Goal: Information Seeking & Learning: Compare options

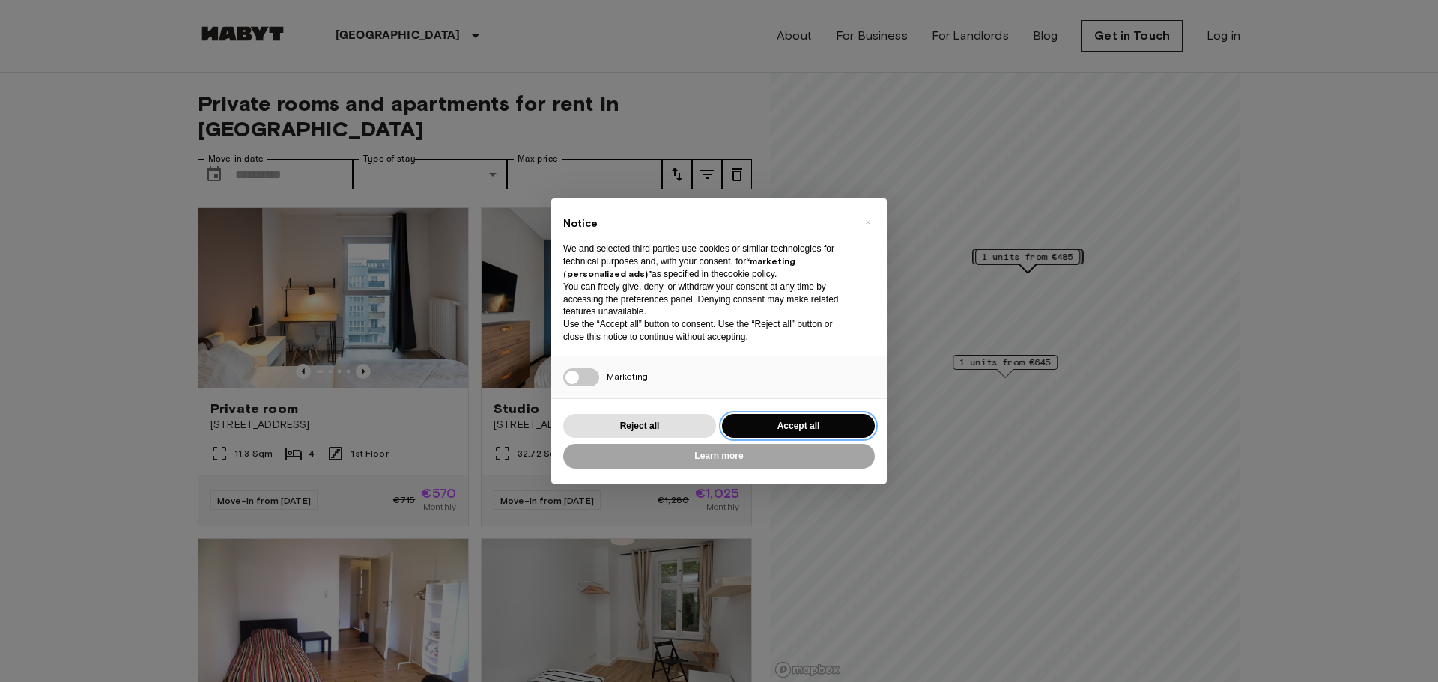
click at [795, 424] on button "Accept all" at bounding box center [798, 426] width 153 height 25
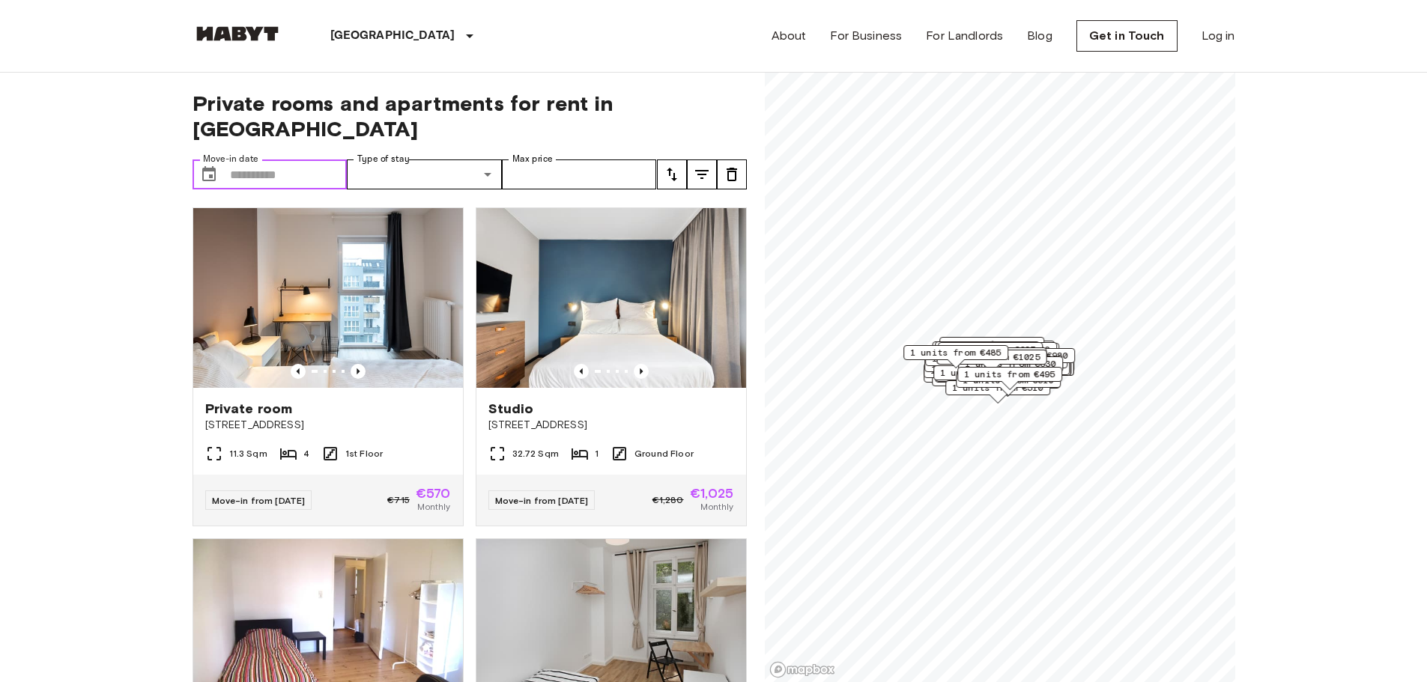
click at [298, 160] on input "Move-in date" at bounding box center [289, 175] width 118 height 30
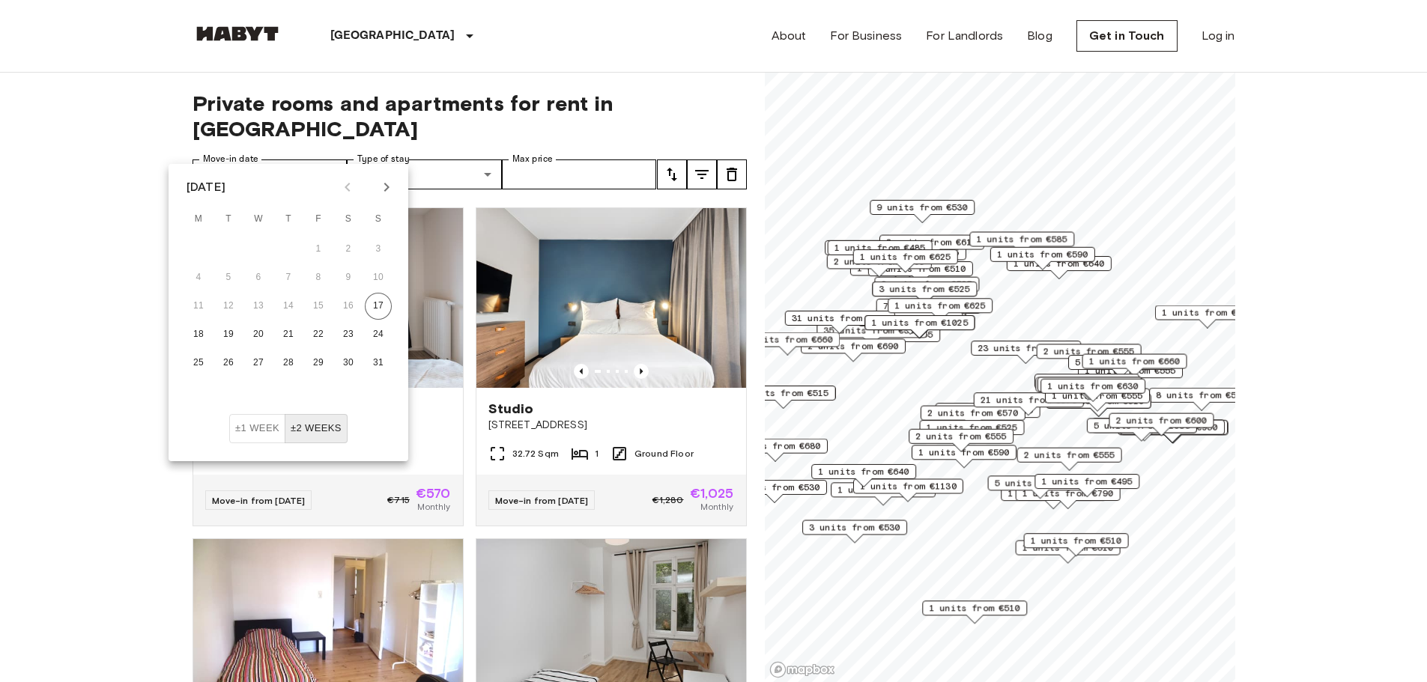
click at [392, 181] on icon "Next month" at bounding box center [387, 187] width 18 height 18
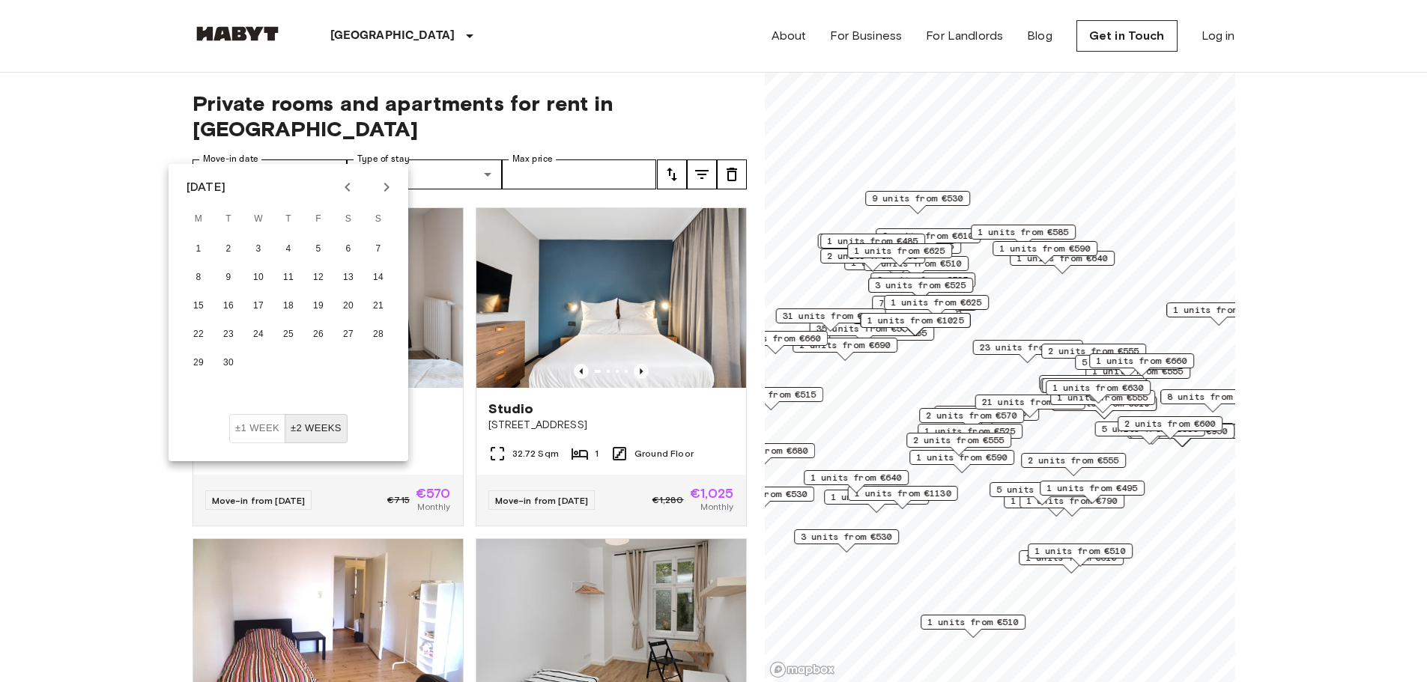
click at [392, 181] on icon "Next month" at bounding box center [387, 187] width 18 height 18
click at [386, 184] on icon "Next month" at bounding box center [386, 187] width 5 height 9
drag, startPoint x: 337, startPoint y: 247, endPoint x: 56, endPoint y: 196, distance: 285.5
click at [338, 247] on button "1" at bounding box center [348, 249] width 27 height 27
type input "**********"
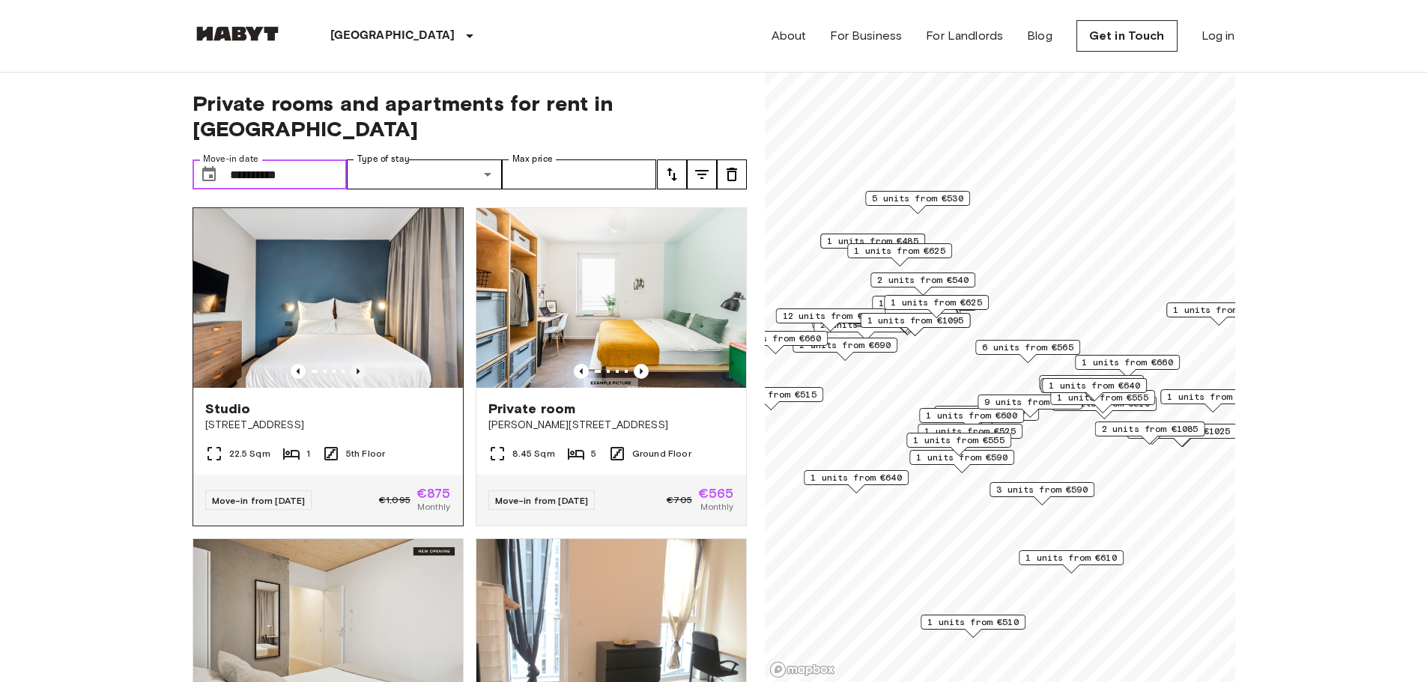
click at [357, 369] on icon "Previous image" at bounding box center [358, 372] width 3 height 6
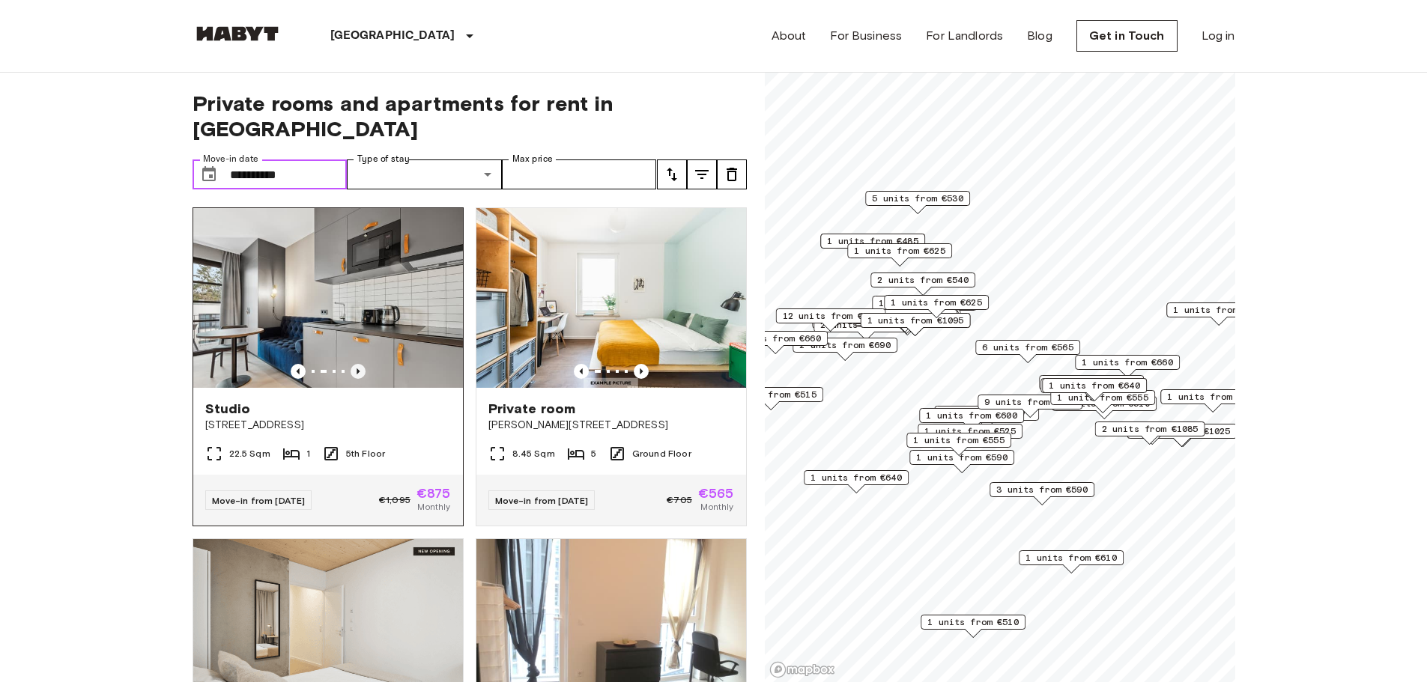
click at [357, 369] on icon "Previous image" at bounding box center [358, 372] width 3 height 6
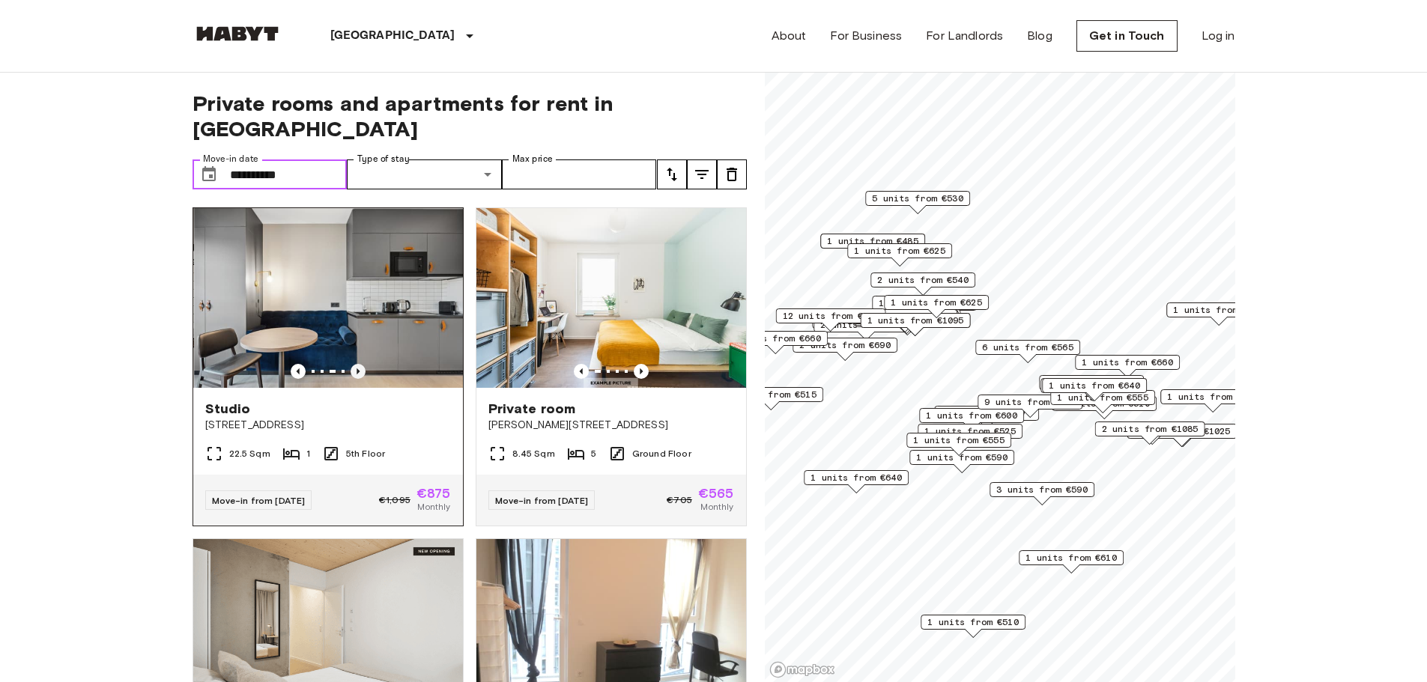
click at [357, 369] on icon "Previous image" at bounding box center [358, 372] width 3 height 6
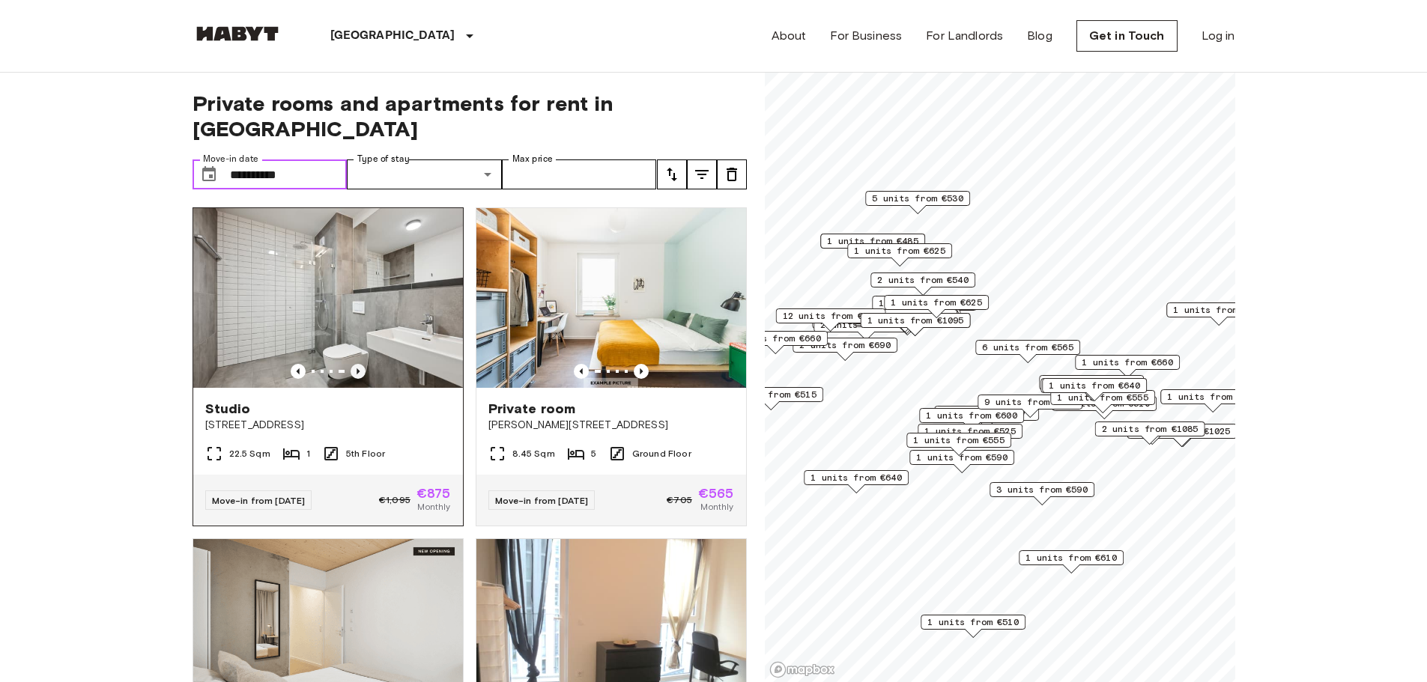
click at [357, 369] on icon "Previous image" at bounding box center [358, 372] width 3 height 6
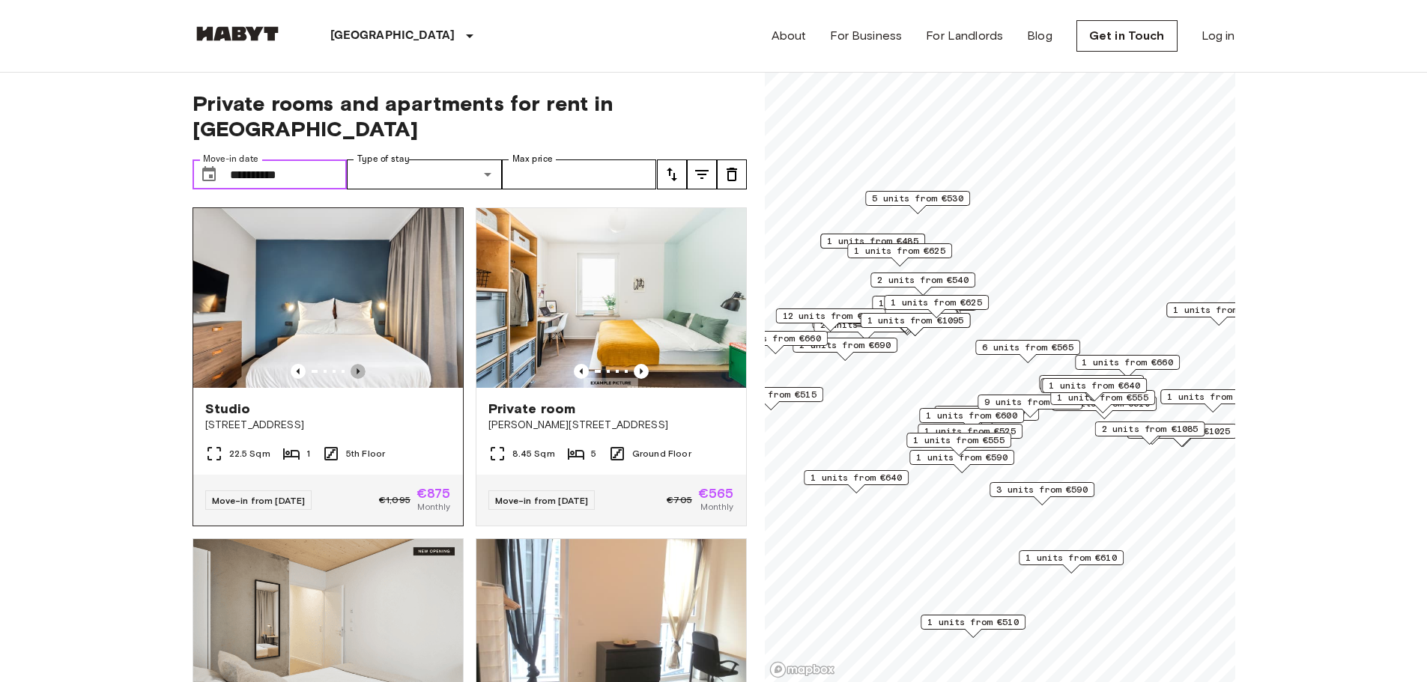
click at [357, 364] on icon "Previous image" at bounding box center [358, 371] width 15 height 15
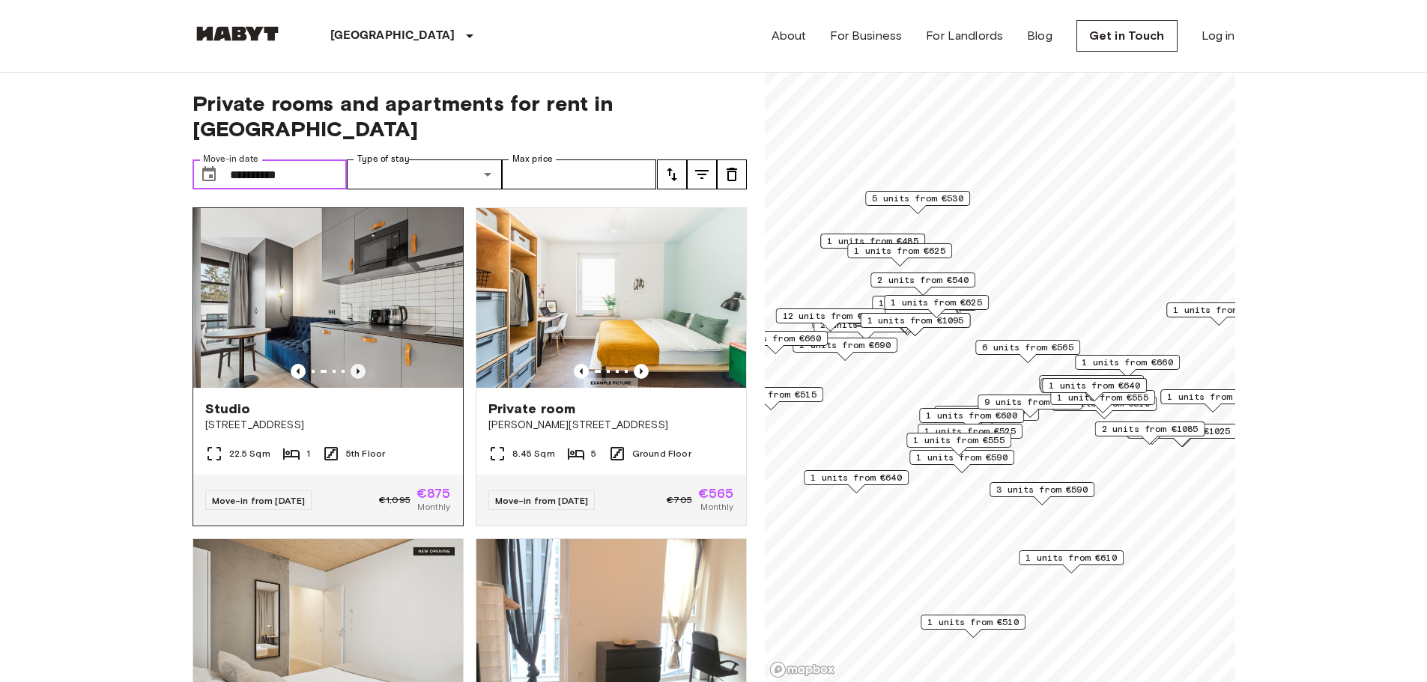
click at [358, 364] on icon "Previous image" at bounding box center [358, 371] width 15 height 15
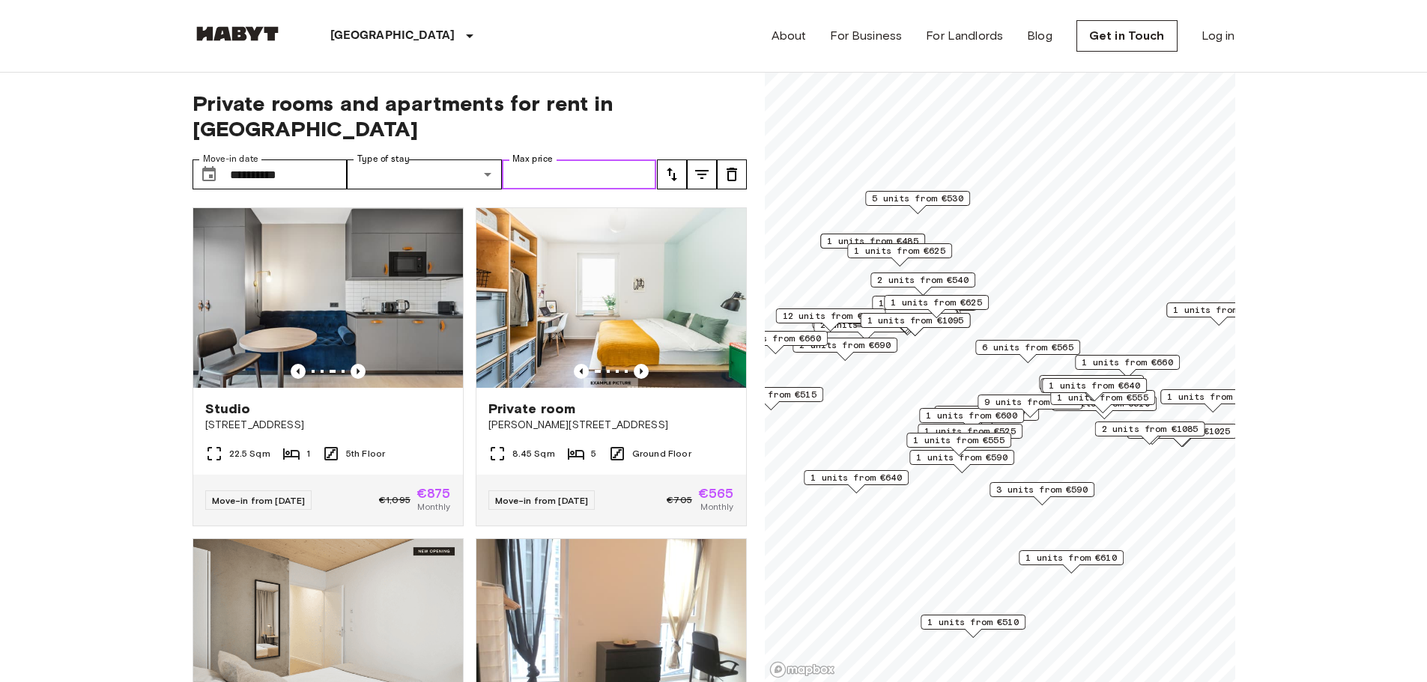
click at [601, 160] on input "Max price" at bounding box center [579, 175] width 155 height 30
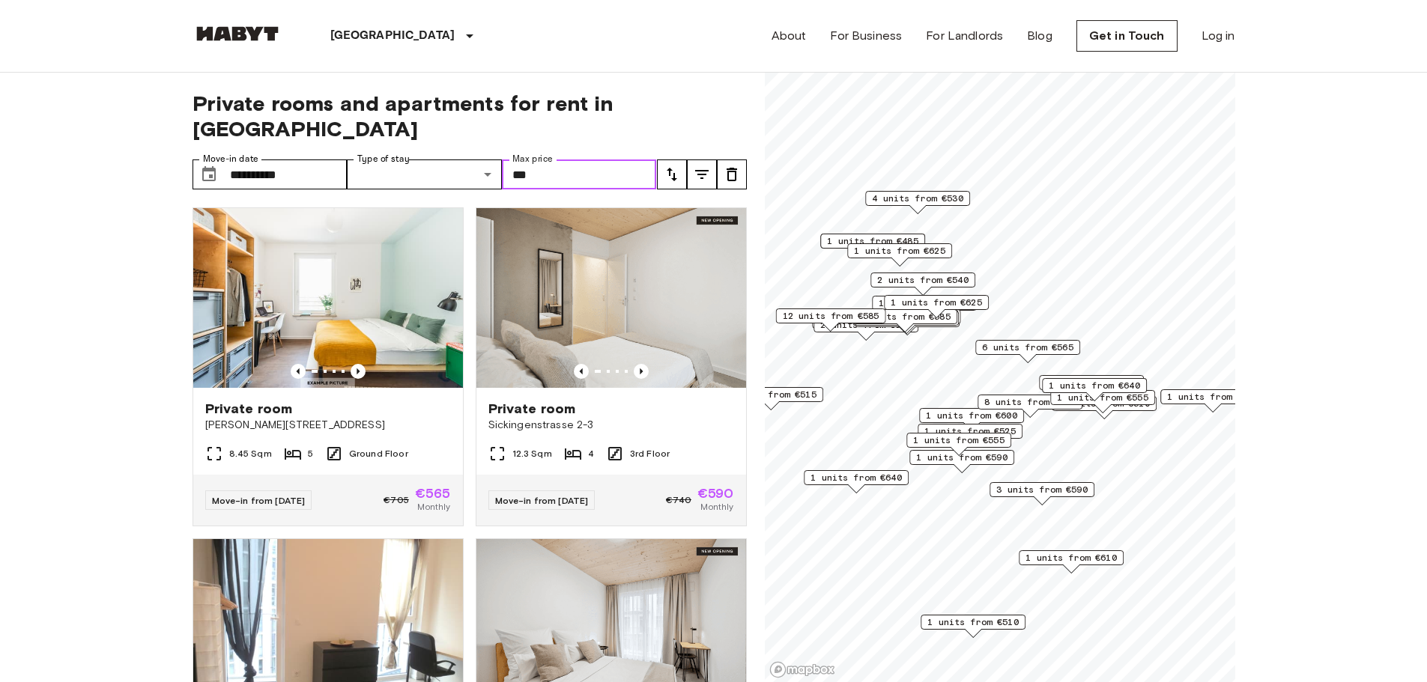
type input "***"
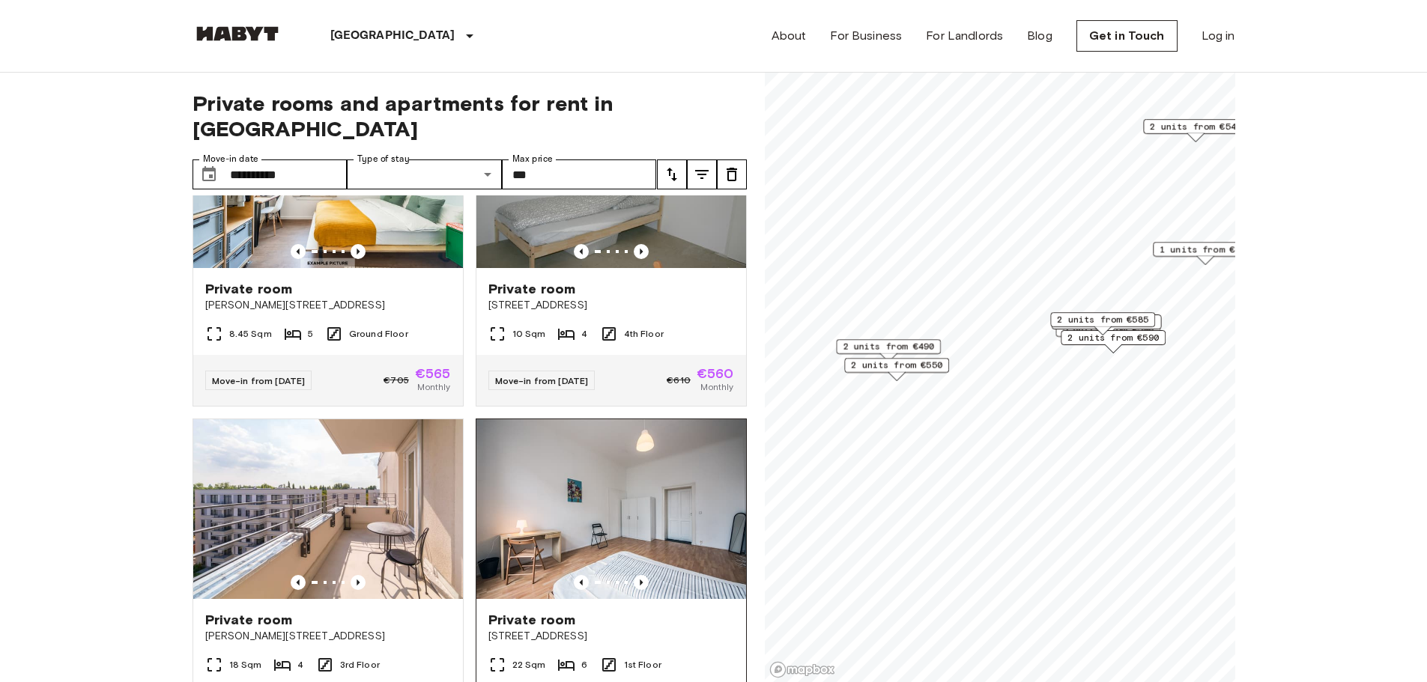
scroll to position [375, 0]
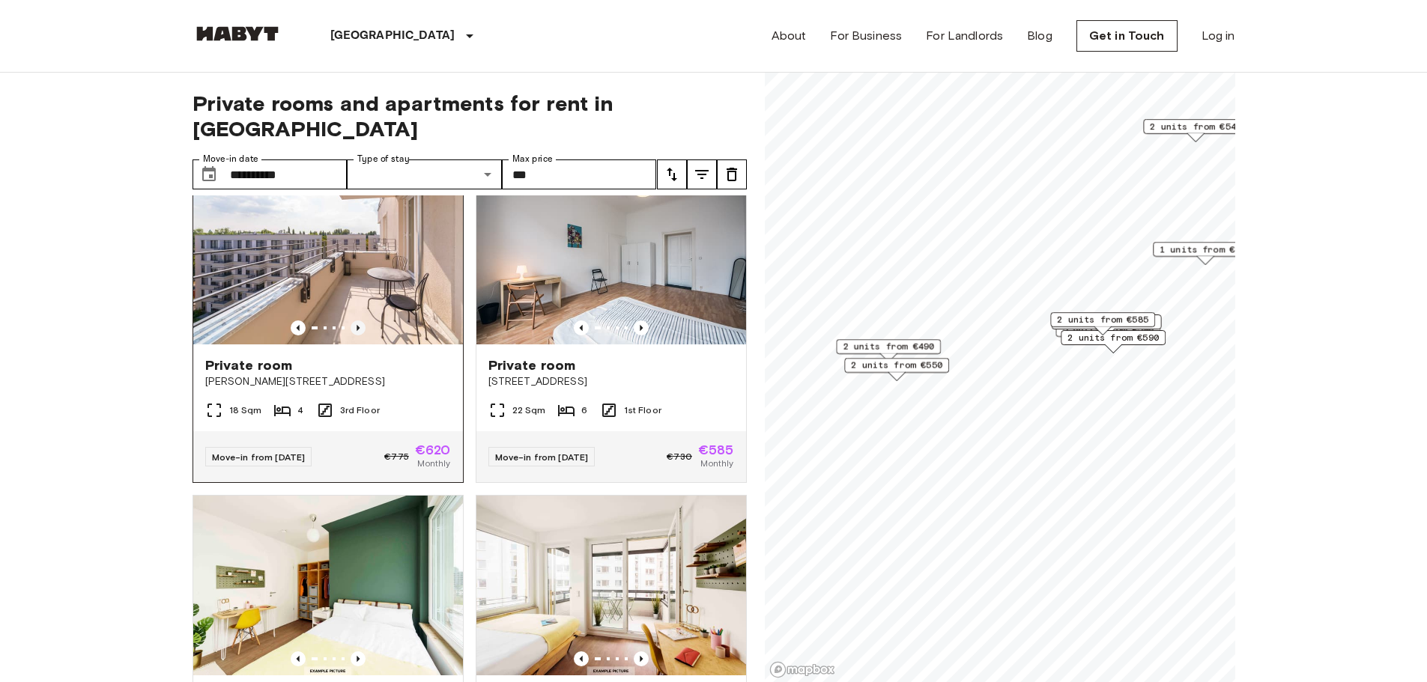
click at [351, 321] on icon "Previous image" at bounding box center [358, 328] width 15 height 15
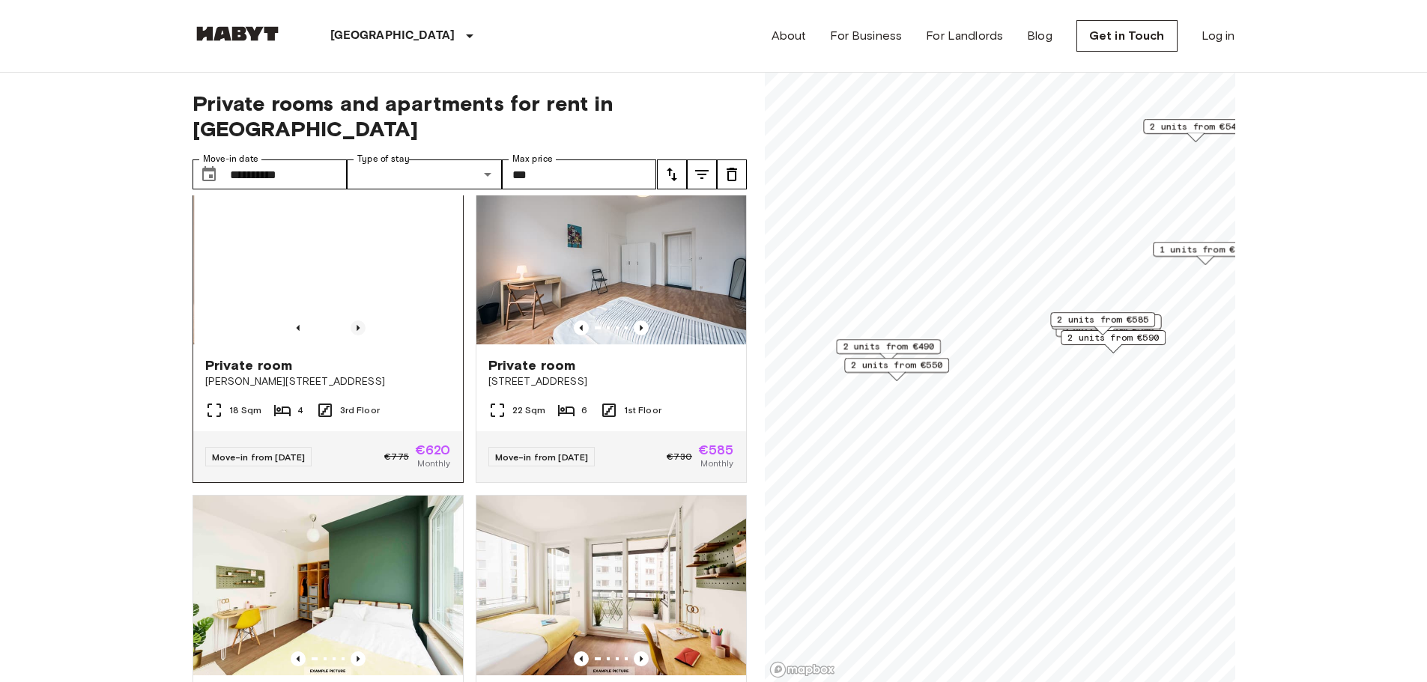
click at [351, 321] on icon "Previous image" at bounding box center [358, 328] width 15 height 15
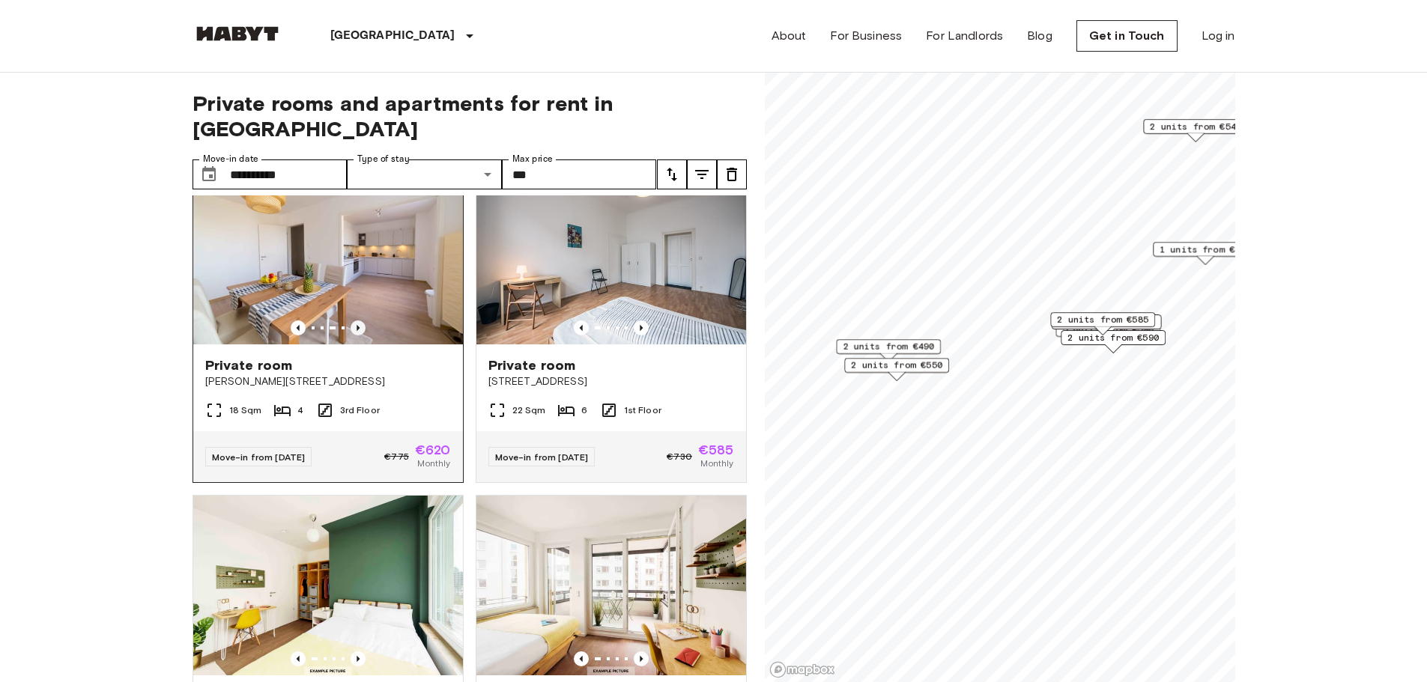
click at [351, 321] on icon "Previous image" at bounding box center [358, 328] width 15 height 15
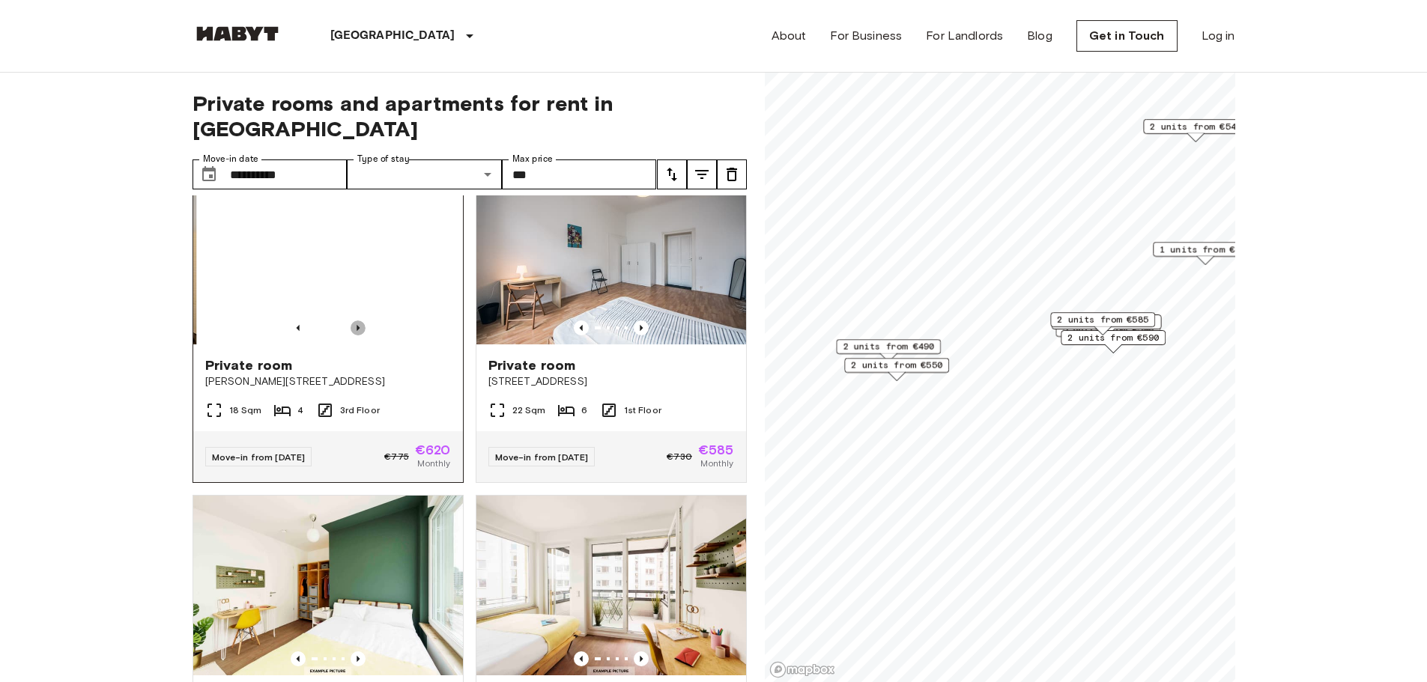
drag, startPoint x: 351, startPoint y: 303, endPoint x: 366, endPoint y: 303, distance: 15.7
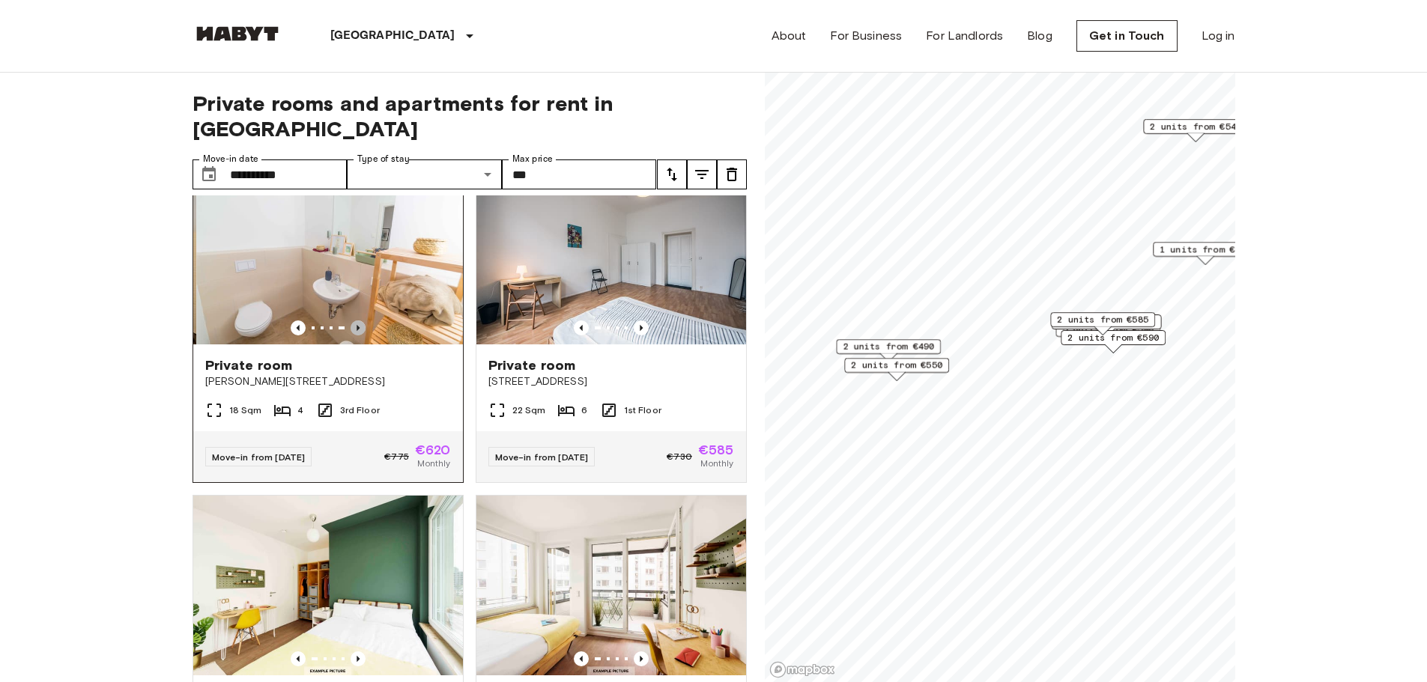
click at [351, 321] on icon "Previous image" at bounding box center [358, 328] width 15 height 15
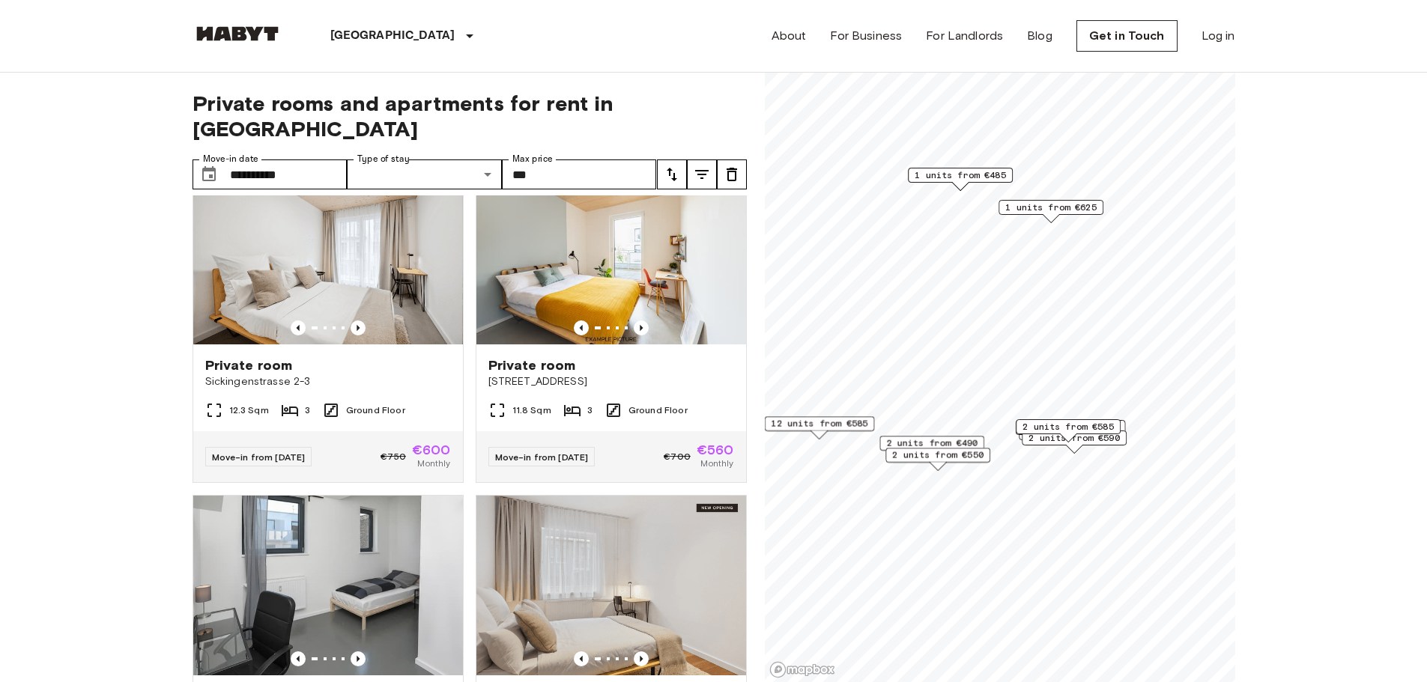
scroll to position [713, 0]
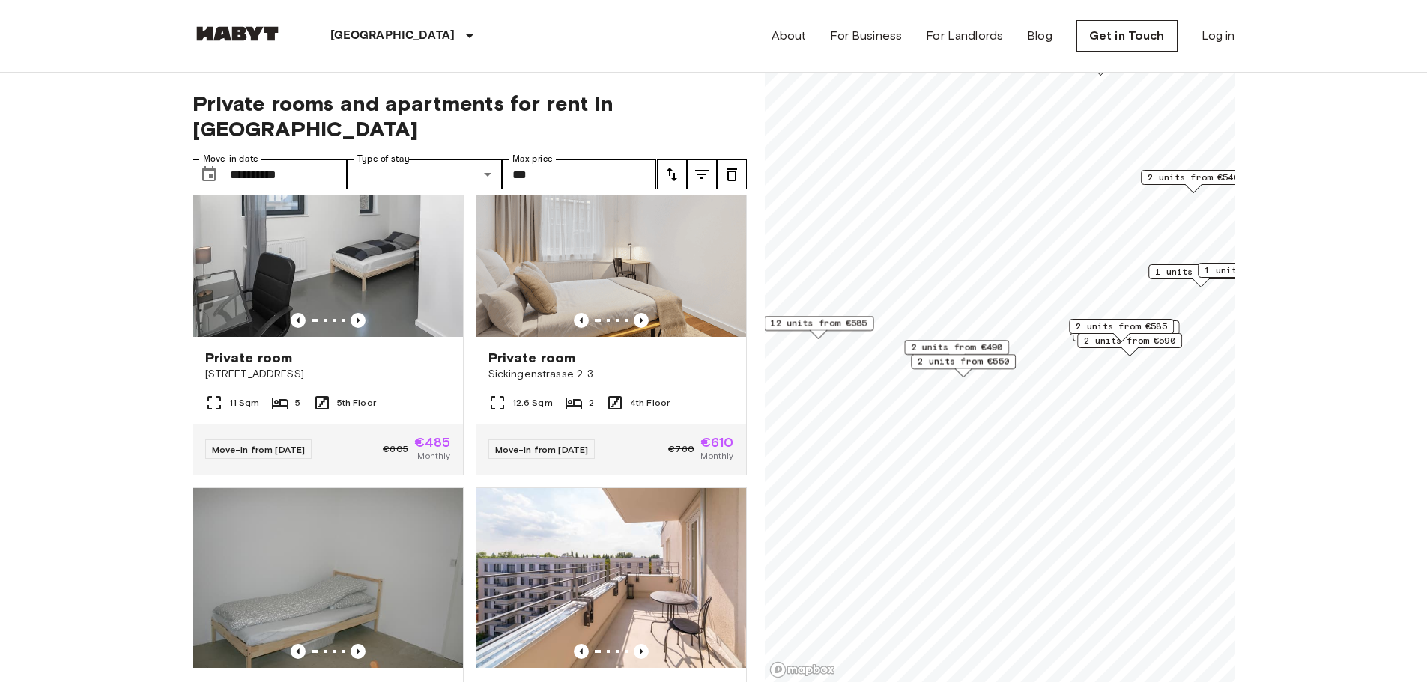
scroll to position [375, 0]
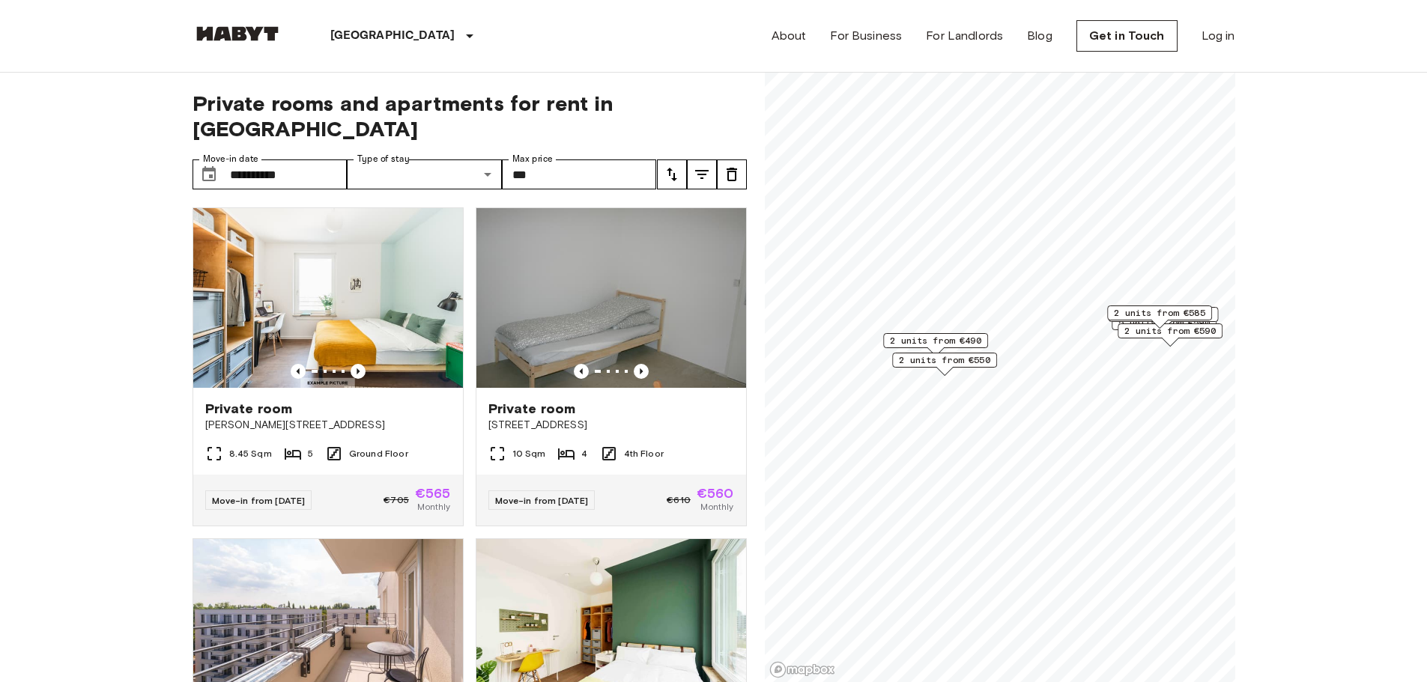
click at [959, 338] on span "2 units from €490" at bounding box center [935, 340] width 91 height 13
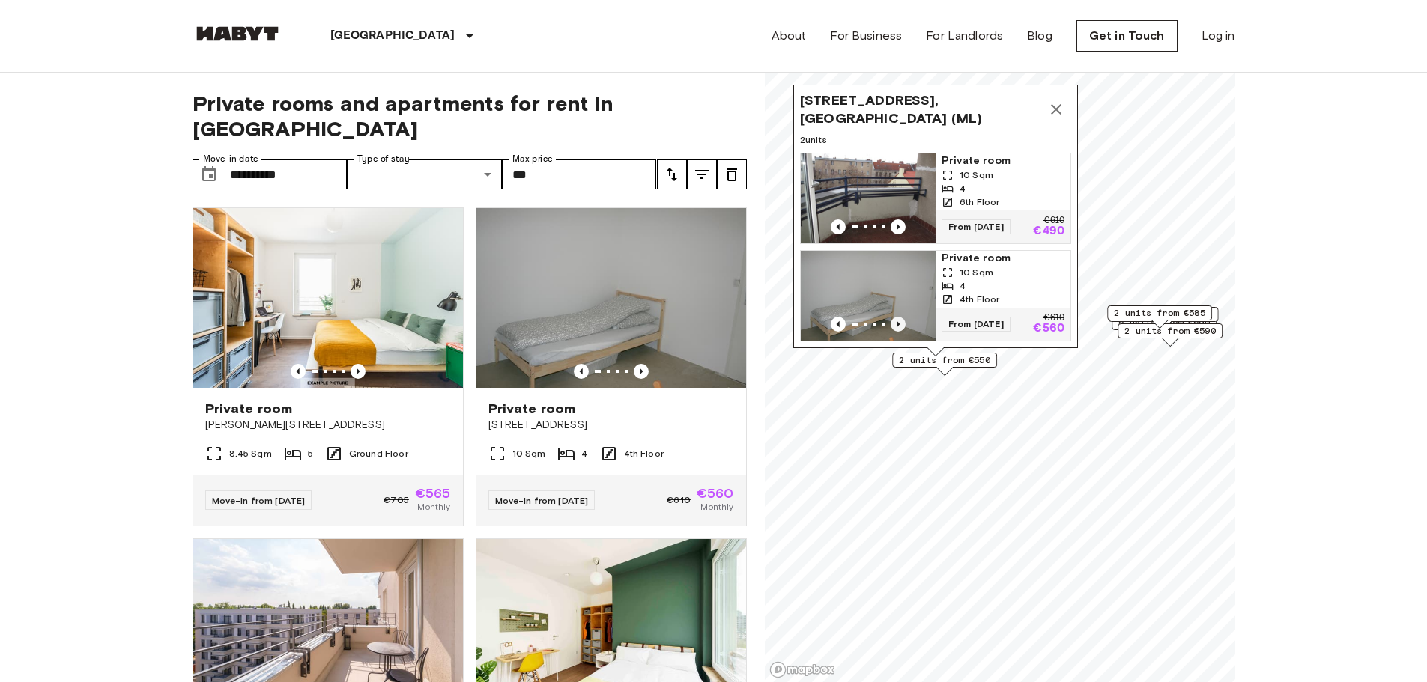
click at [901, 317] on icon "Previous image" at bounding box center [898, 324] width 15 height 15
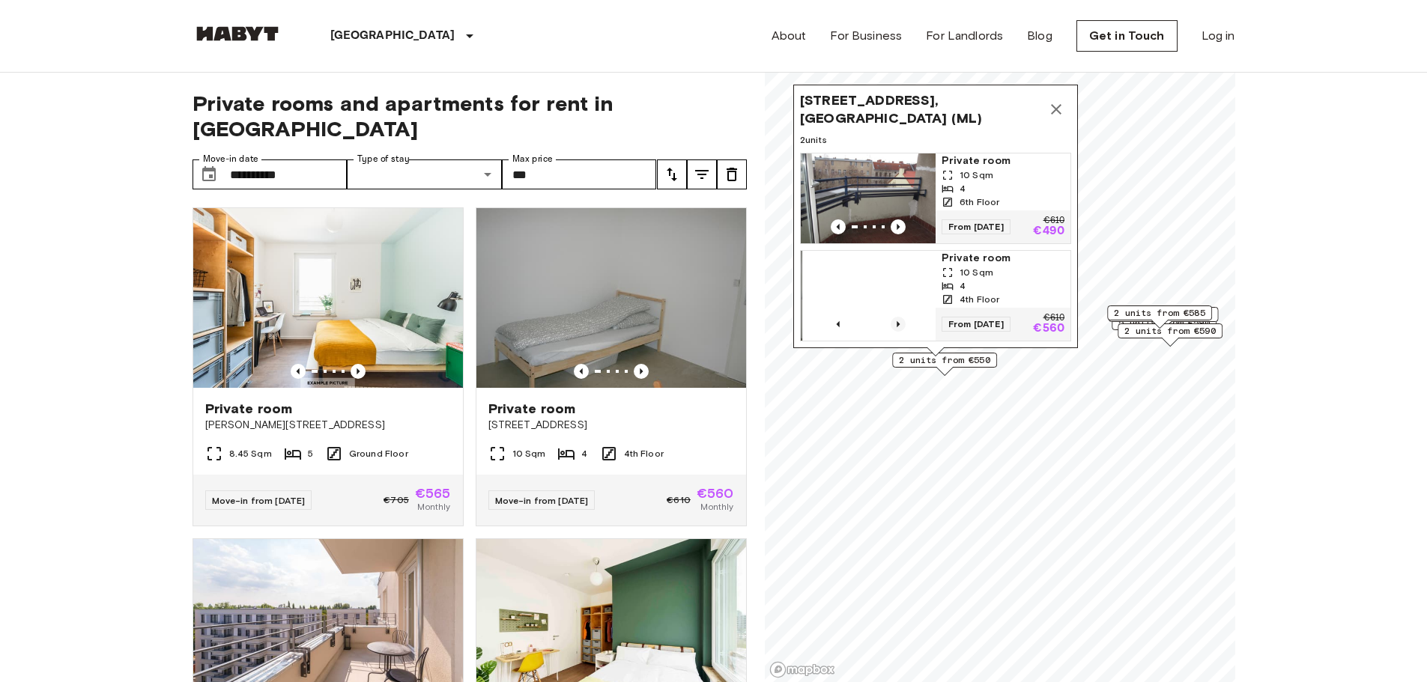
click at [901, 317] on icon "Previous image" at bounding box center [898, 324] width 15 height 15
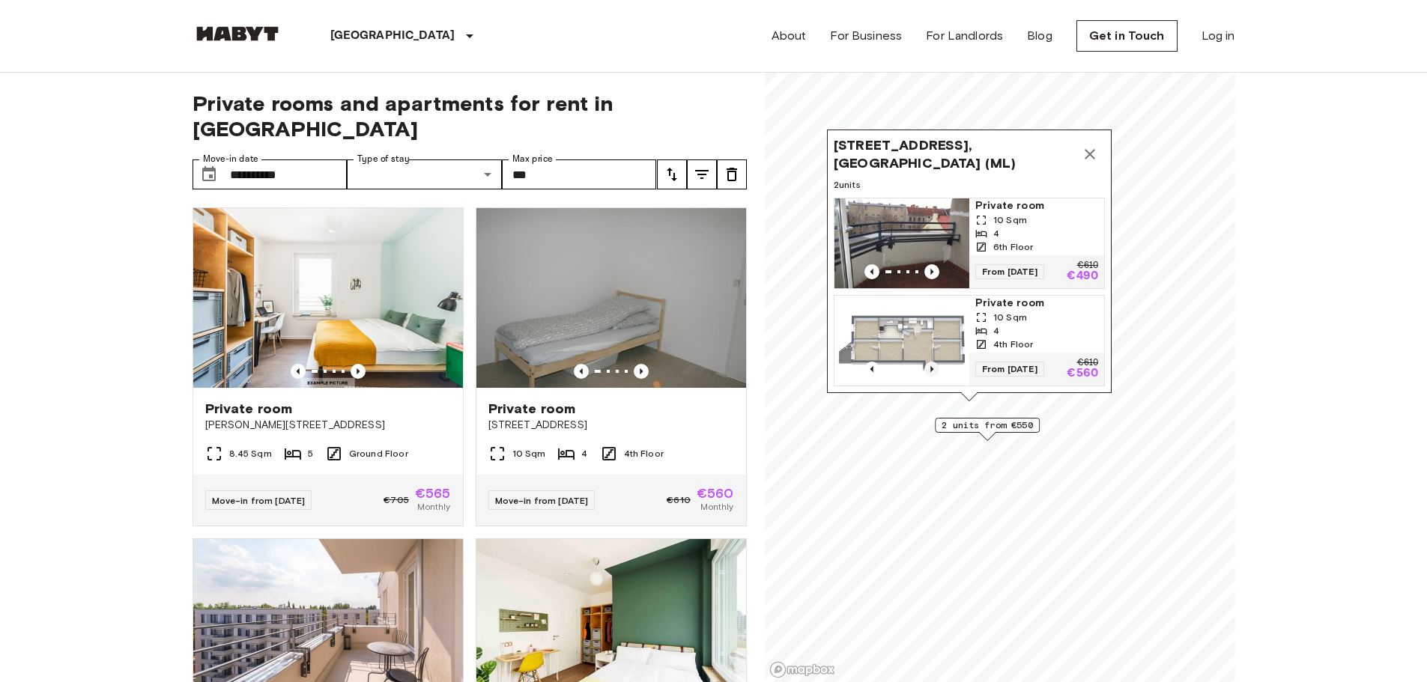
click at [932, 366] on icon "Previous image" at bounding box center [931, 369] width 3 height 6
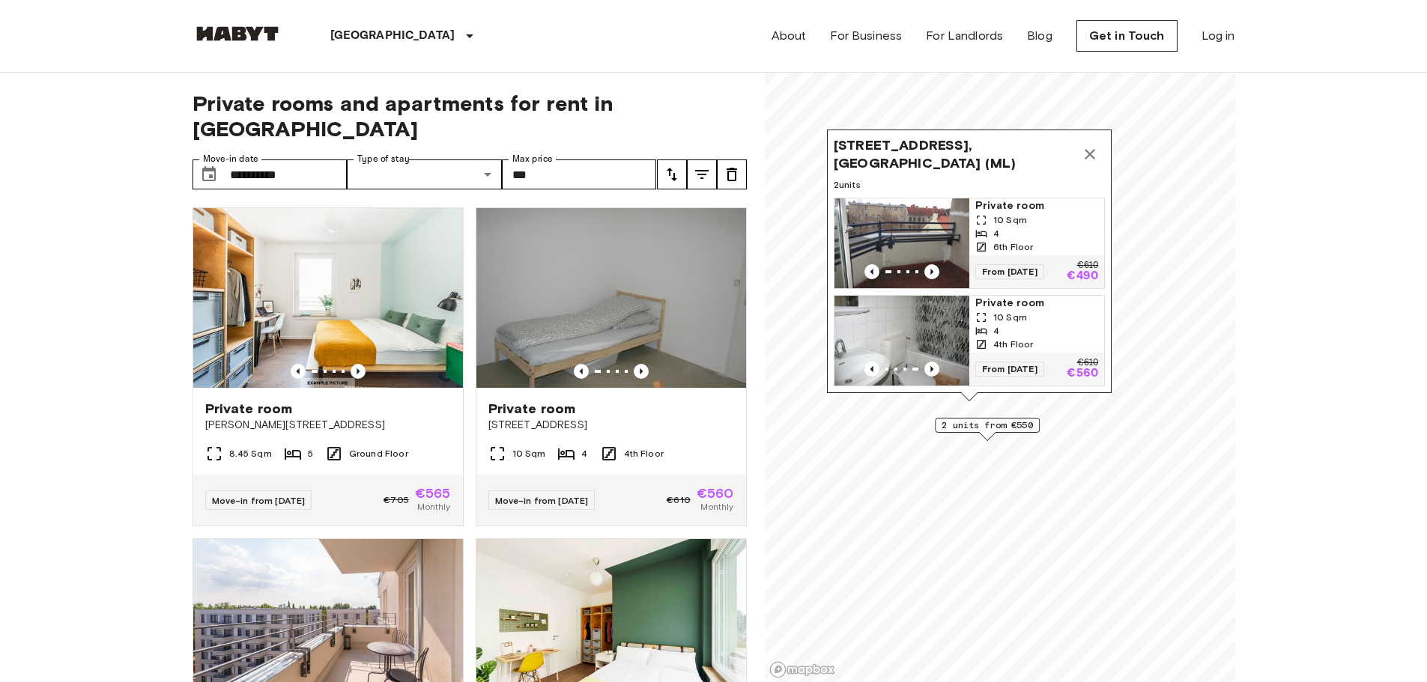
click at [1074, 145] on span "Stromstraße 36, 10551 Berlin, GER (ML)" at bounding box center [954, 154] width 241 height 36
click at [1090, 149] on icon "Map marker" at bounding box center [1090, 154] width 10 height 10
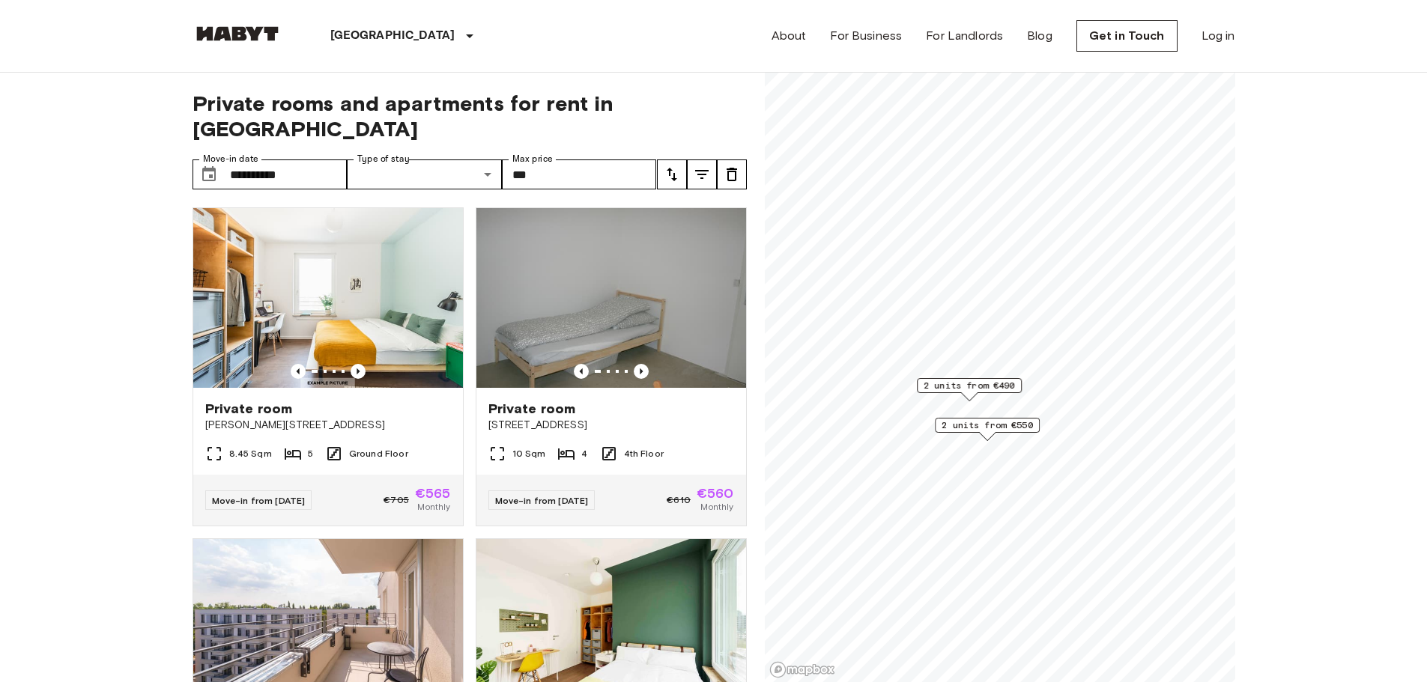
click at [974, 381] on span "2 units from €490" at bounding box center [969, 385] width 91 height 13
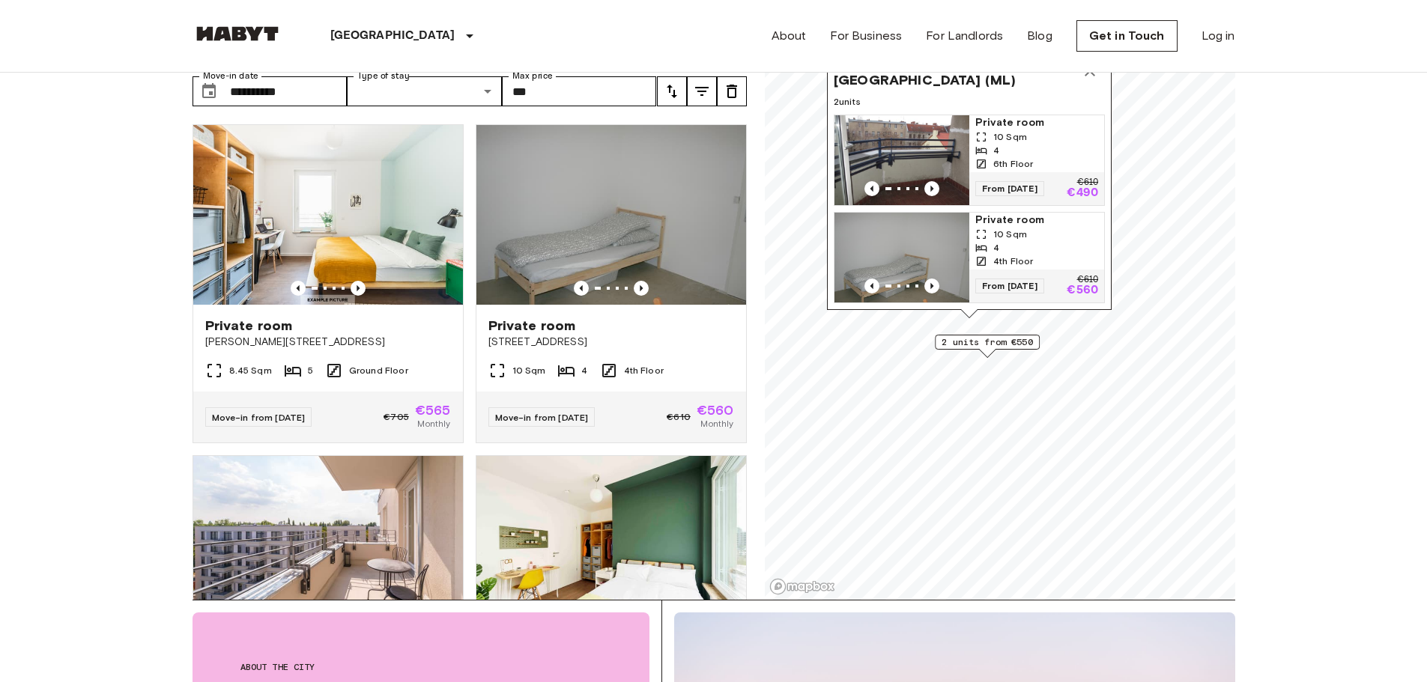
scroll to position [75, 0]
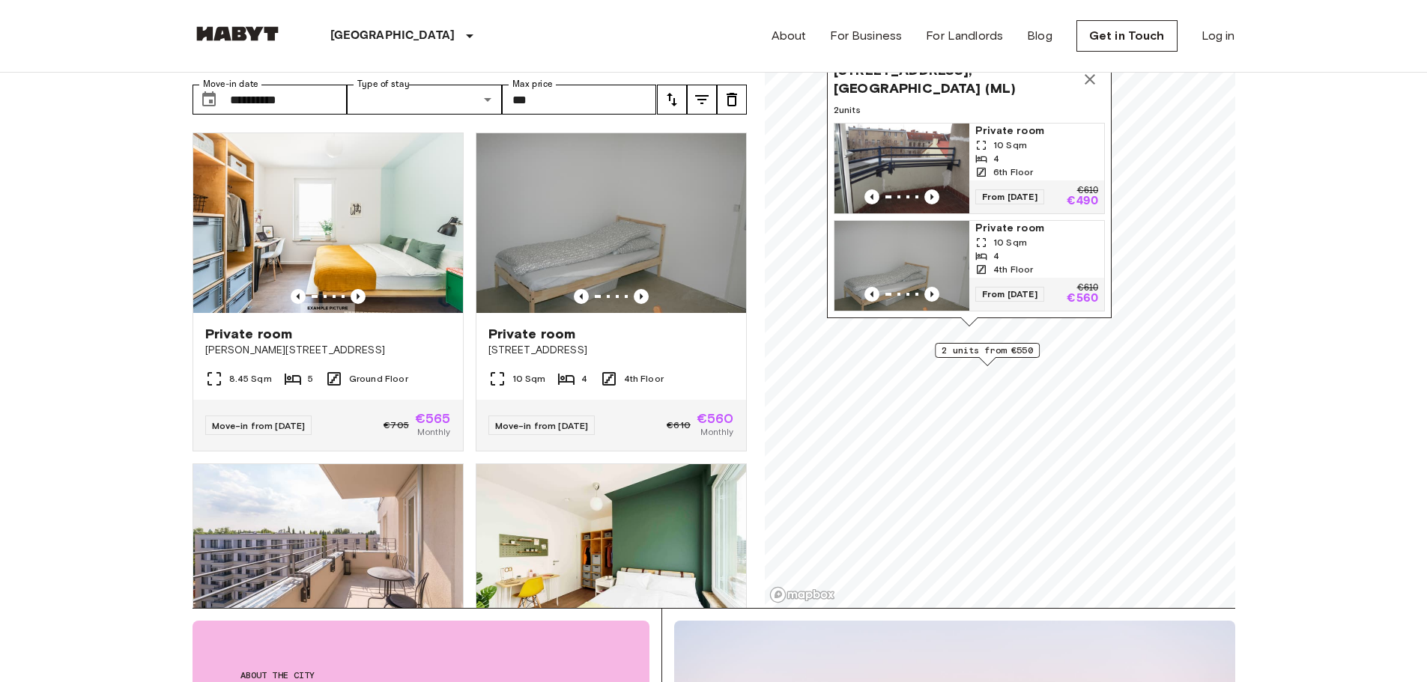
click at [989, 358] on div "Map marker" at bounding box center [987, 361] width 16 height 8
click at [1001, 348] on span "2 units from €550" at bounding box center [987, 350] width 91 height 13
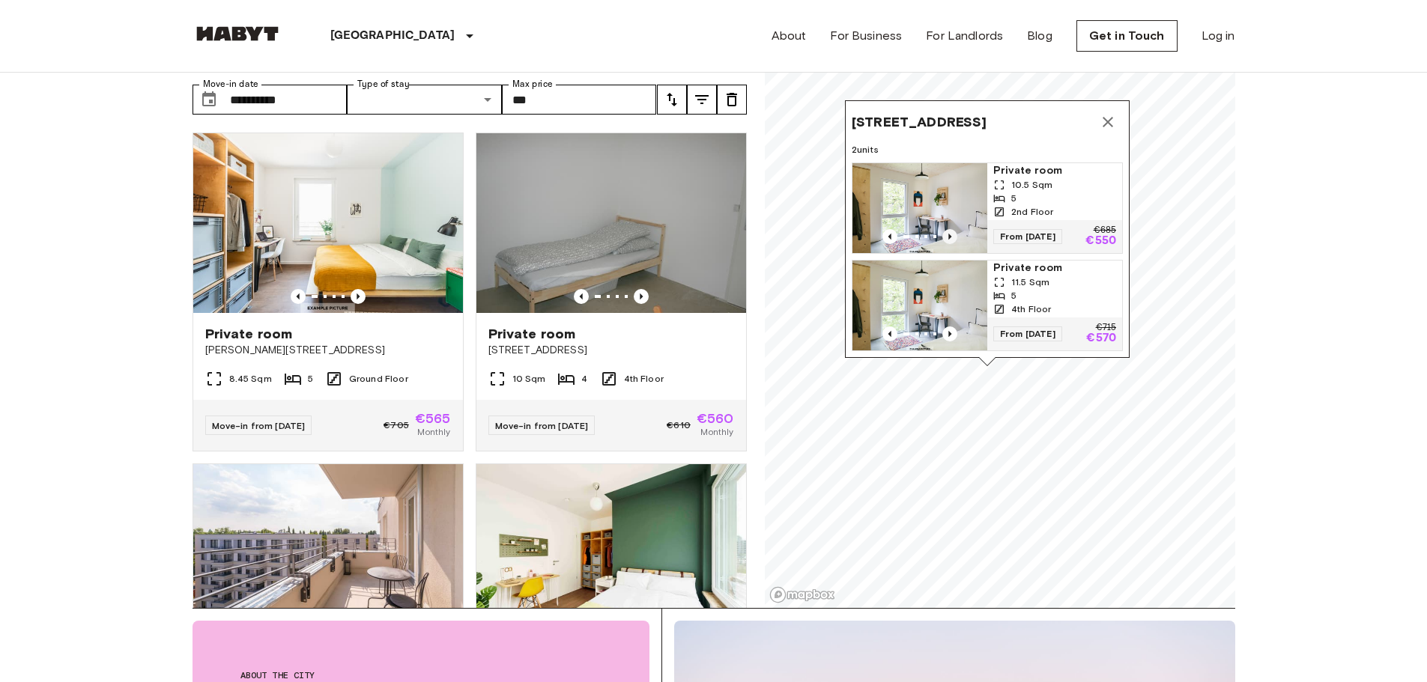
click at [949, 229] on icon "Previous image" at bounding box center [949, 236] width 15 height 15
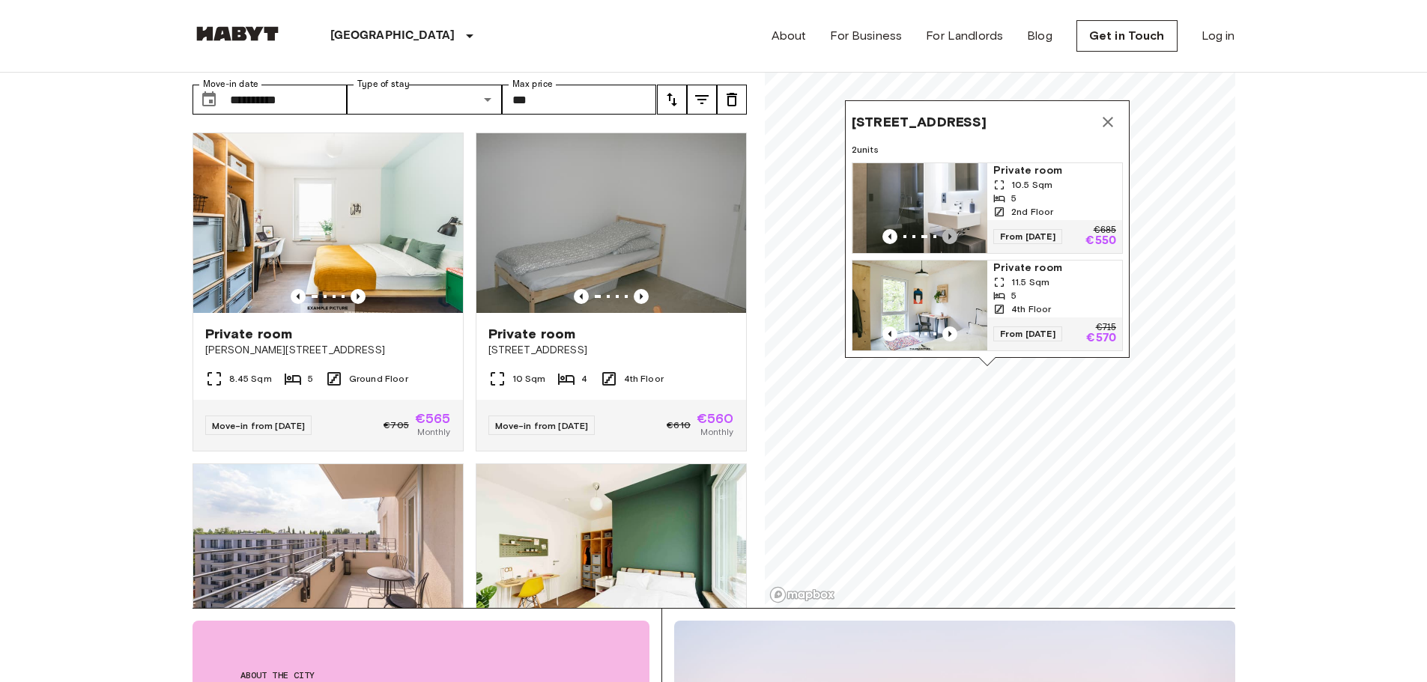
click at [949, 229] on icon "Previous image" at bounding box center [949, 236] width 15 height 15
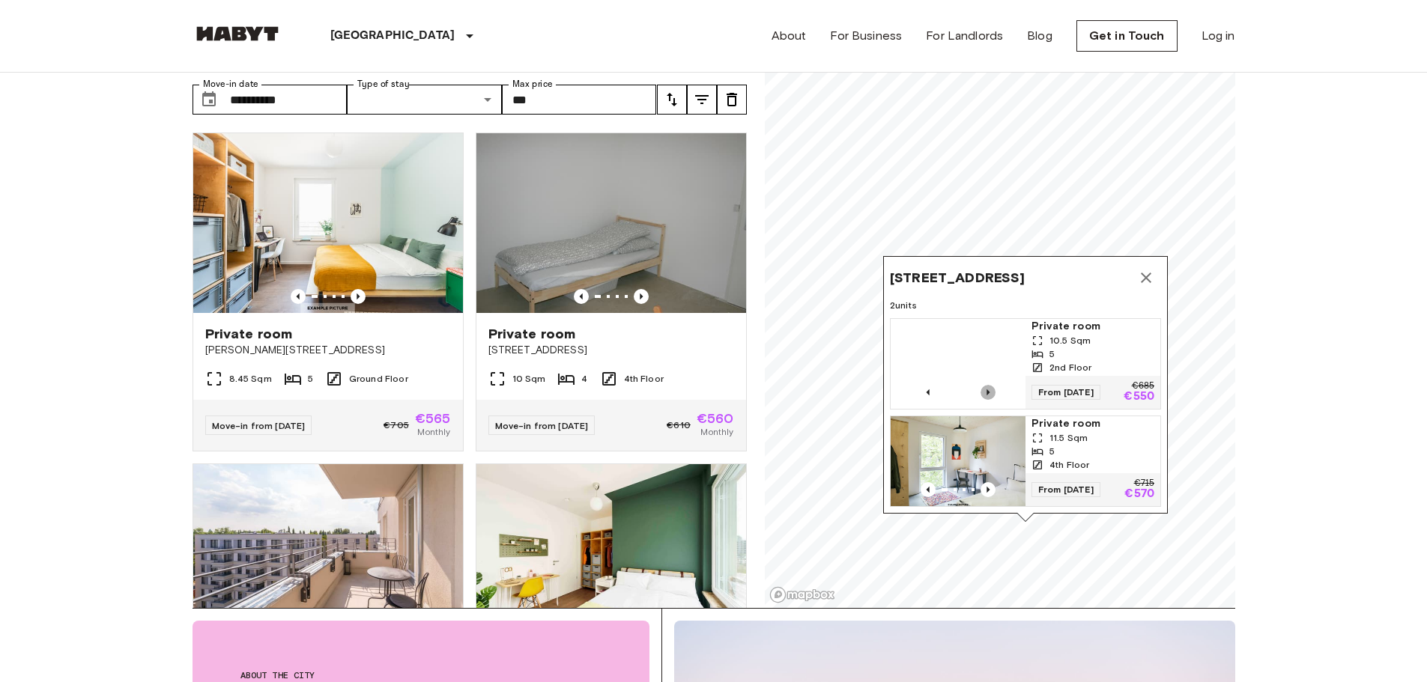
click at [987, 385] on icon "Previous image" at bounding box center [987, 392] width 15 height 15
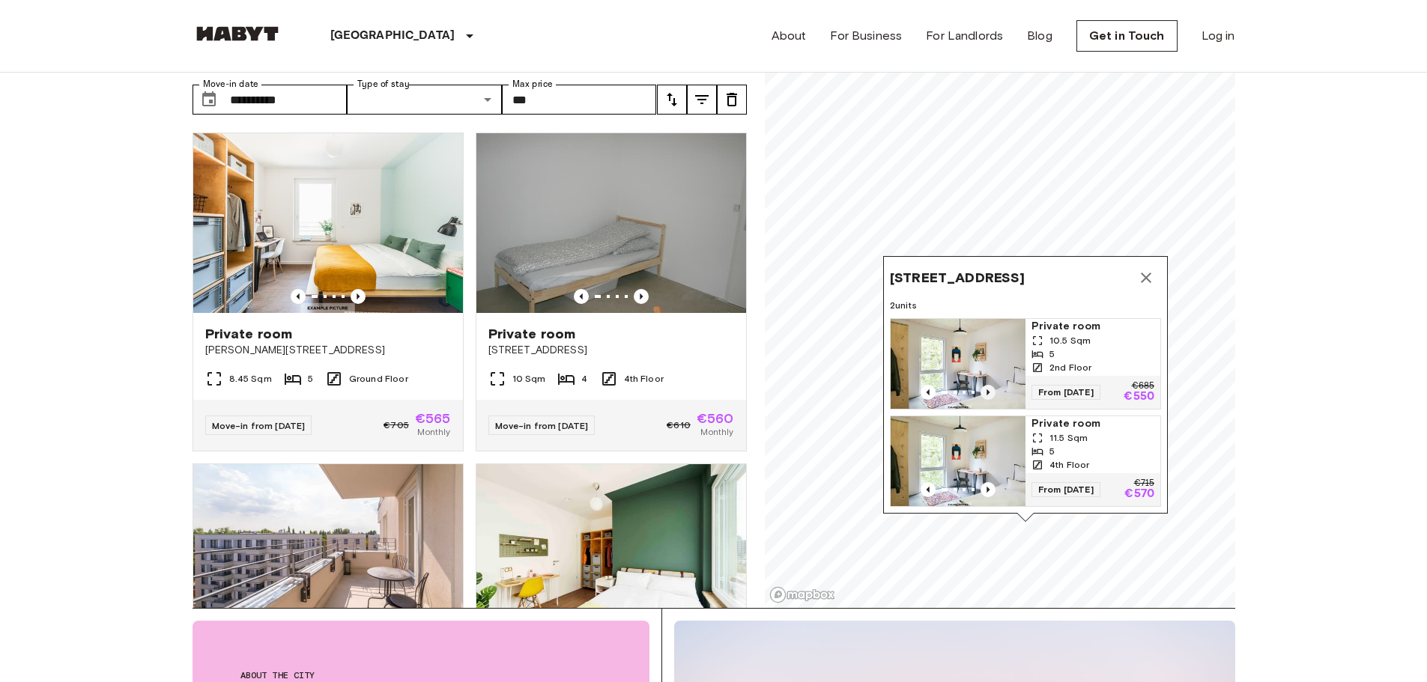
click at [984, 385] on icon "Previous image" at bounding box center [987, 392] width 15 height 15
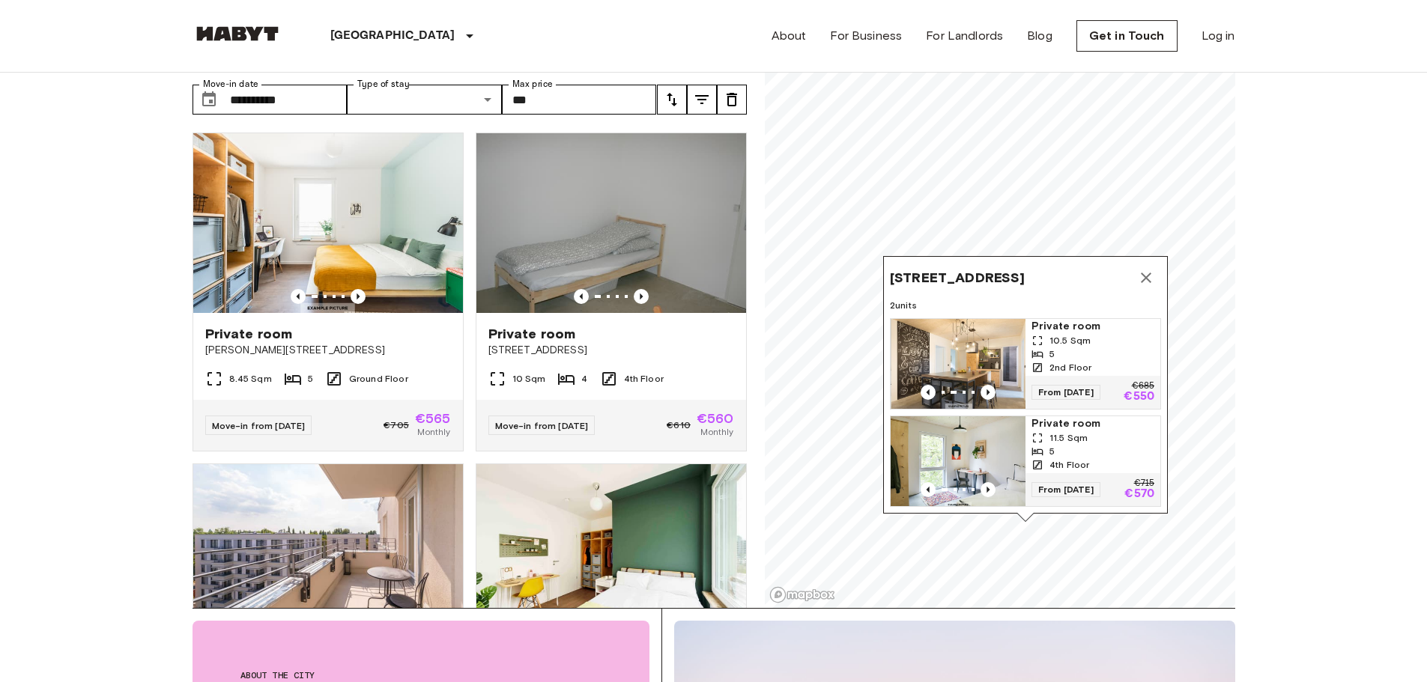
click at [1060, 319] on span "Private room" at bounding box center [1092, 326] width 123 height 15
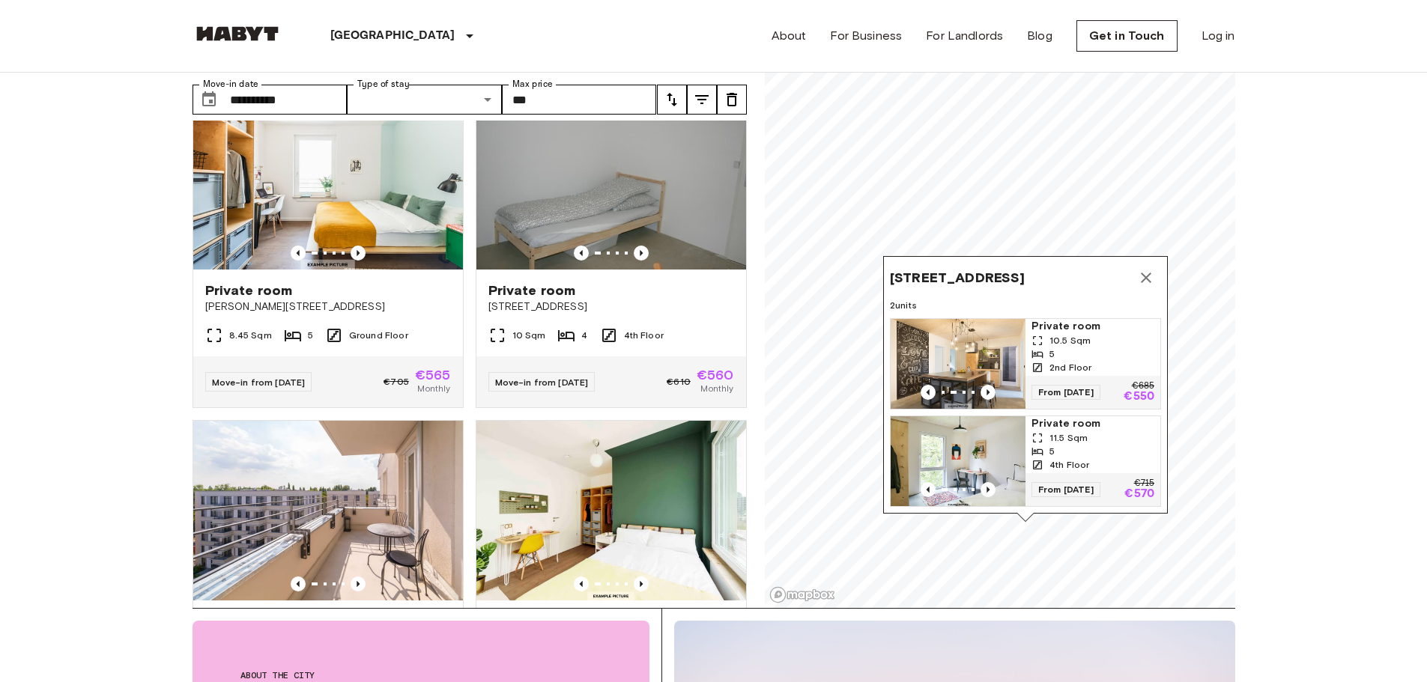
scroll to position [225, 0]
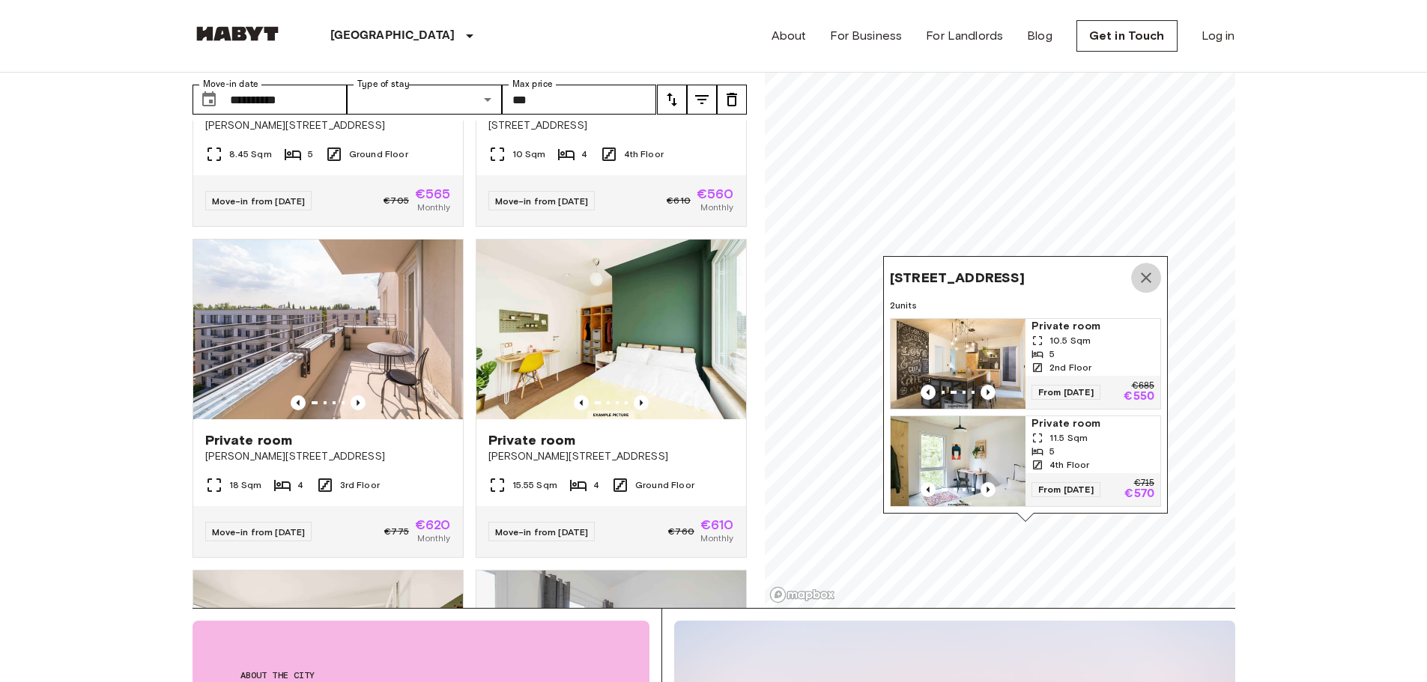
click at [1153, 269] on icon "Map marker" at bounding box center [1146, 278] width 18 height 18
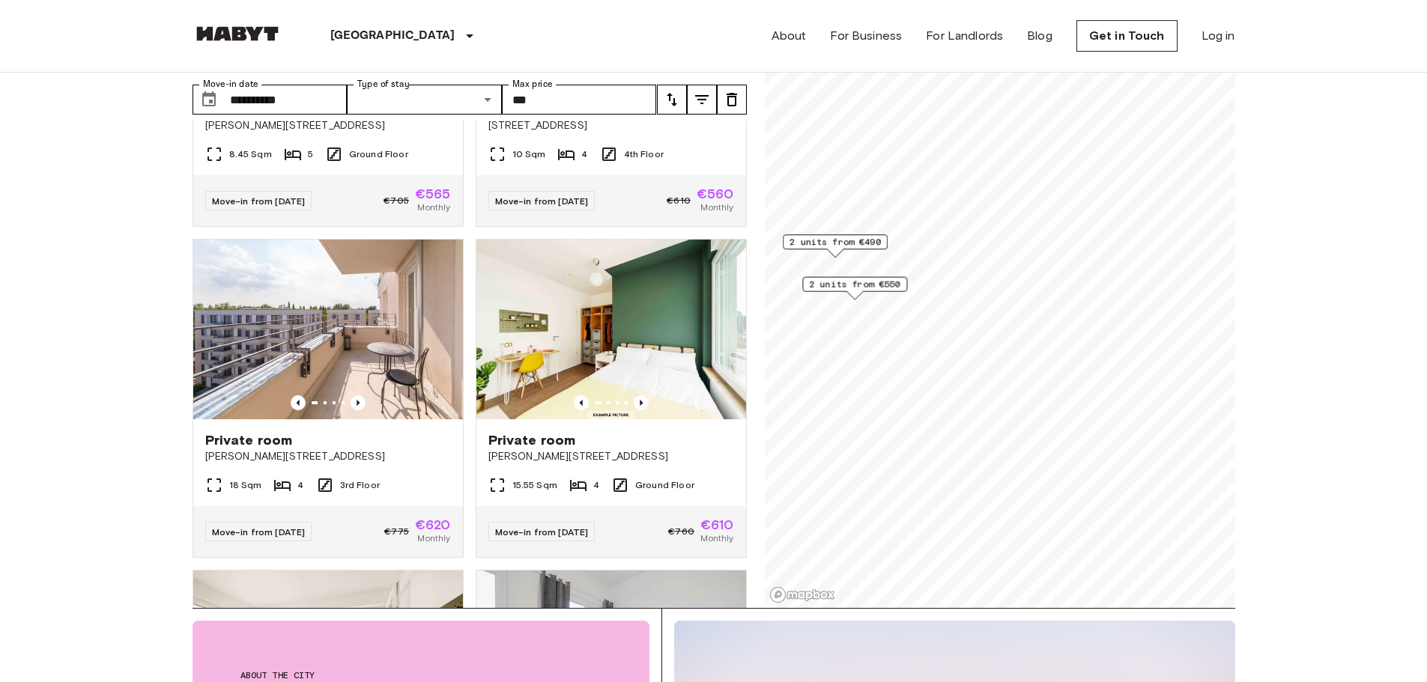
scroll to position [205, 0]
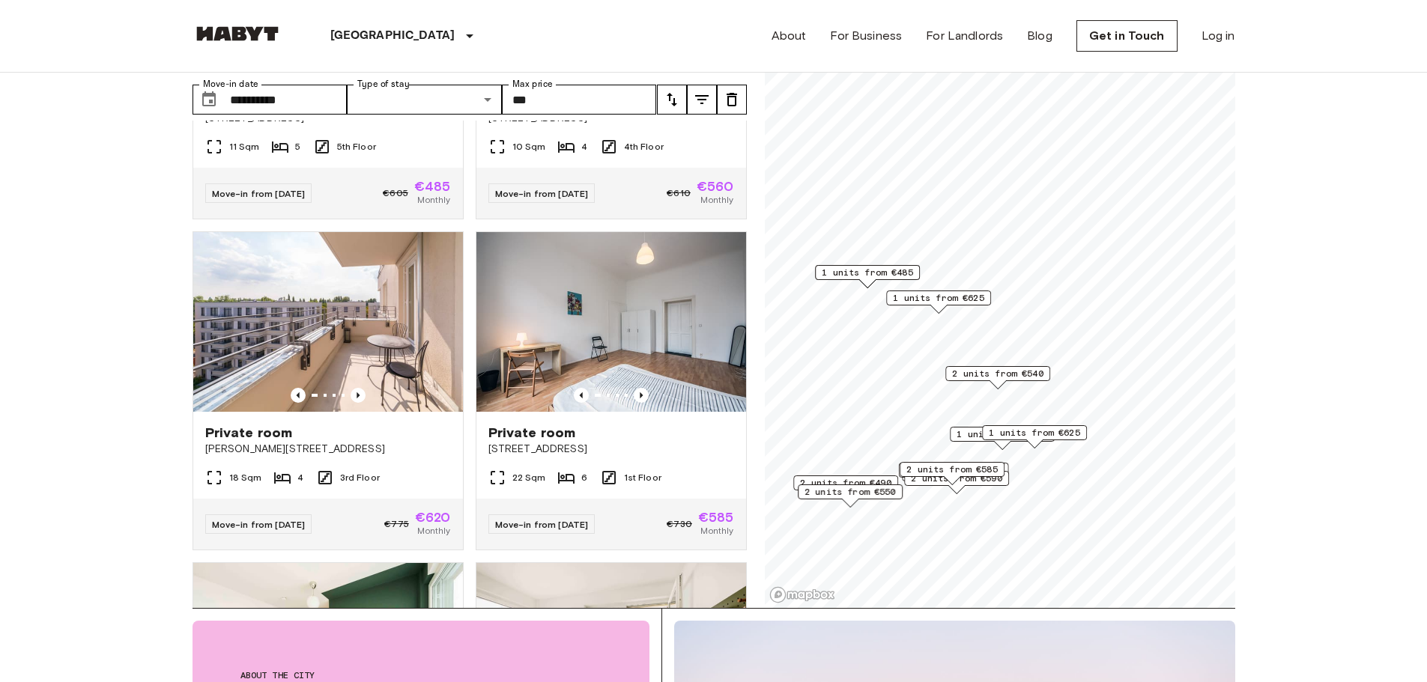
scroll to position [902, 0]
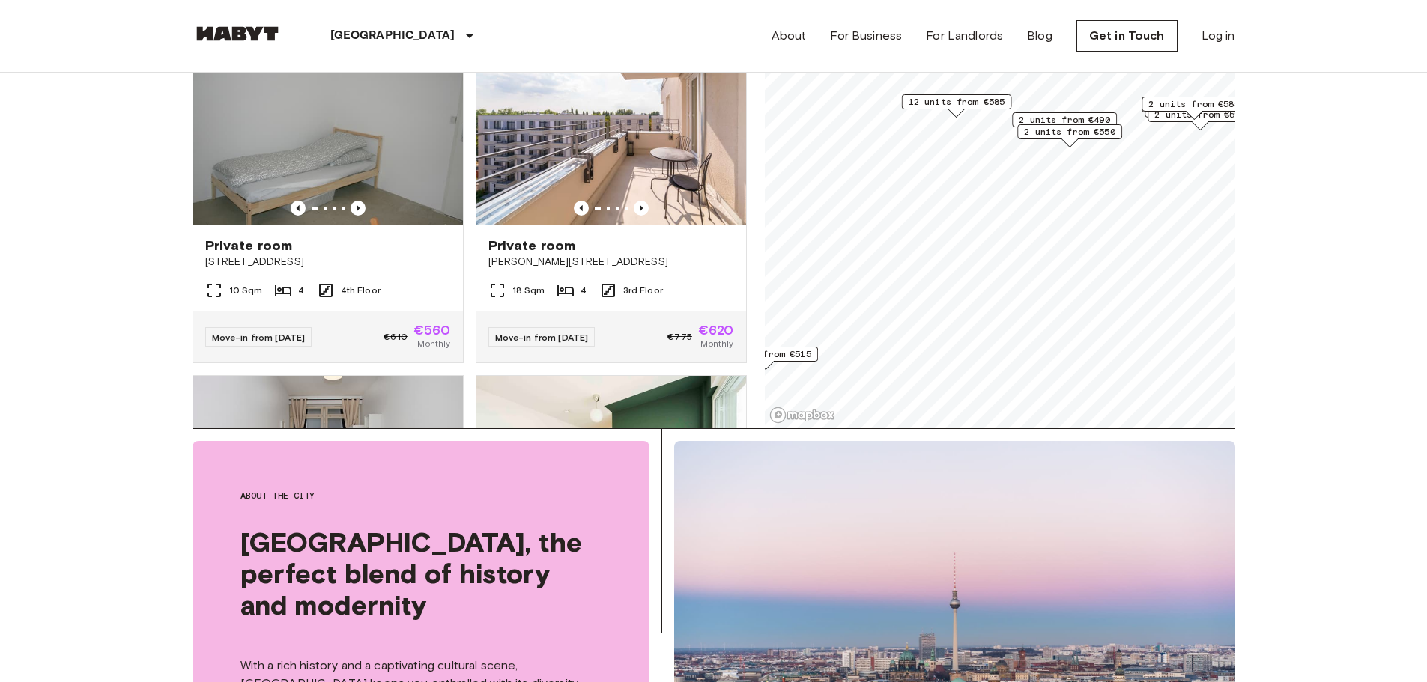
scroll to position [1240, 0]
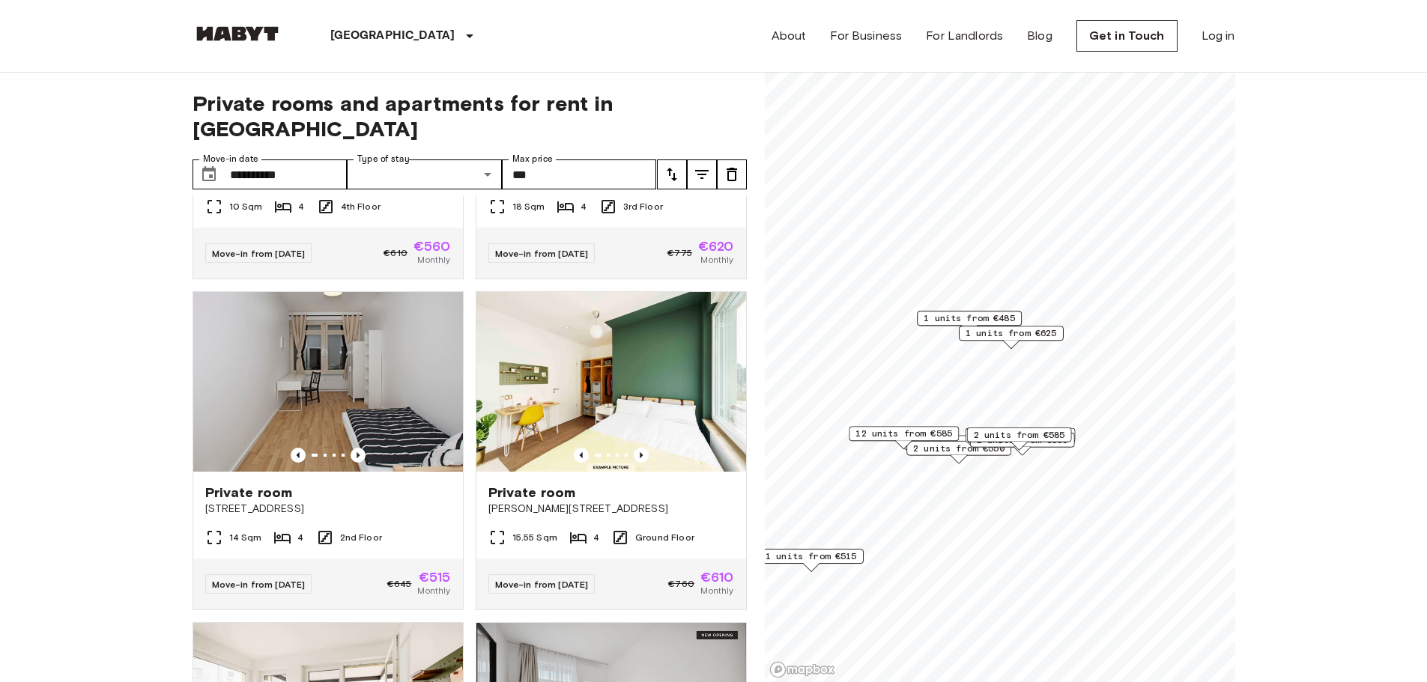
scroll to position [1917, 0]
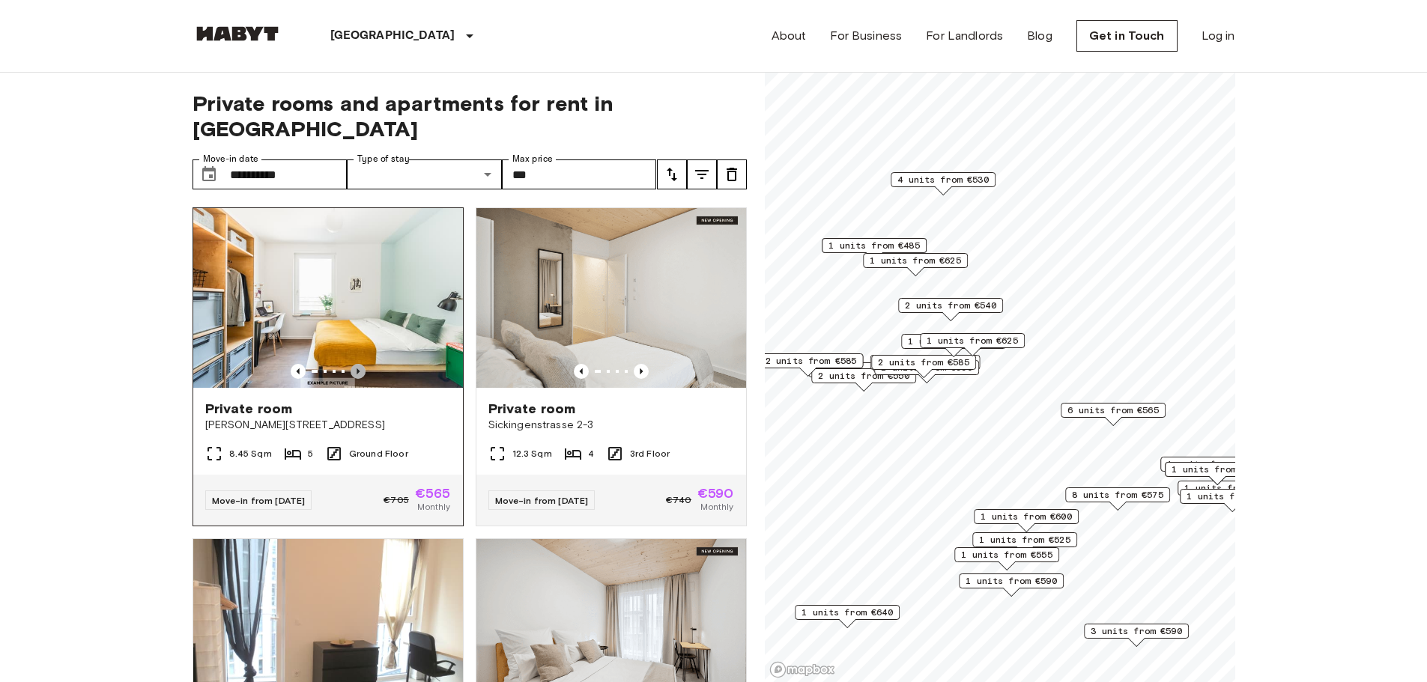
click at [357, 369] on icon "Previous image" at bounding box center [358, 372] width 3 height 6
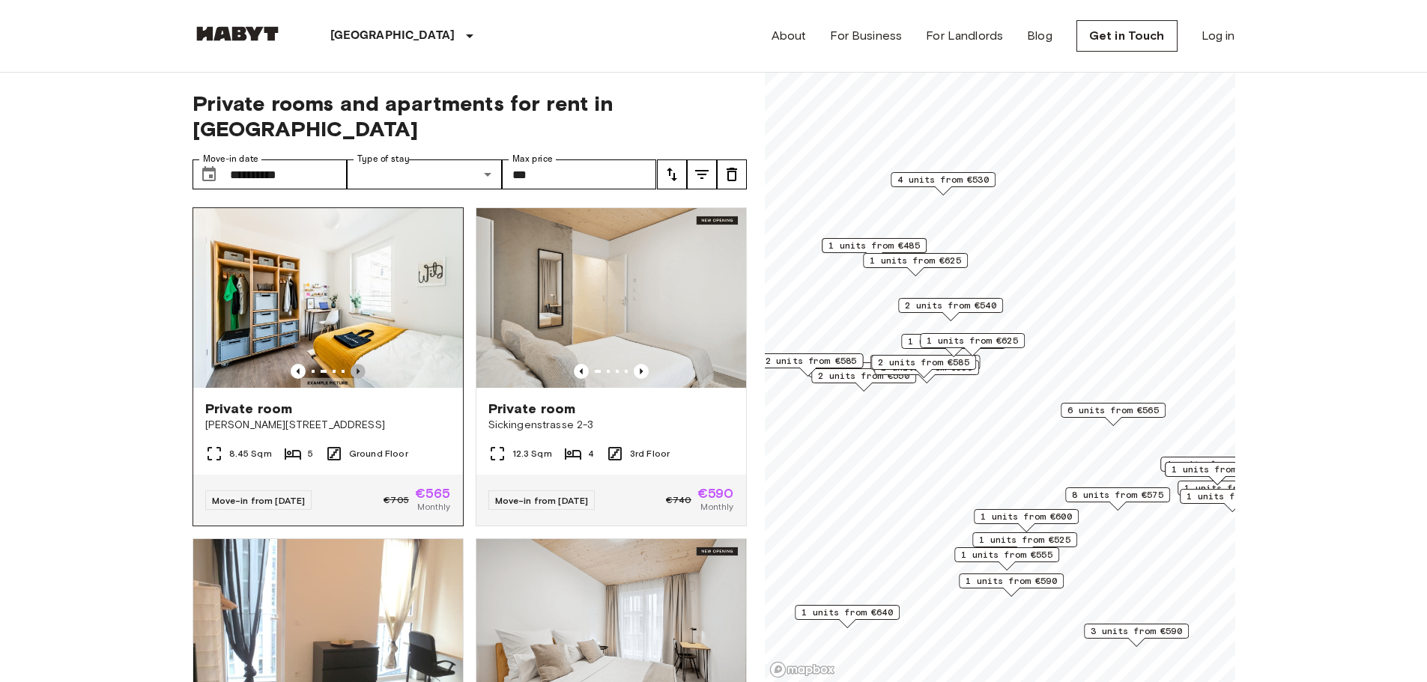
click at [357, 369] on icon "Previous image" at bounding box center [358, 372] width 3 height 6
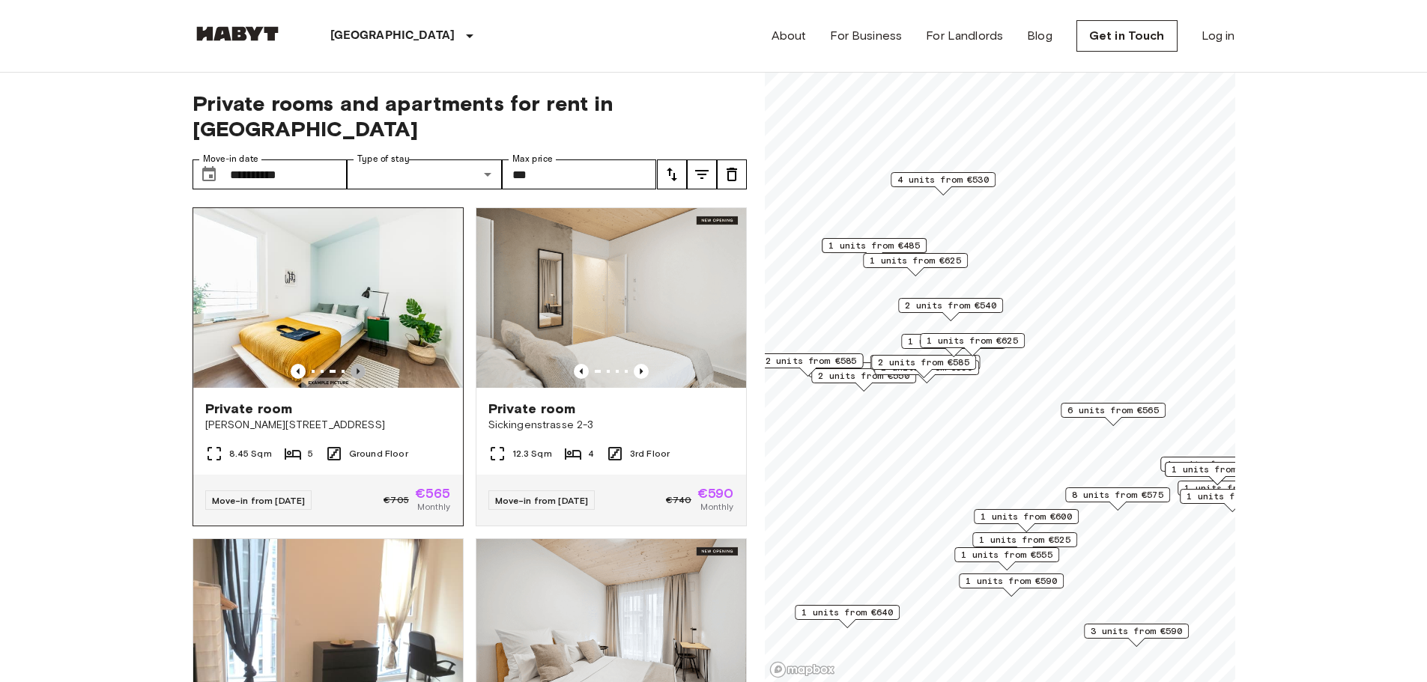
click at [357, 369] on icon "Previous image" at bounding box center [358, 372] width 3 height 6
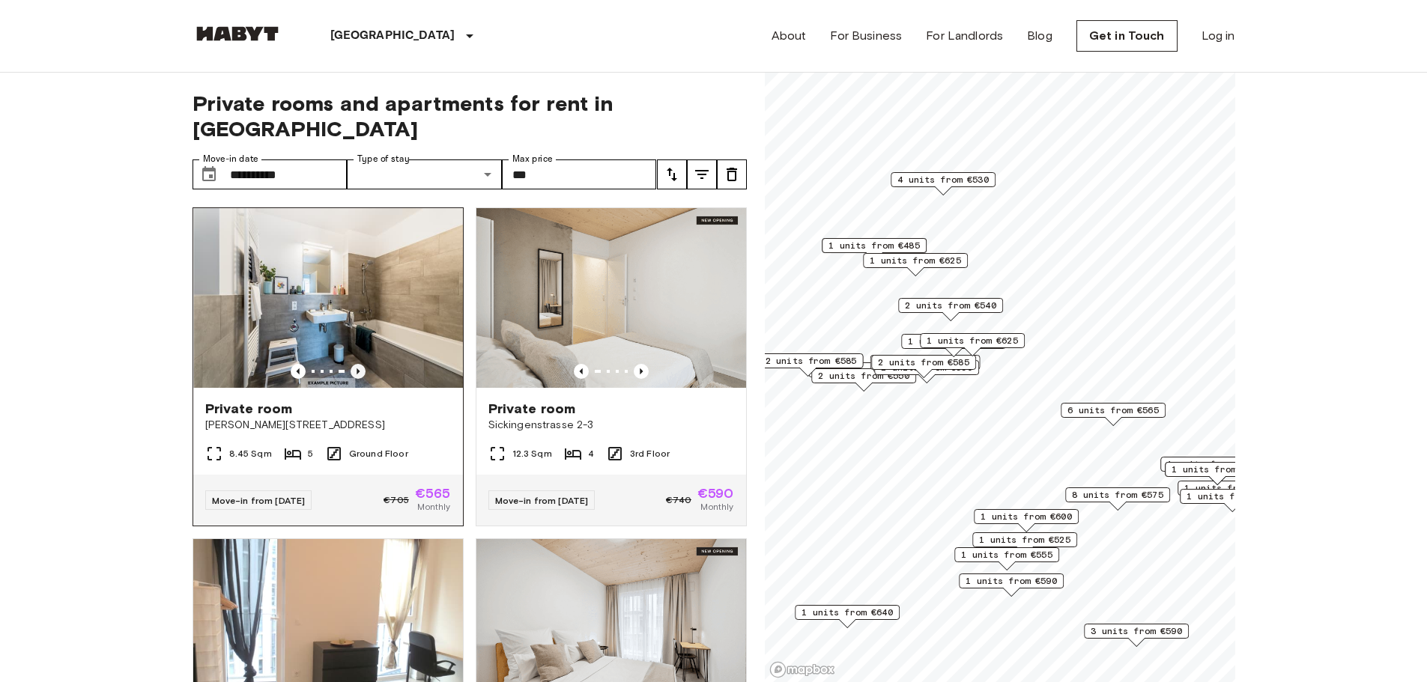
click at [357, 369] on icon "Previous image" at bounding box center [358, 372] width 3 height 6
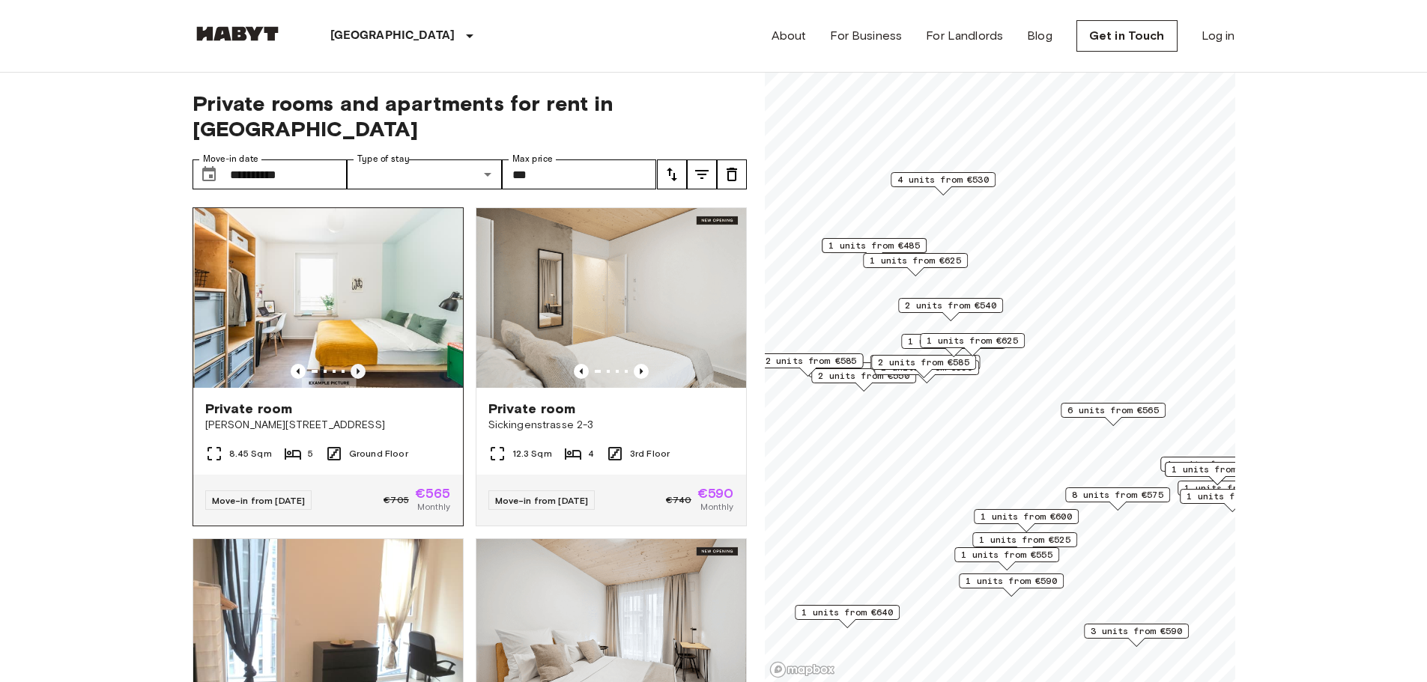
click at [357, 369] on icon "Previous image" at bounding box center [358, 372] width 3 height 6
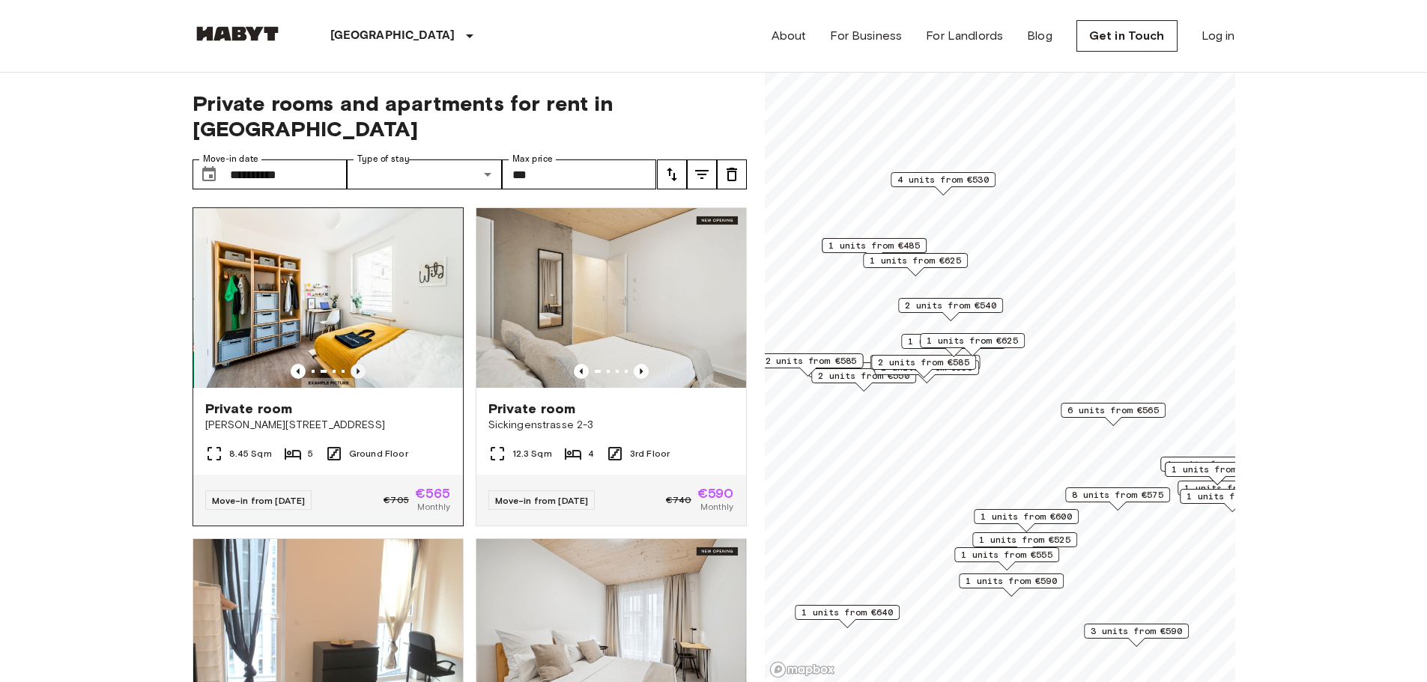
click at [357, 369] on icon "Previous image" at bounding box center [358, 372] width 3 height 6
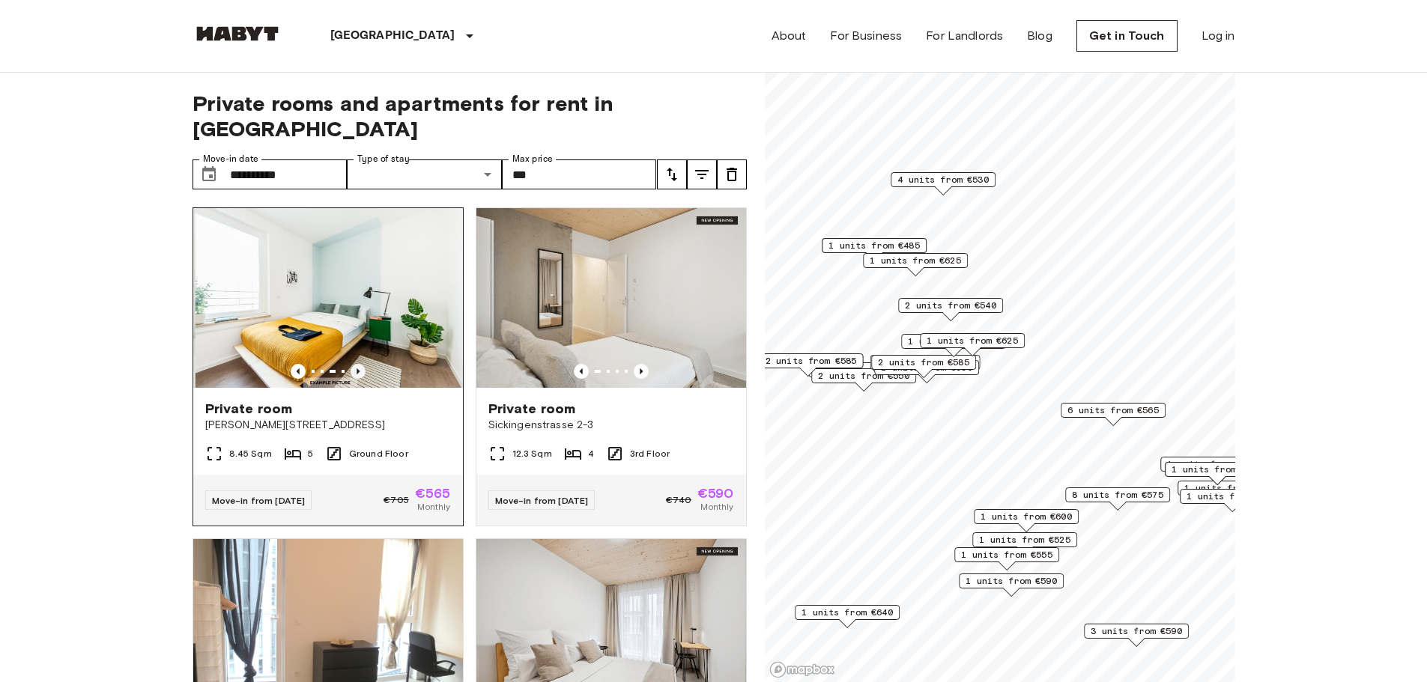
click at [357, 369] on icon "Previous image" at bounding box center [358, 372] width 3 height 6
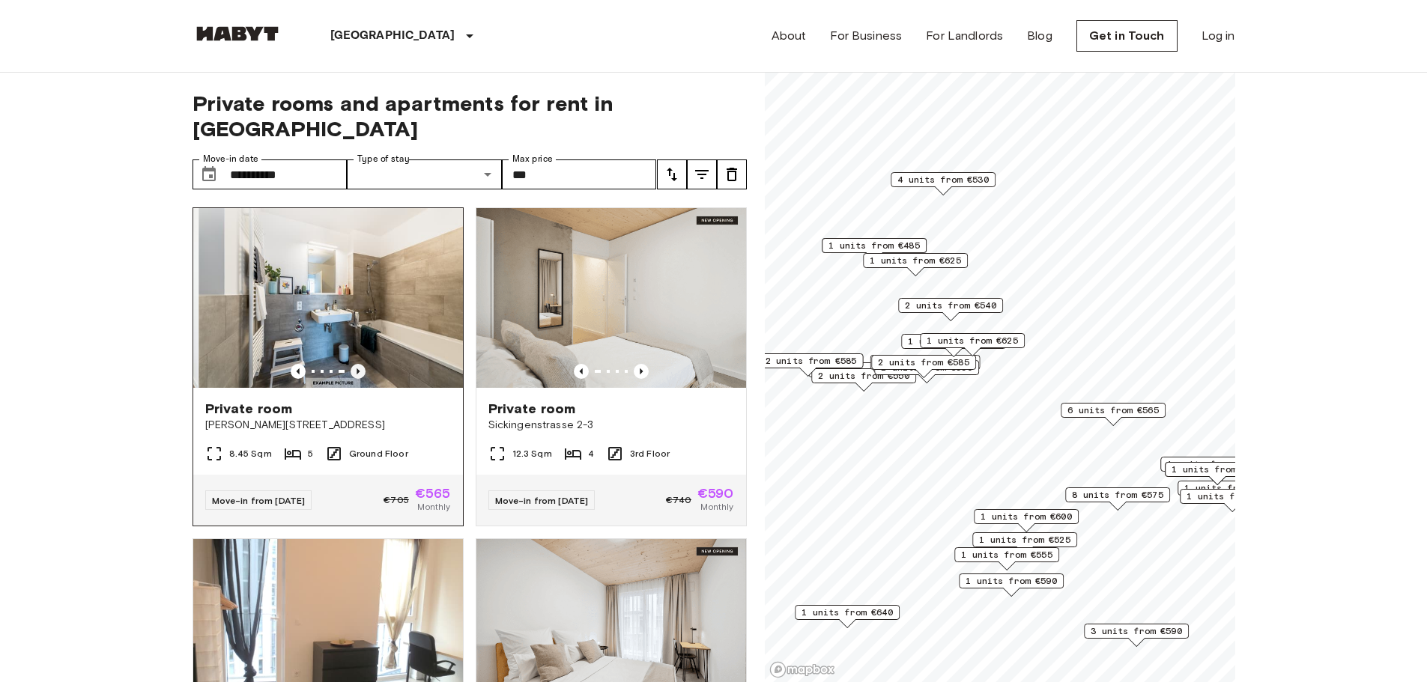
click at [357, 369] on icon "Previous image" at bounding box center [358, 372] width 3 height 6
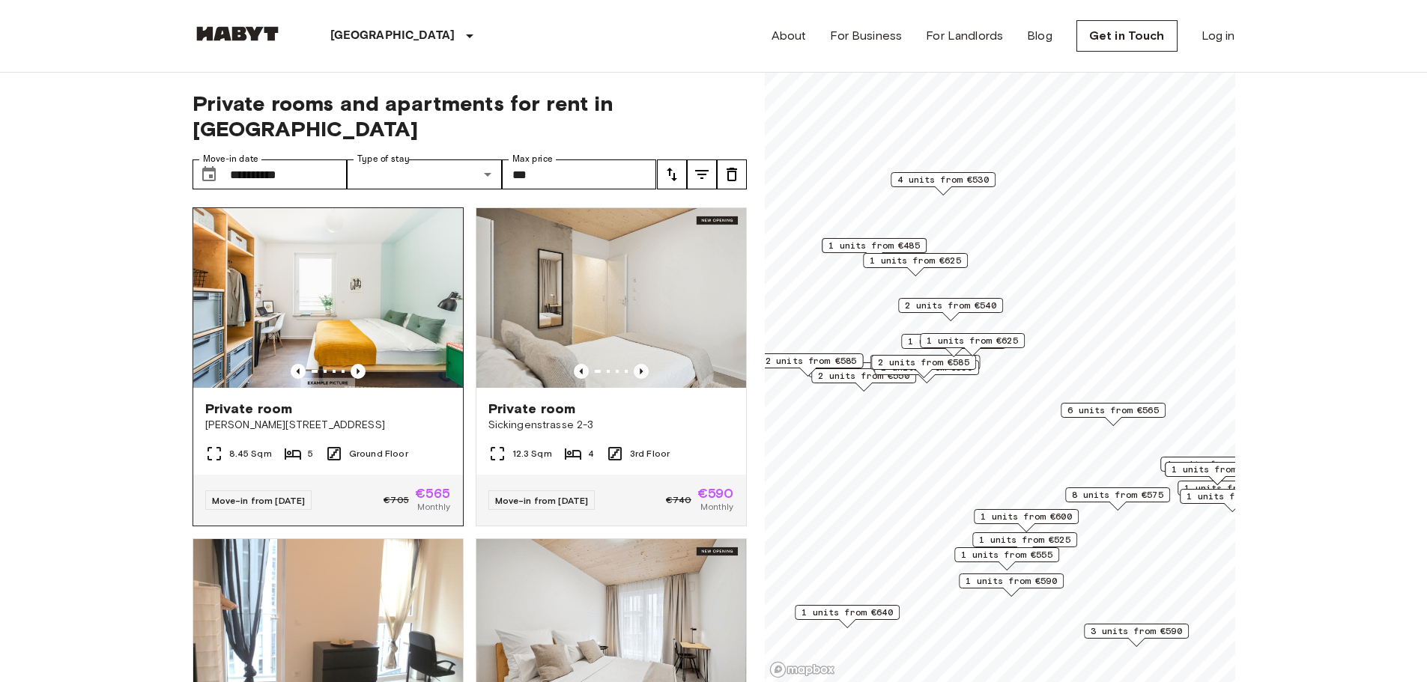
click at [403, 291] on img at bounding box center [328, 298] width 270 height 180
click at [686, 364] on div at bounding box center [611, 371] width 270 height 15
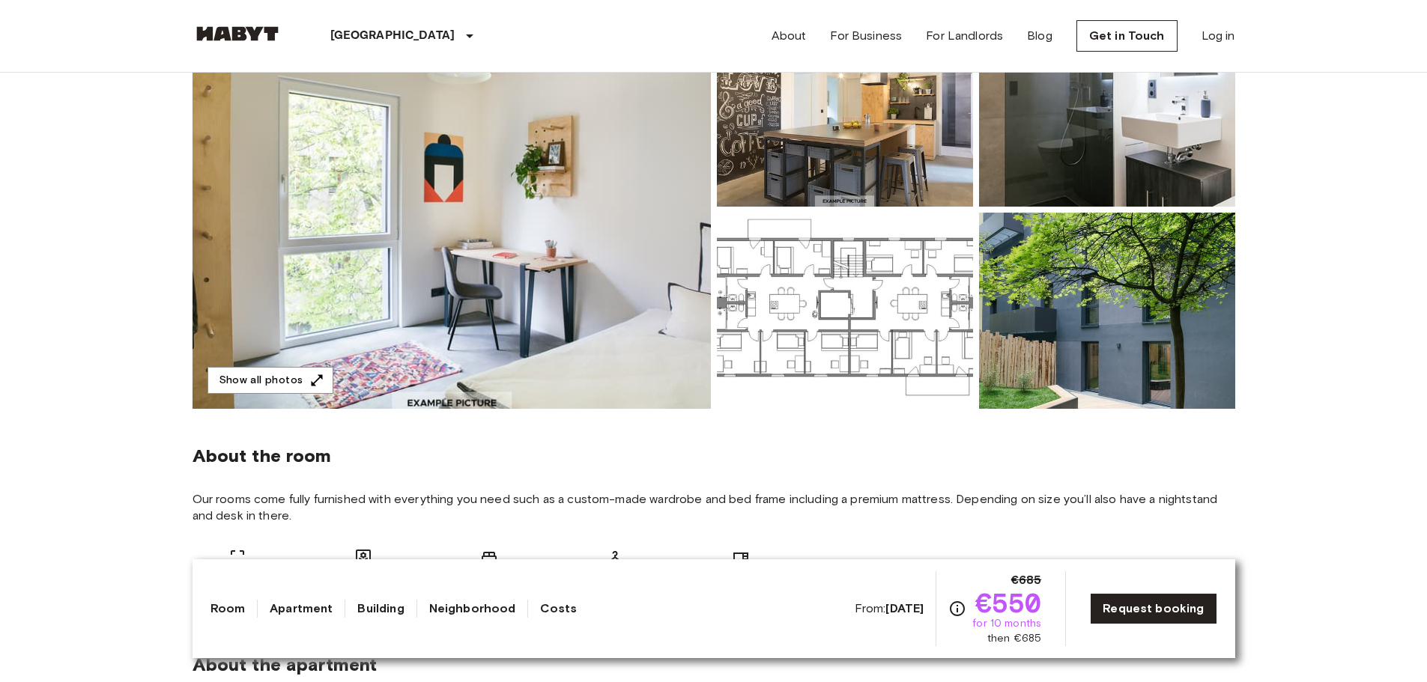
scroll to position [225, 0]
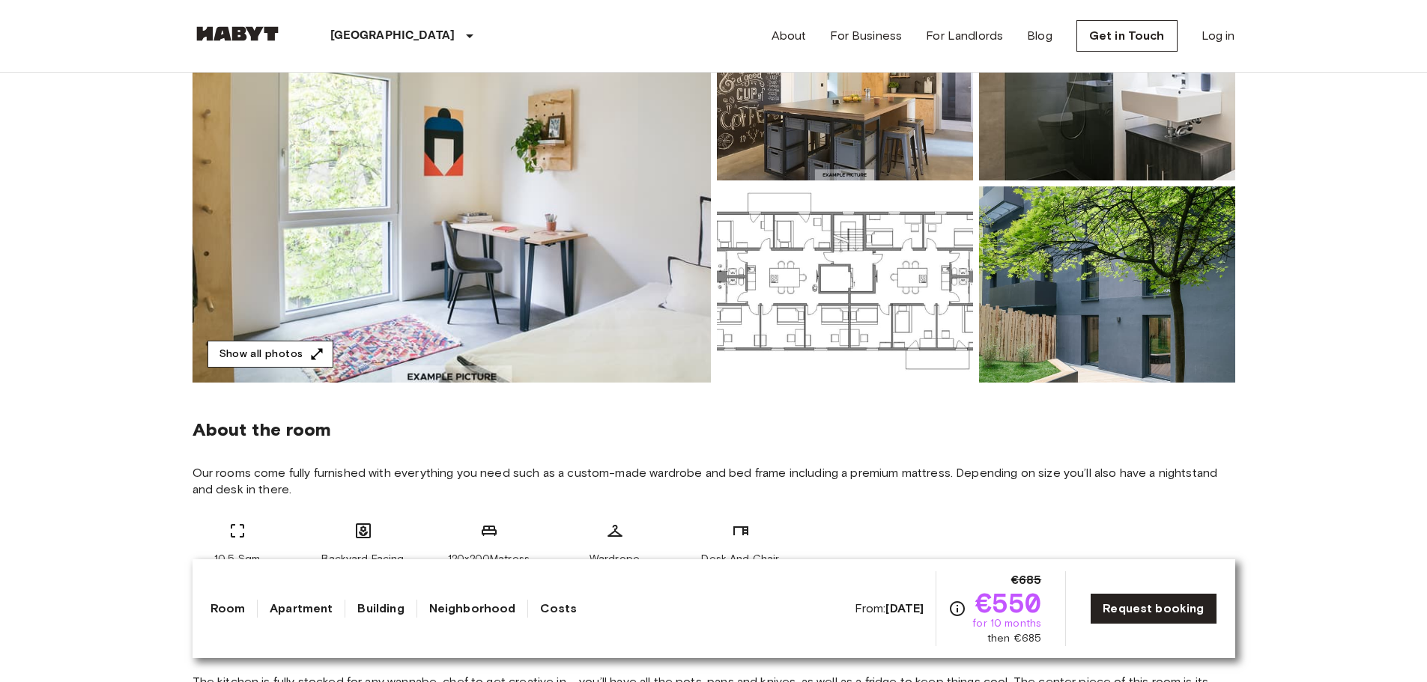
click at [279, 345] on button "Show all photos" at bounding box center [270, 355] width 126 height 28
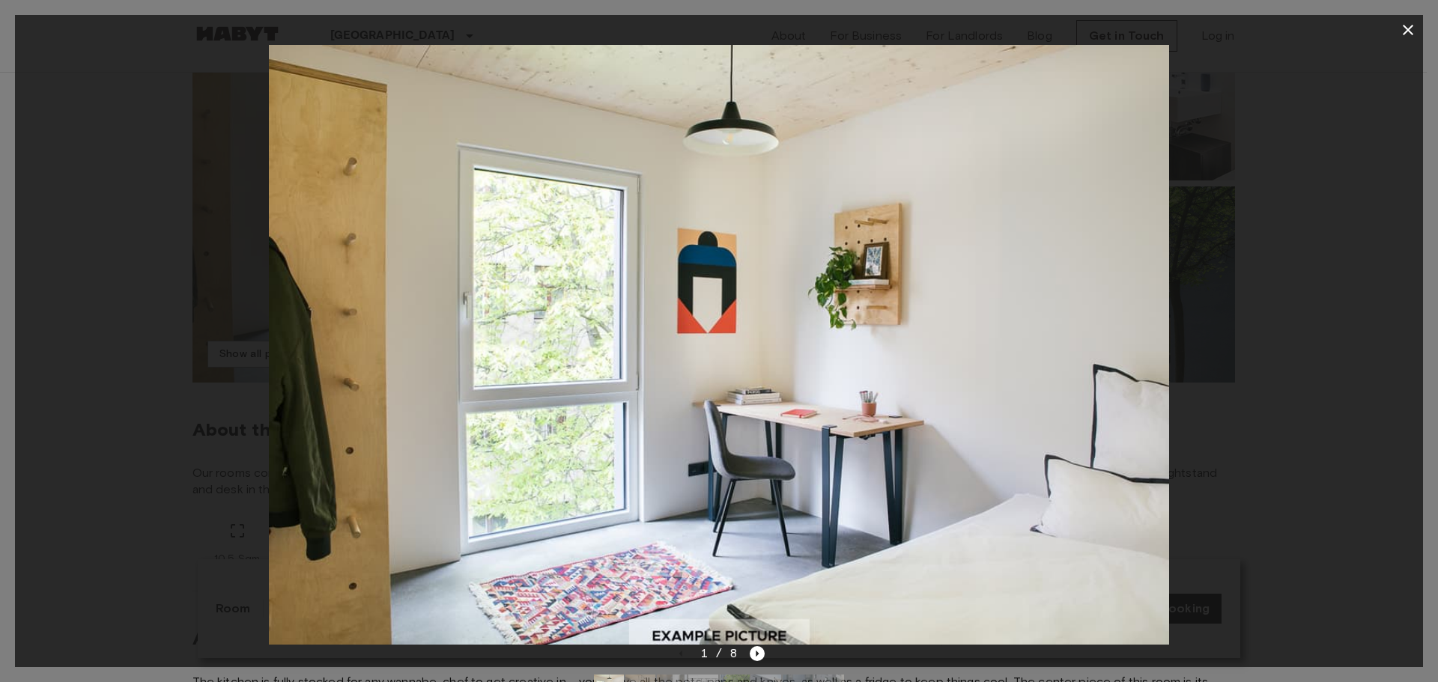
click at [1347, 319] on div at bounding box center [719, 345] width 1408 height 600
click at [758, 655] on icon "Next image" at bounding box center [757, 653] width 15 height 15
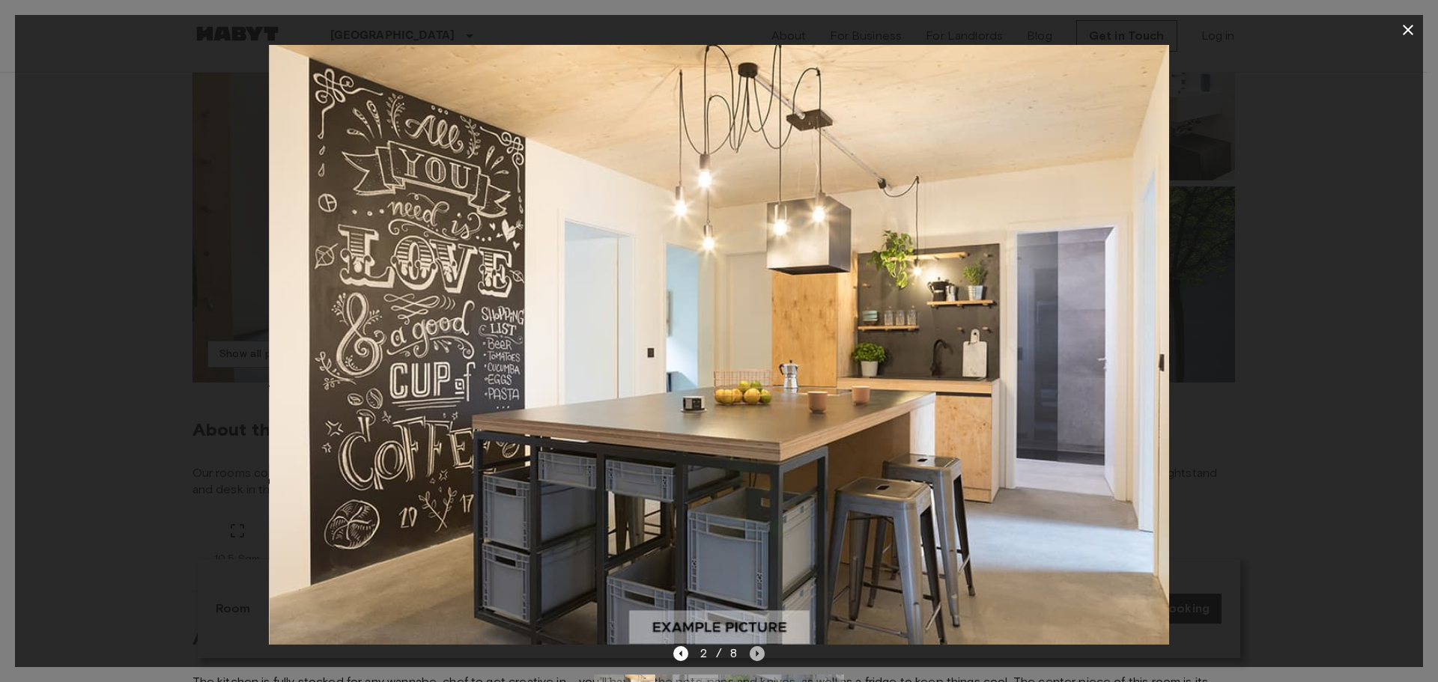
click at [758, 655] on icon "Next image" at bounding box center [757, 653] width 15 height 15
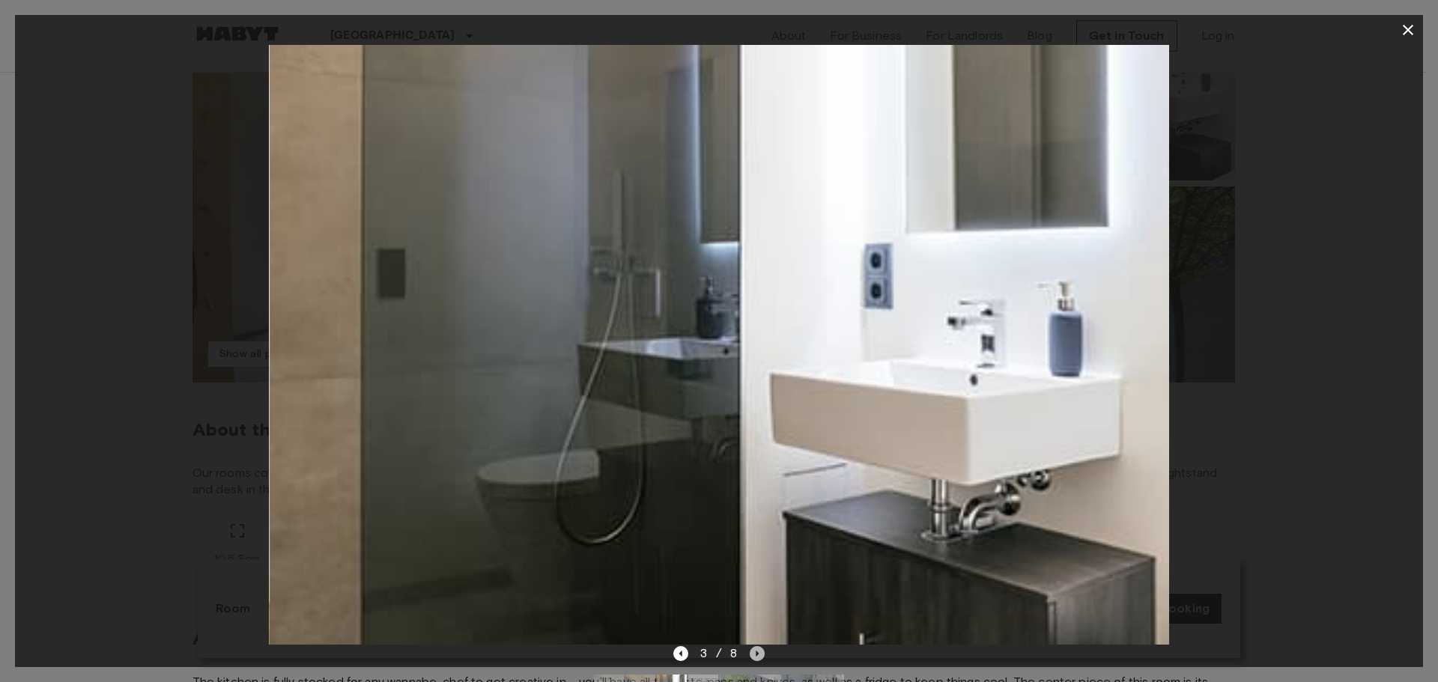
click at [758, 655] on icon "Next image" at bounding box center [757, 653] width 15 height 15
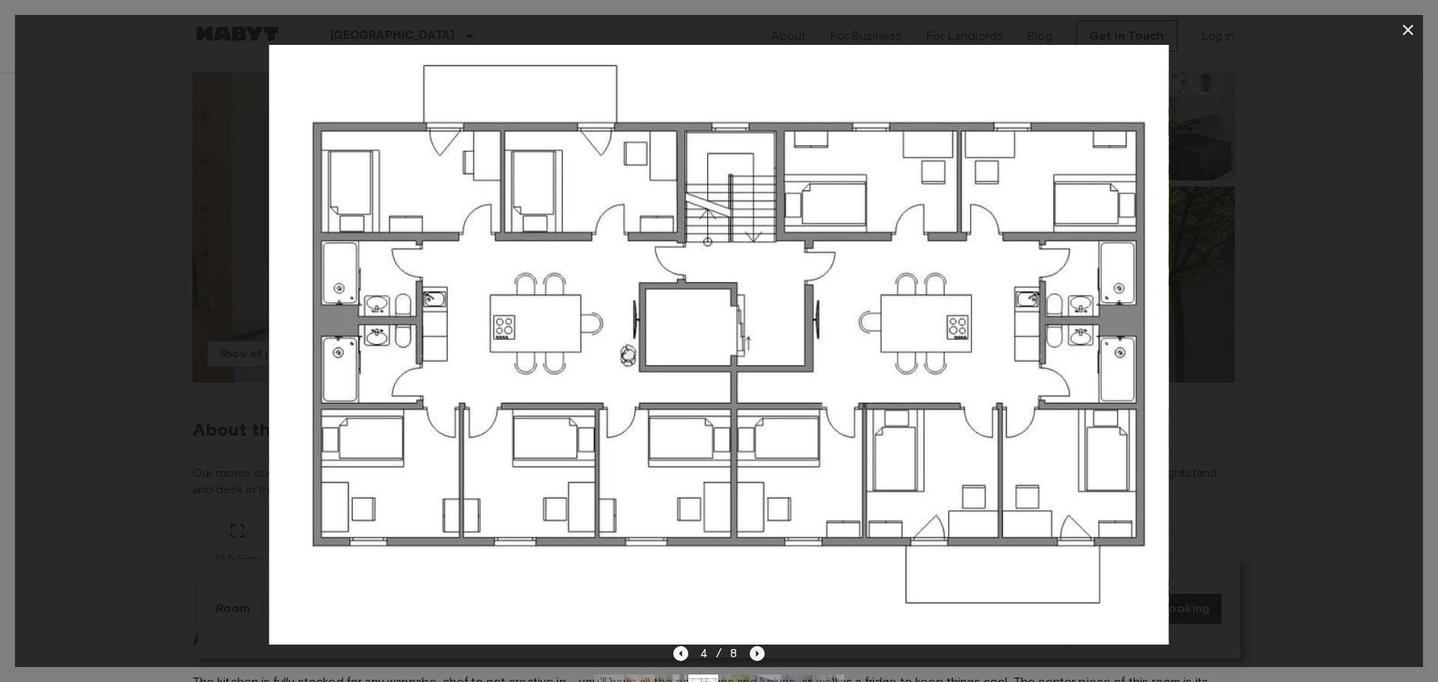
click at [760, 656] on icon "Next image" at bounding box center [757, 653] width 15 height 15
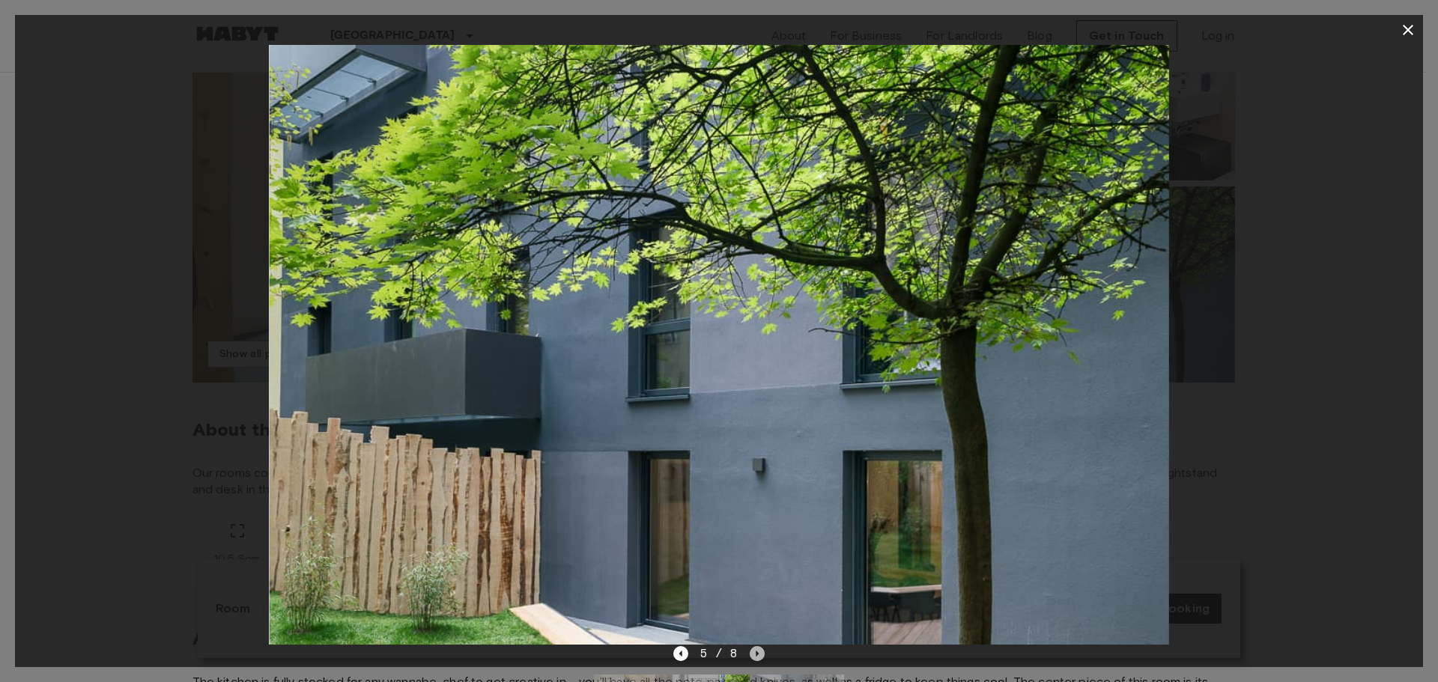
click at [760, 656] on icon "Next image" at bounding box center [757, 653] width 15 height 15
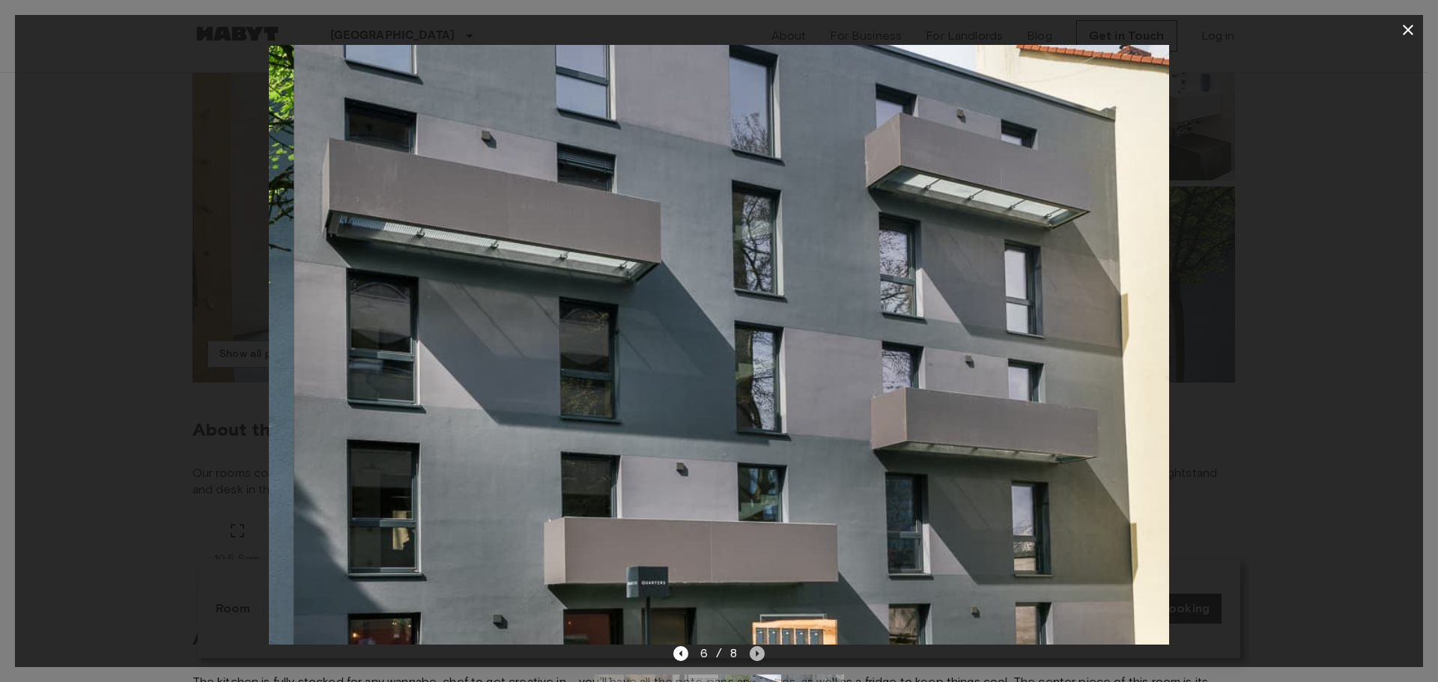
click at [760, 657] on icon "Next image" at bounding box center [757, 653] width 15 height 15
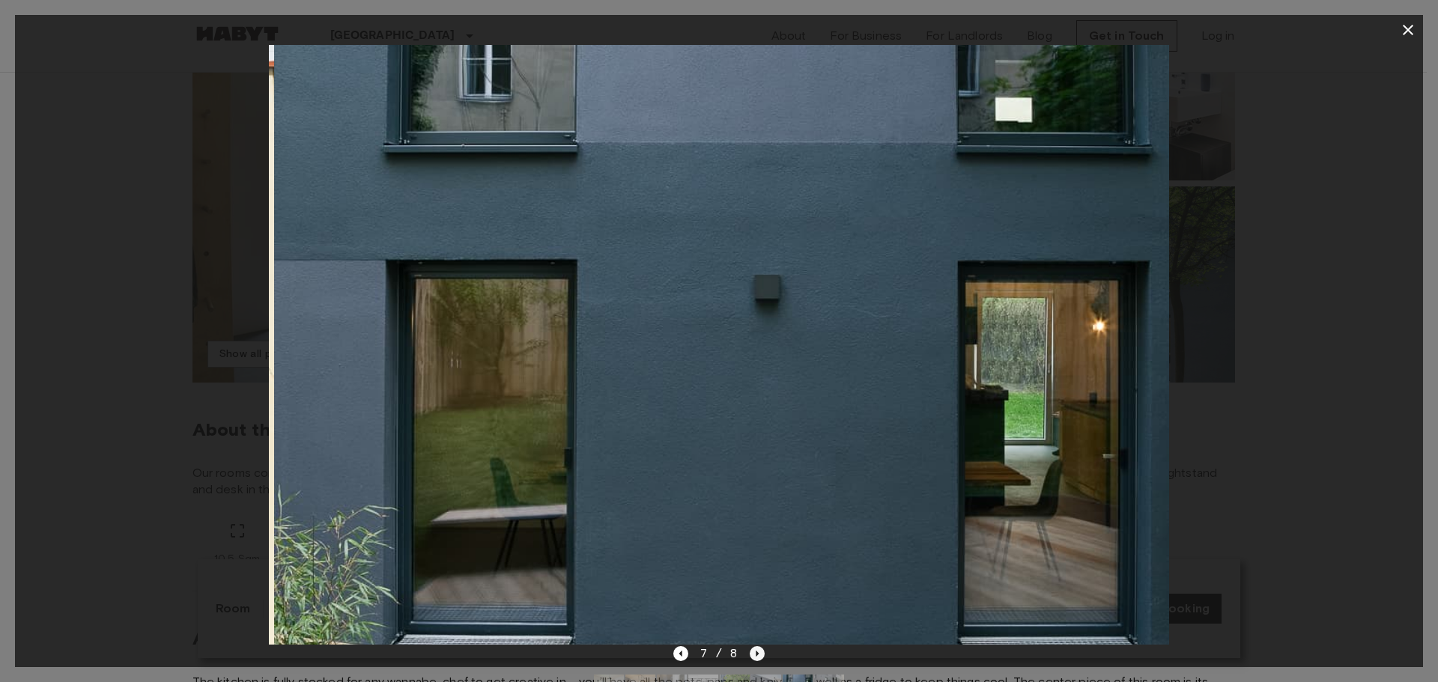
click at [760, 657] on icon "Next image" at bounding box center [757, 653] width 15 height 15
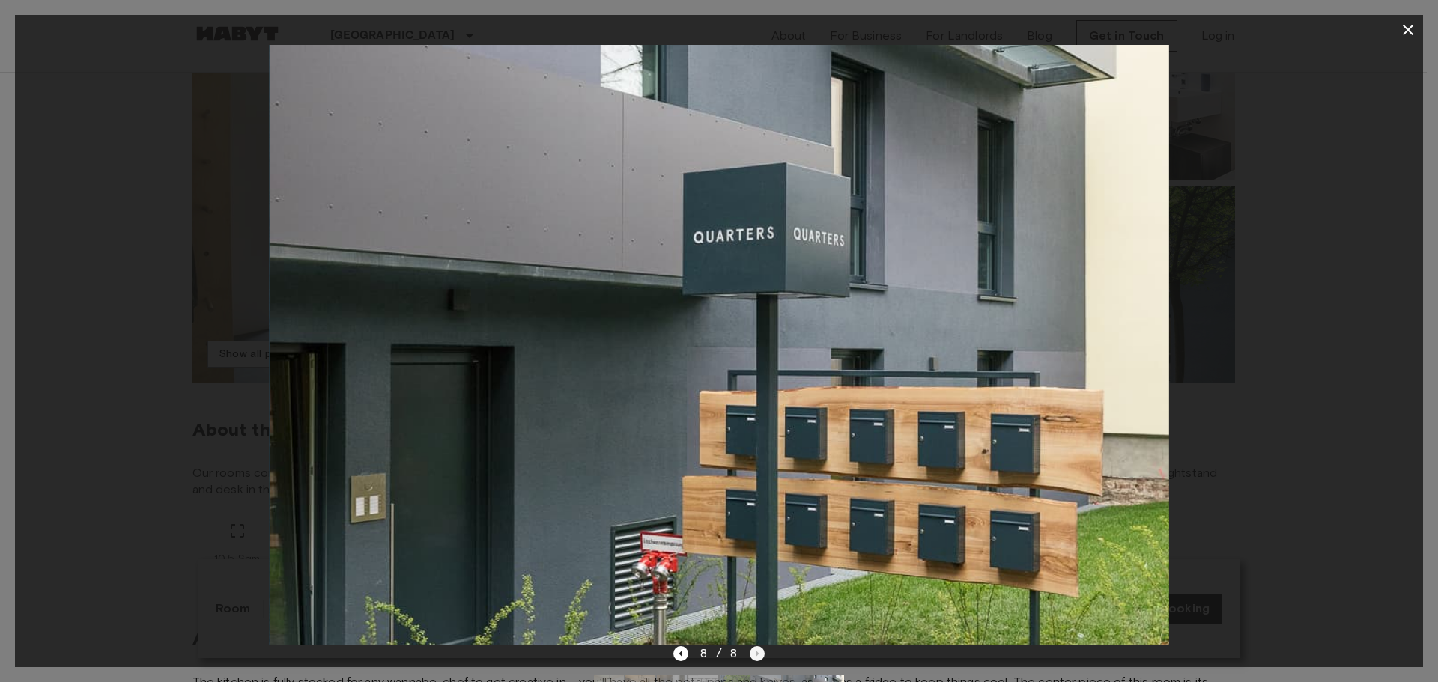
click at [760, 657] on div "8 / 8" at bounding box center [719, 654] width 92 height 18
drag, startPoint x: 1211, startPoint y: 327, endPoint x: 1198, endPoint y: 309, distance: 22.5
click at [1211, 325] on div at bounding box center [719, 345] width 1408 height 600
click at [1402, 21] on icon "button" at bounding box center [1408, 30] width 18 height 18
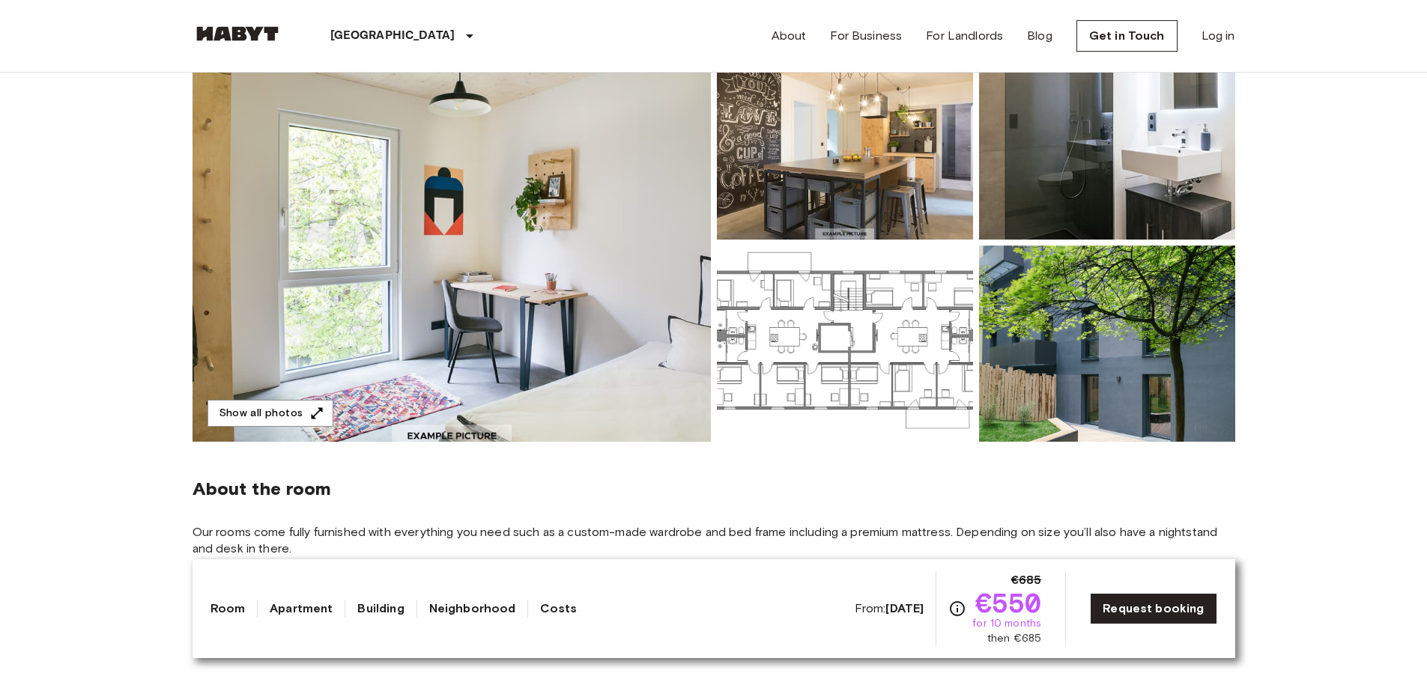
scroll to position [0, 0]
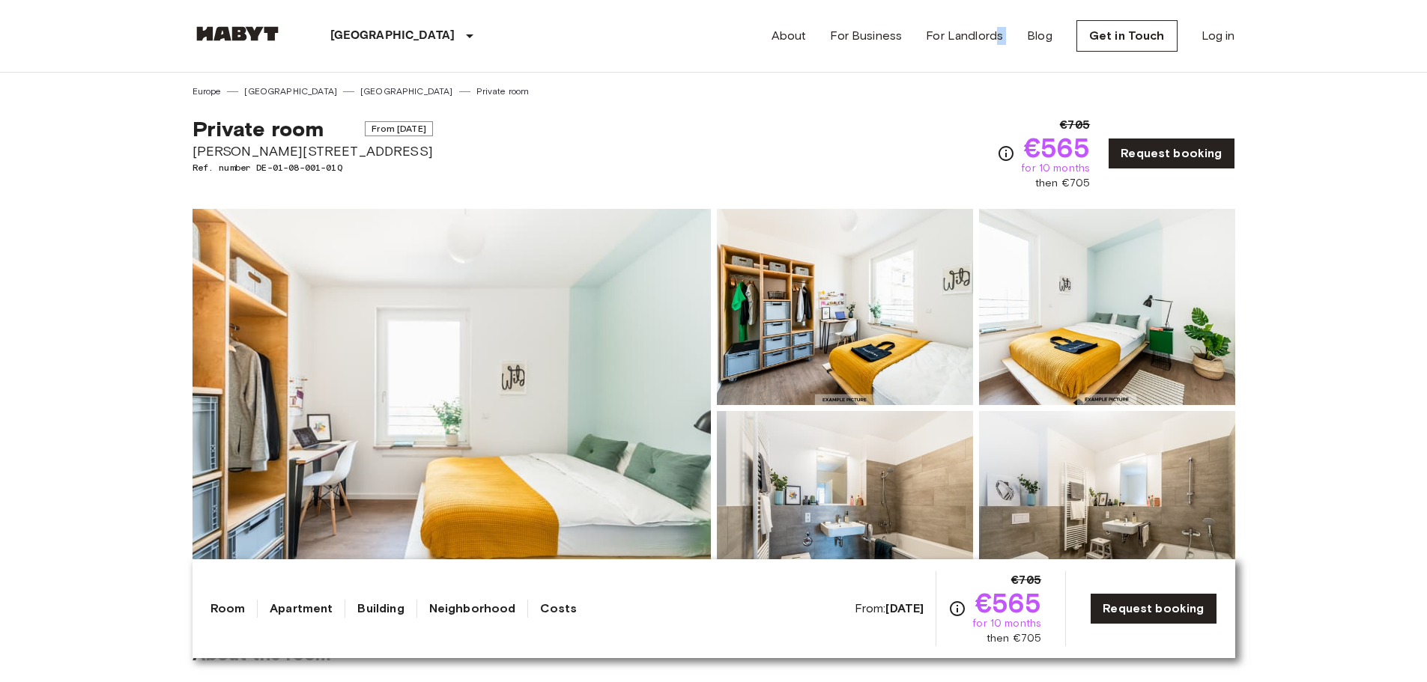
click at [970, 12] on div "About For Business For Landlords Blog Get in Touch Log in" at bounding box center [1003, 36] width 464 height 72
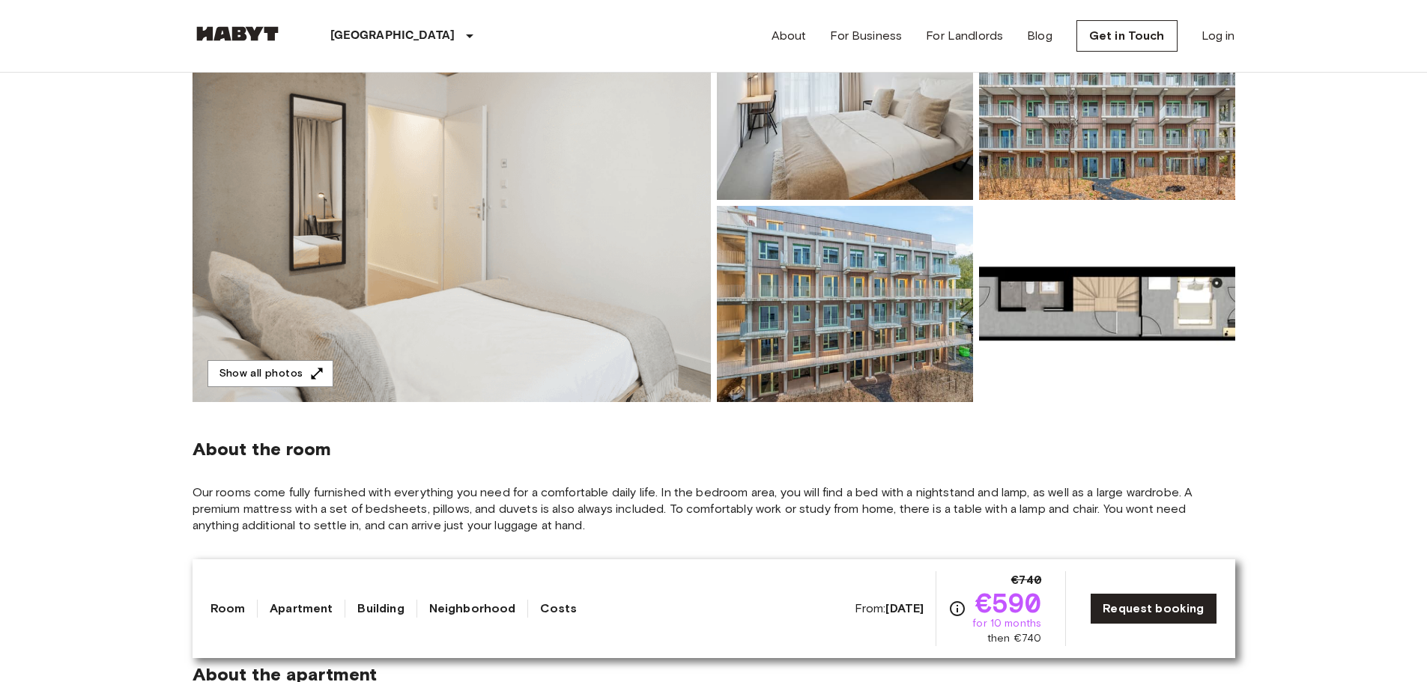
scroll to position [225, 0]
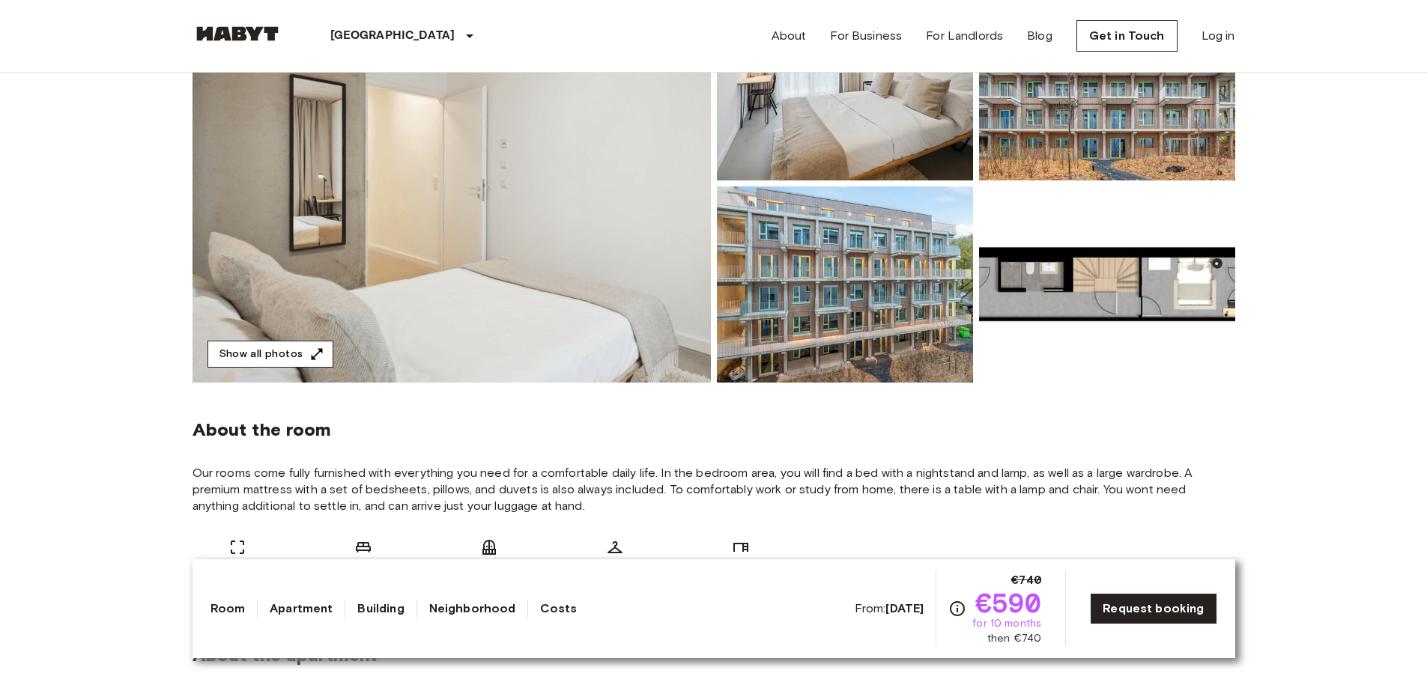
click at [269, 364] on button "Show all photos" at bounding box center [270, 355] width 126 height 28
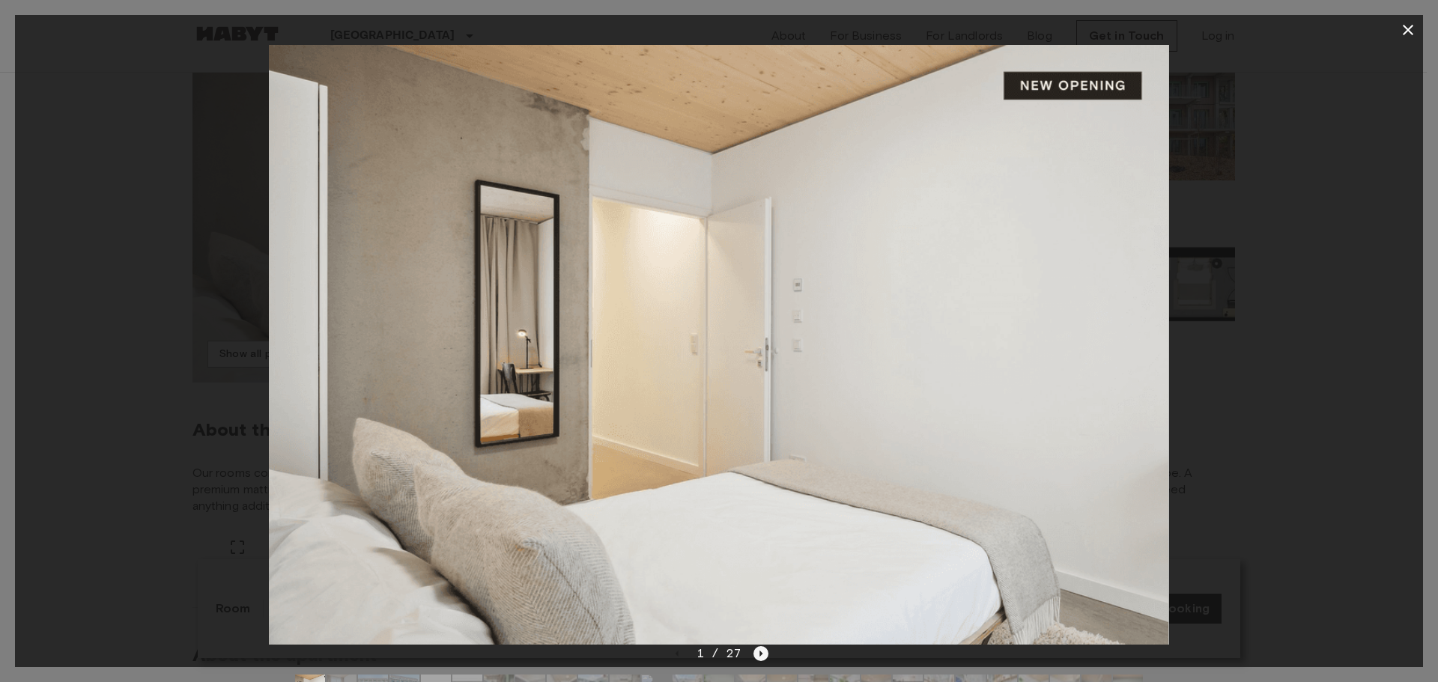
click at [754, 648] on div "1 / 27" at bounding box center [719, 341] width 1408 height 652
click at [757, 649] on icon "Next image" at bounding box center [761, 653] width 15 height 15
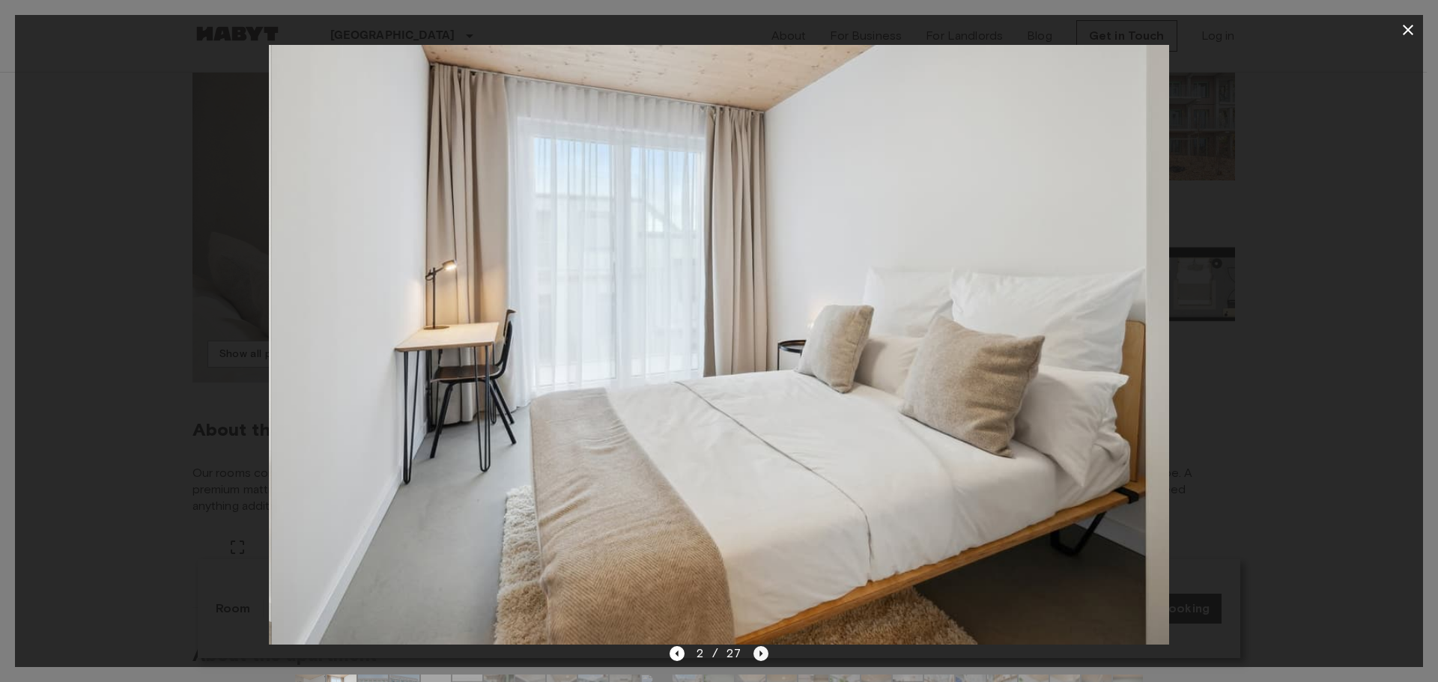
click at [757, 649] on icon "Next image" at bounding box center [761, 653] width 15 height 15
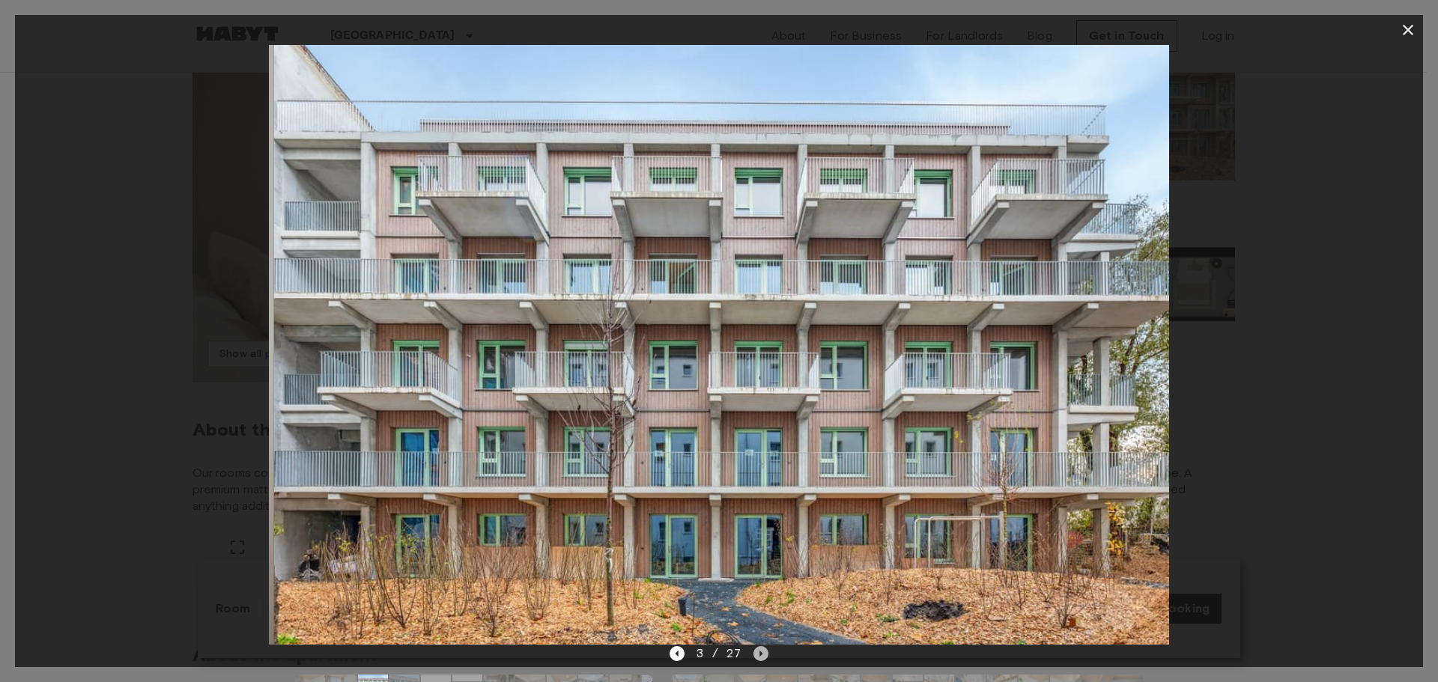
click at [759, 649] on icon "Next image" at bounding box center [761, 653] width 15 height 15
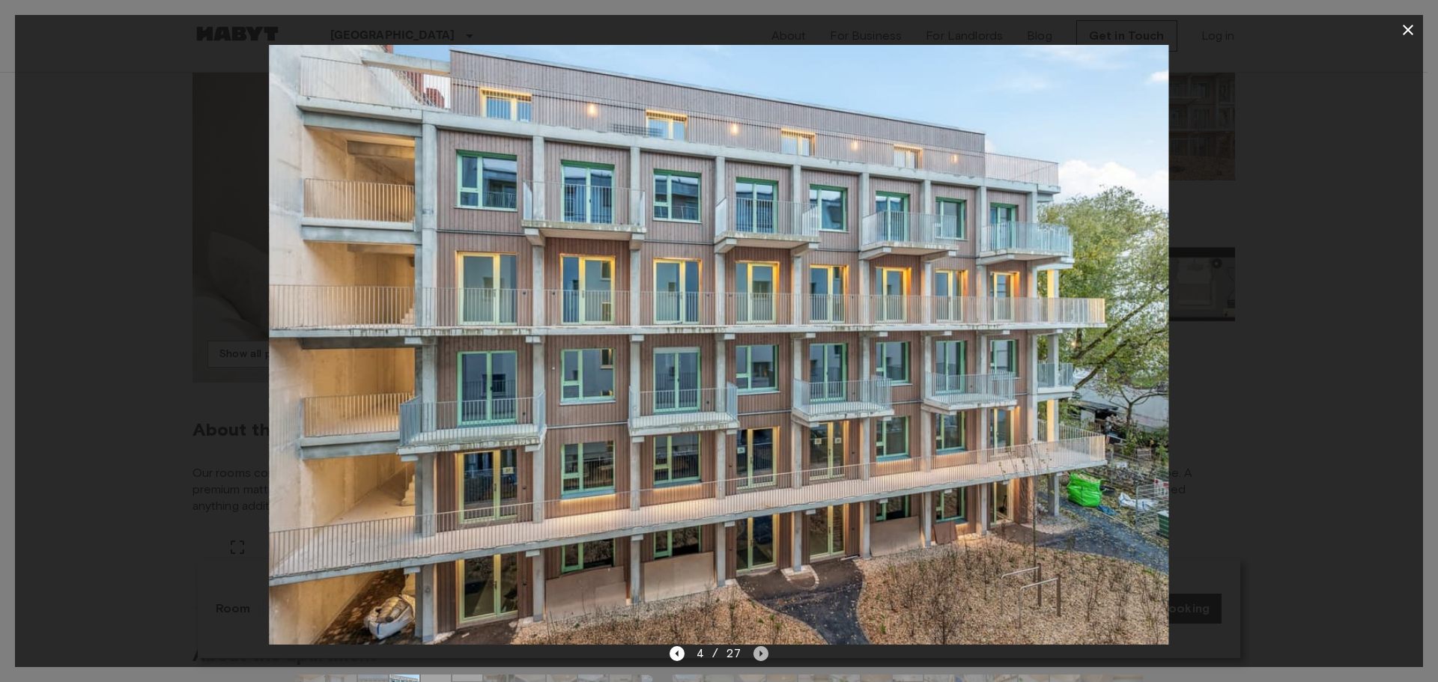
click at [761, 647] on icon "Next image" at bounding box center [761, 653] width 15 height 15
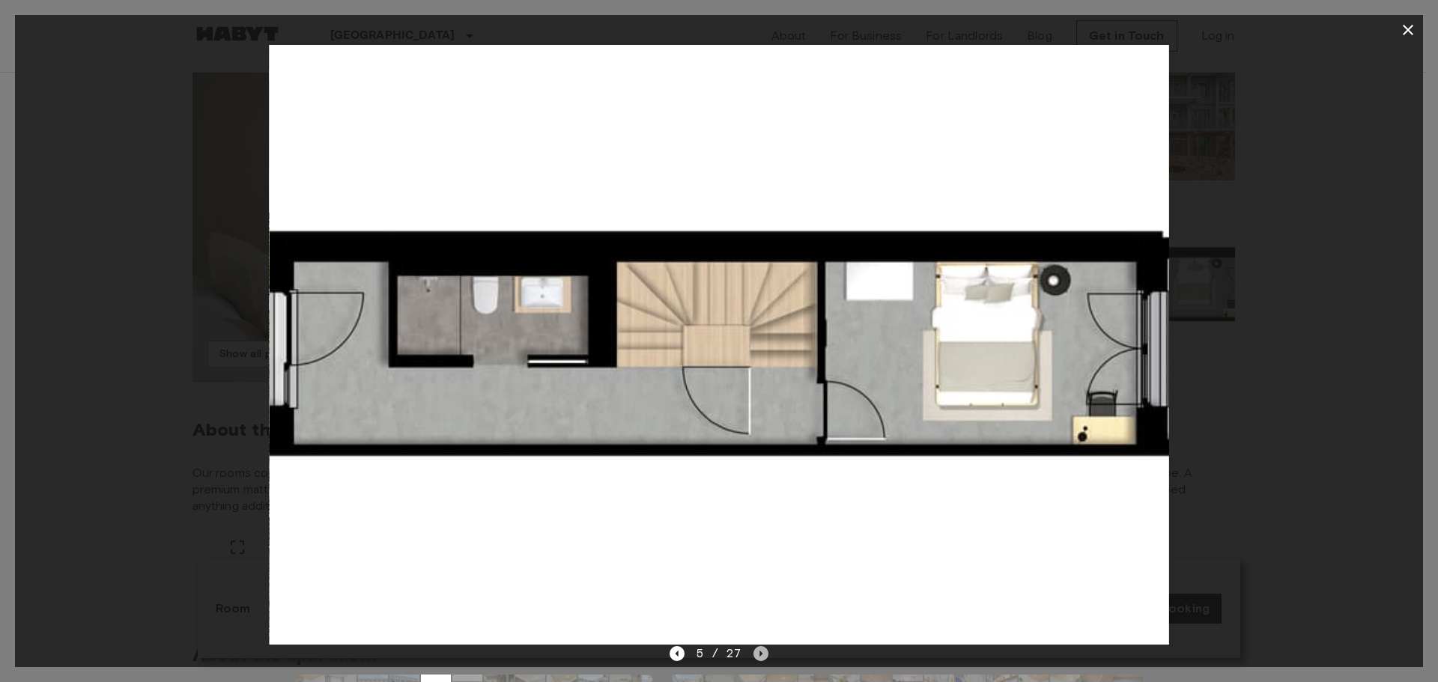
click at [761, 647] on icon "Next image" at bounding box center [761, 653] width 15 height 15
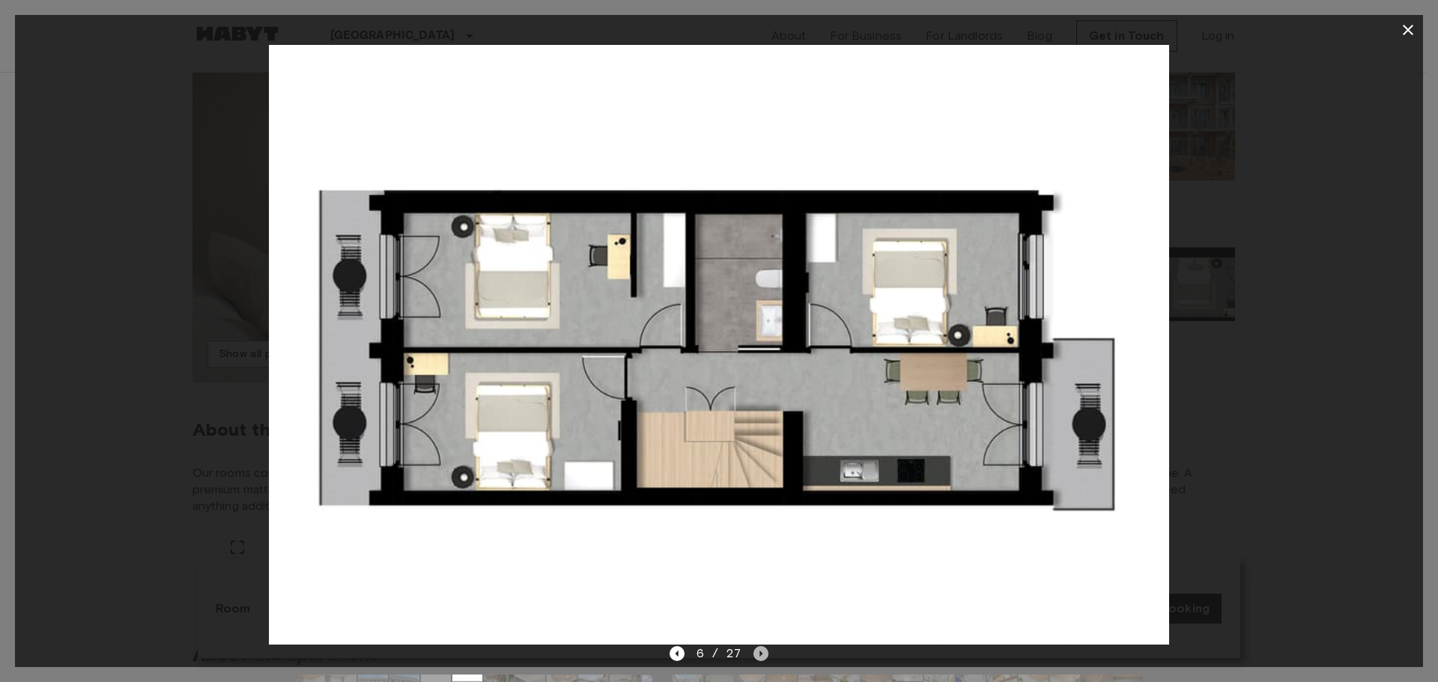
click at [761, 647] on icon "Next image" at bounding box center [761, 653] width 15 height 15
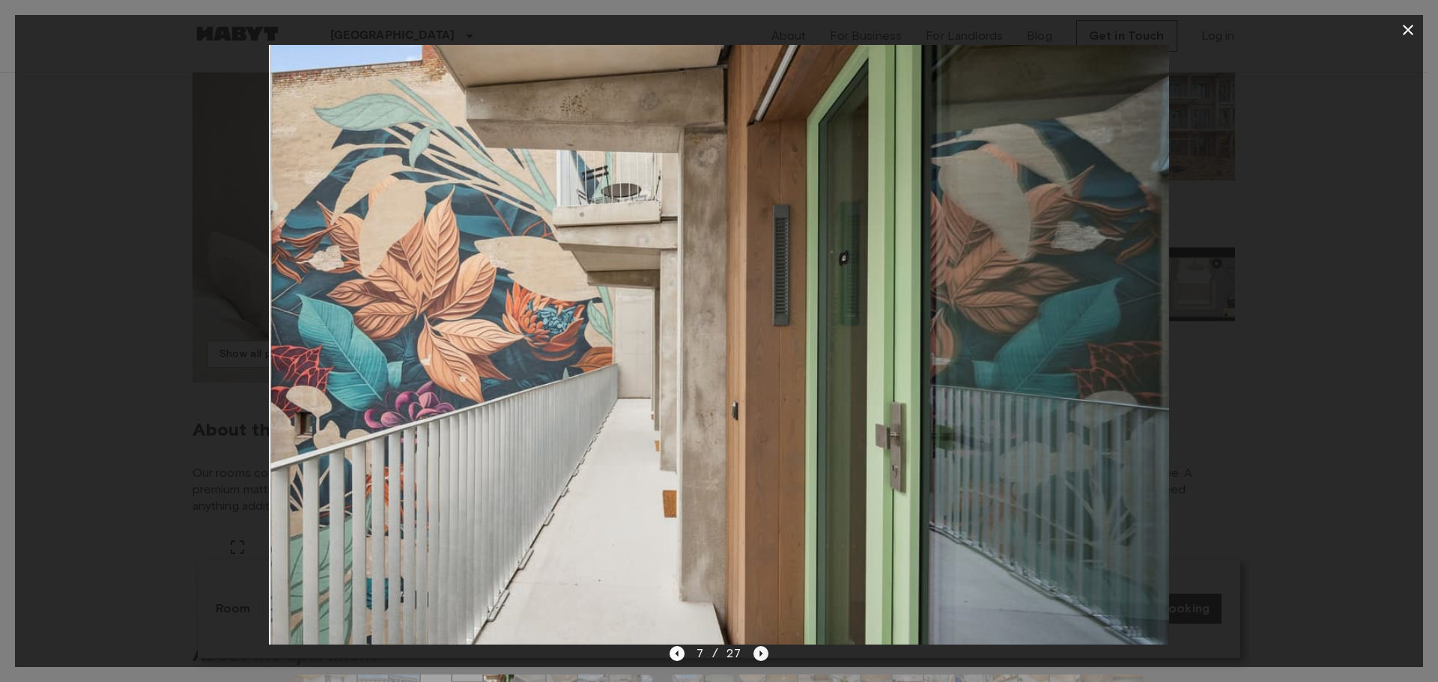
click at [761, 647] on icon "Next image" at bounding box center [761, 653] width 15 height 15
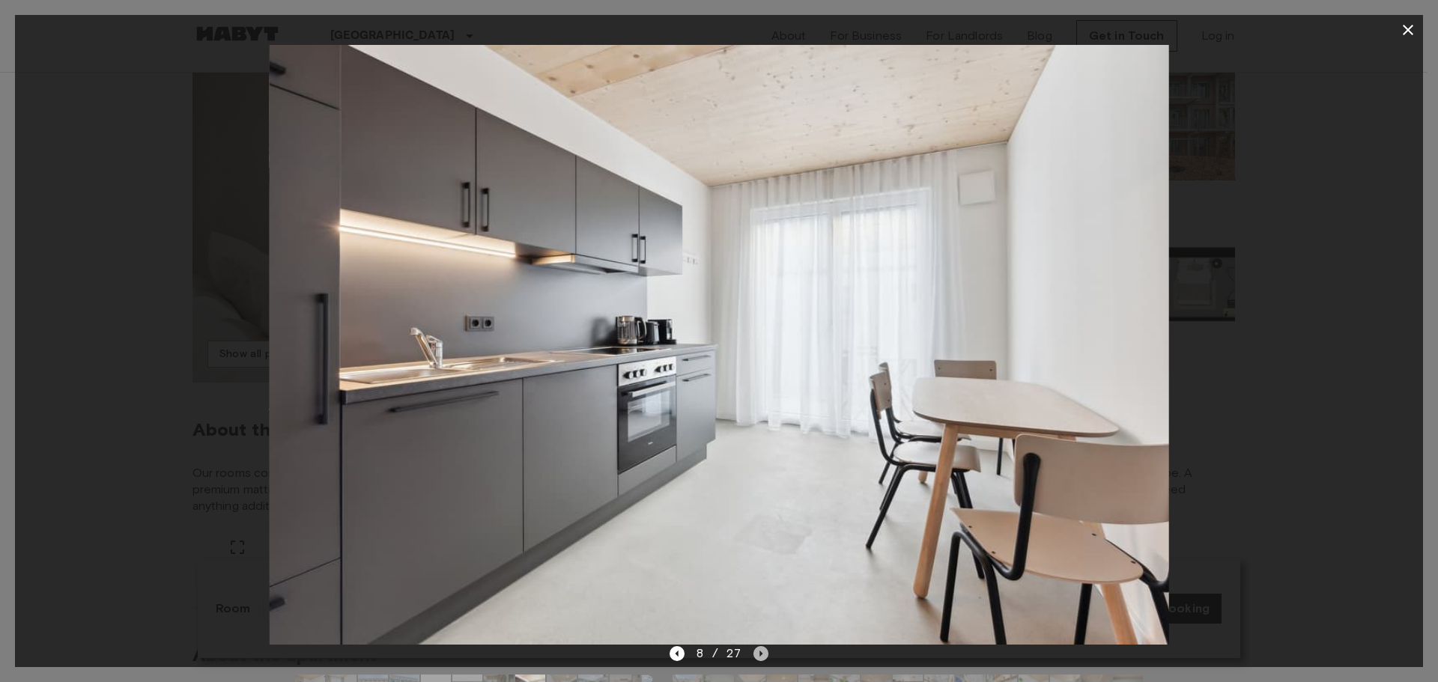
click at [761, 647] on icon "Next image" at bounding box center [761, 653] width 15 height 15
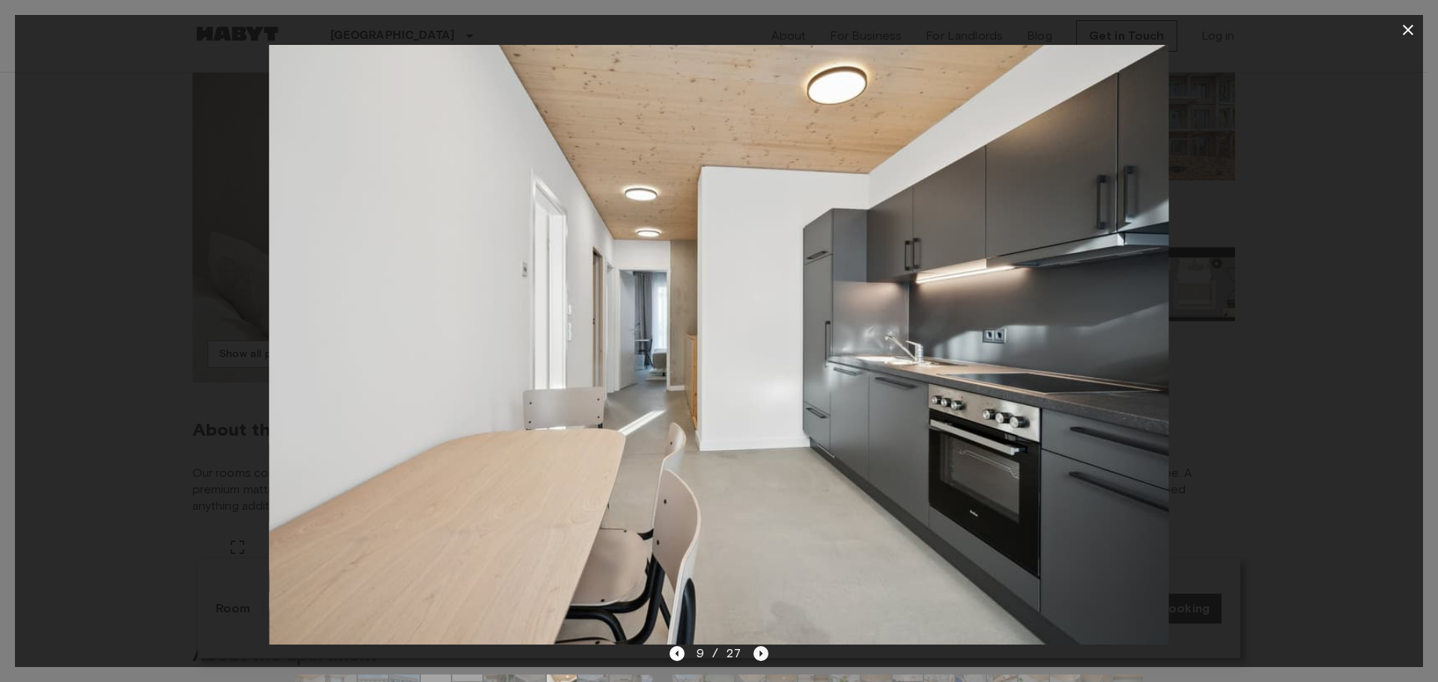
click at [761, 647] on icon "Next image" at bounding box center [761, 653] width 15 height 15
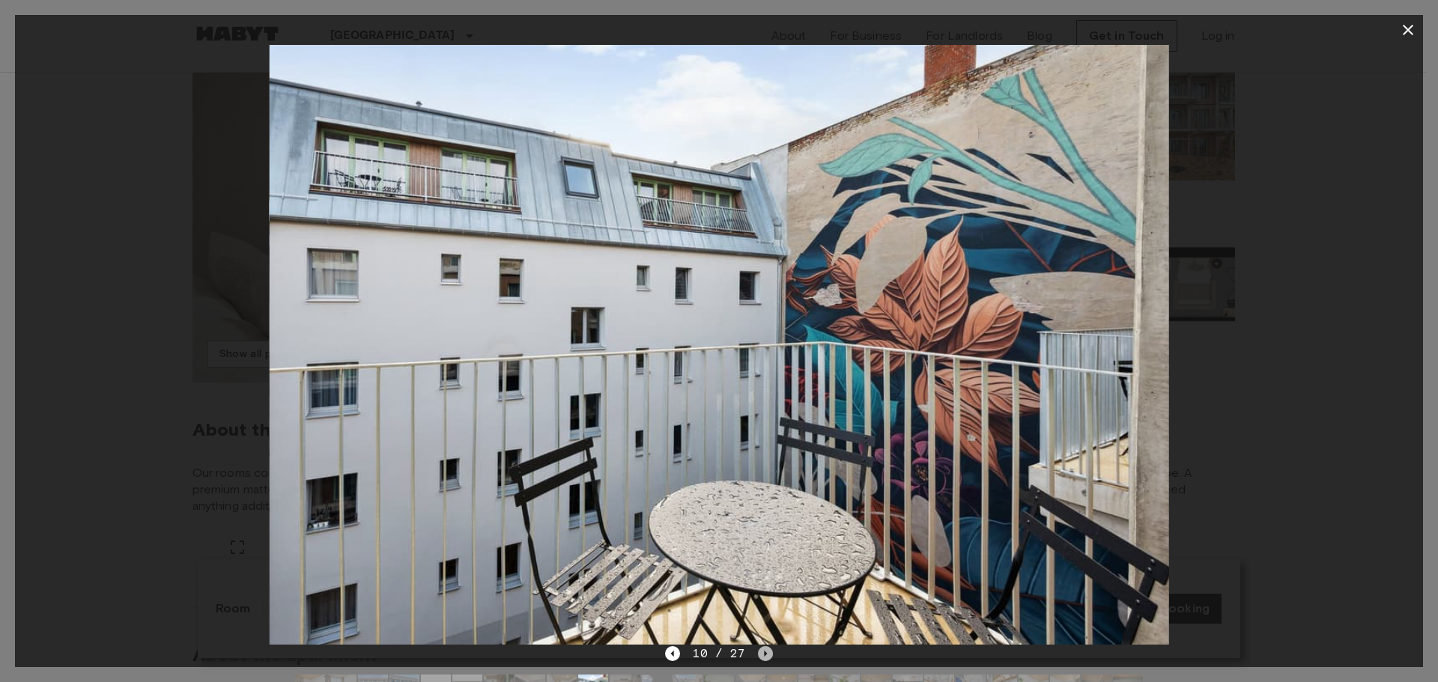
click at [760, 646] on icon "Next image" at bounding box center [765, 653] width 15 height 15
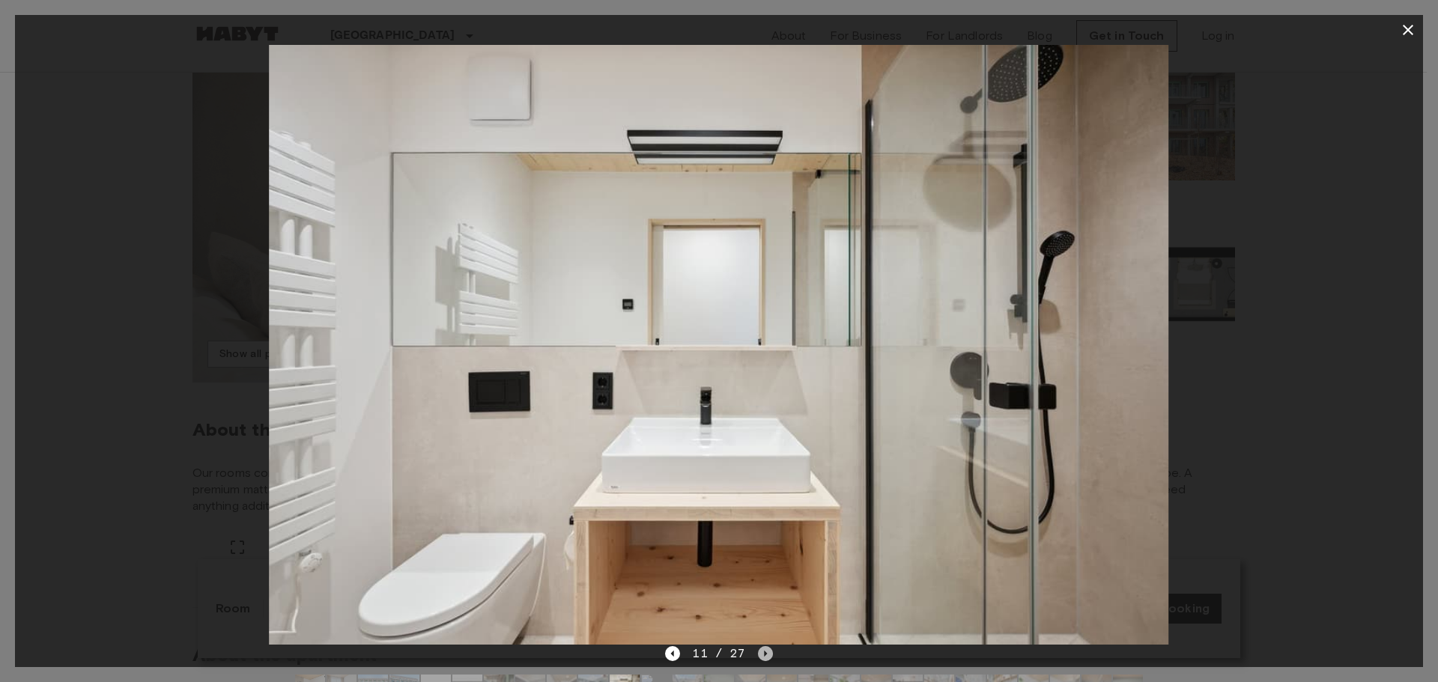
click at [760, 646] on icon "Next image" at bounding box center [765, 653] width 15 height 15
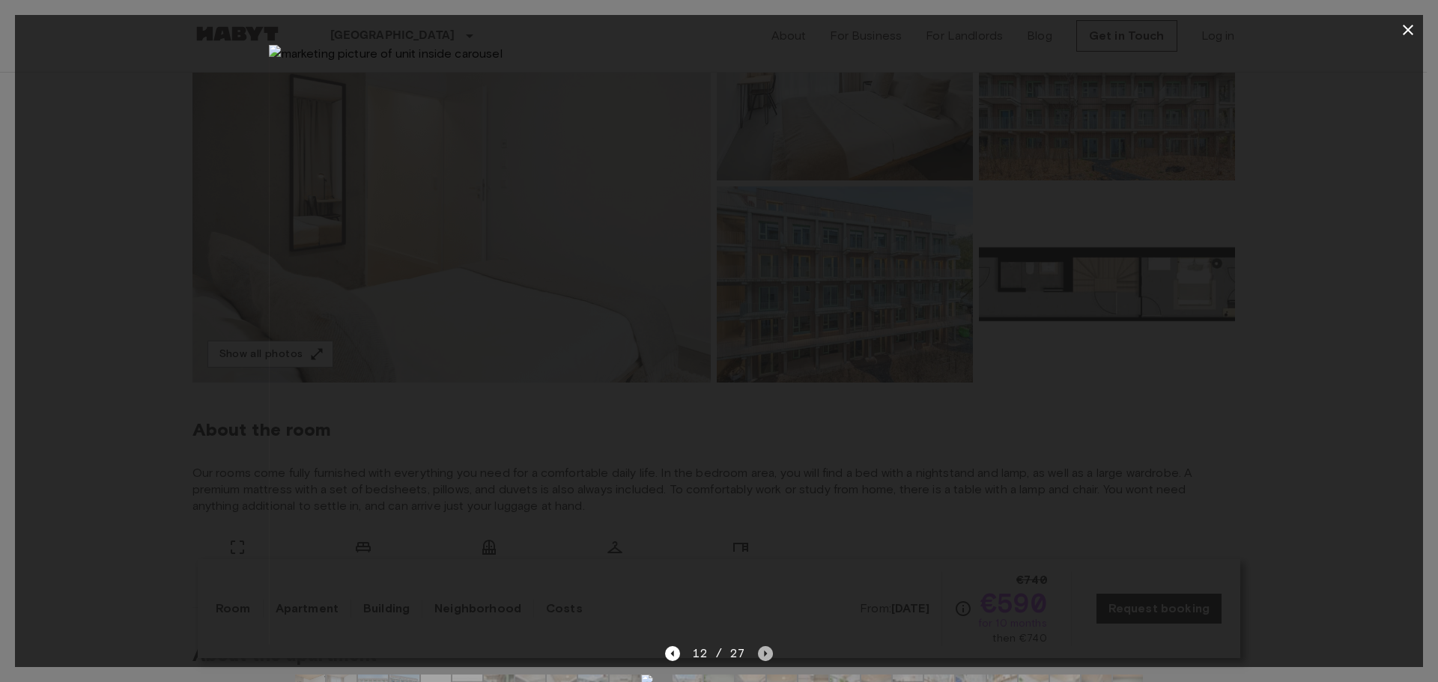
click at [760, 646] on icon "Next image" at bounding box center [765, 653] width 15 height 15
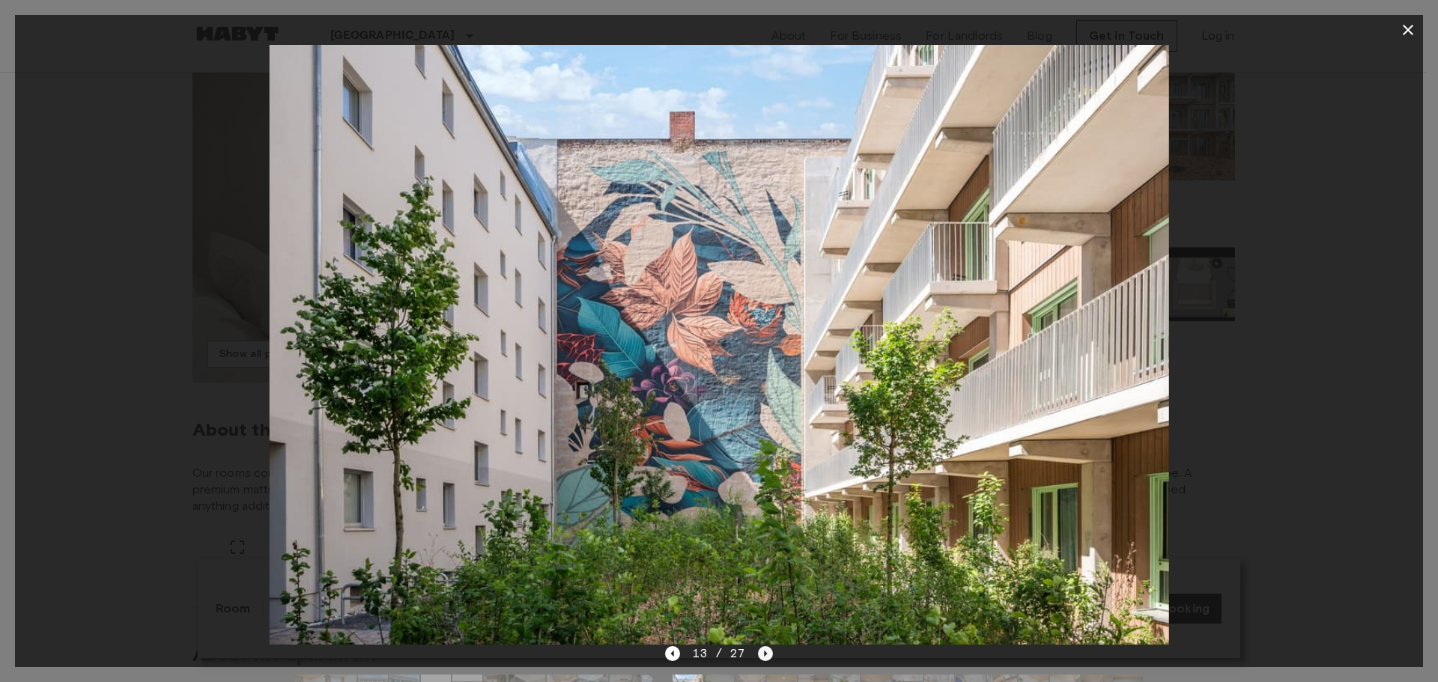
click at [760, 646] on icon "Next image" at bounding box center [765, 653] width 15 height 15
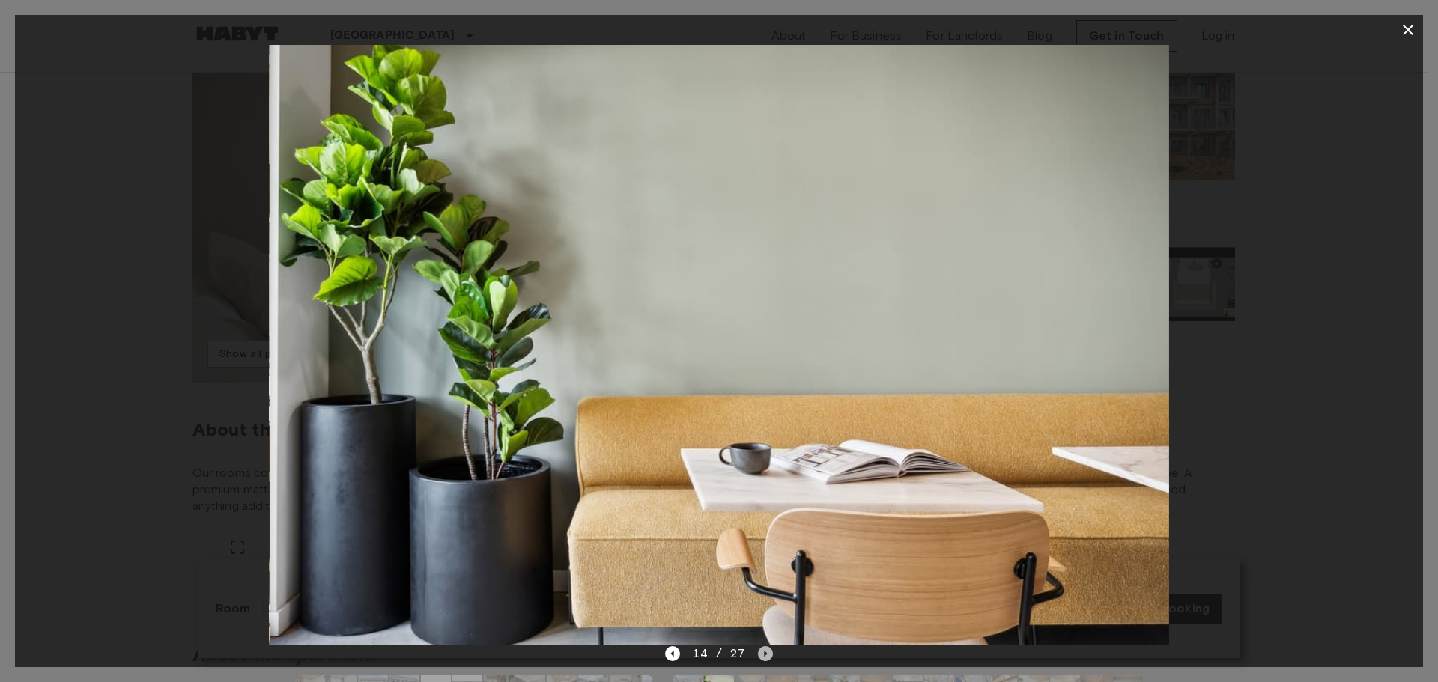
click at [760, 646] on icon "Next image" at bounding box center [765, 653] width 15 height 15
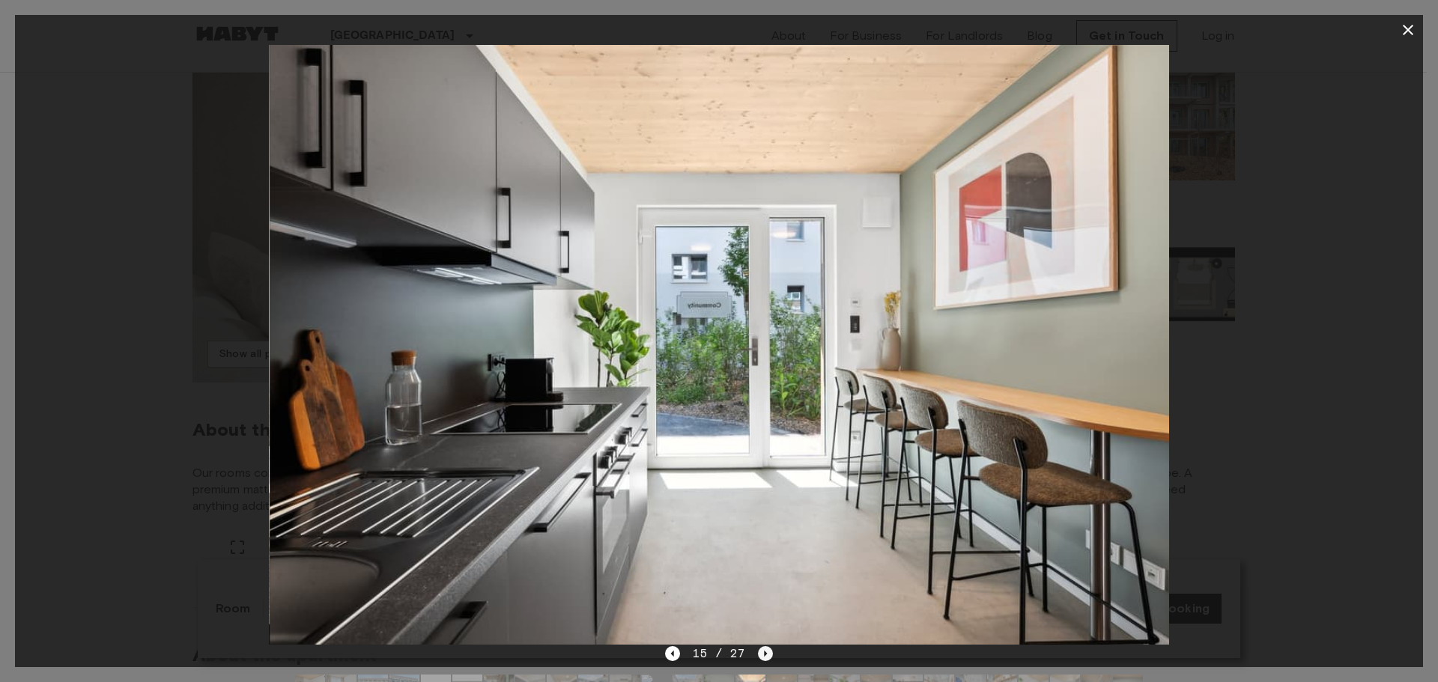
click at [760, 646] on icon "Next image" at bounding box center [765, 653] width 15 height 15
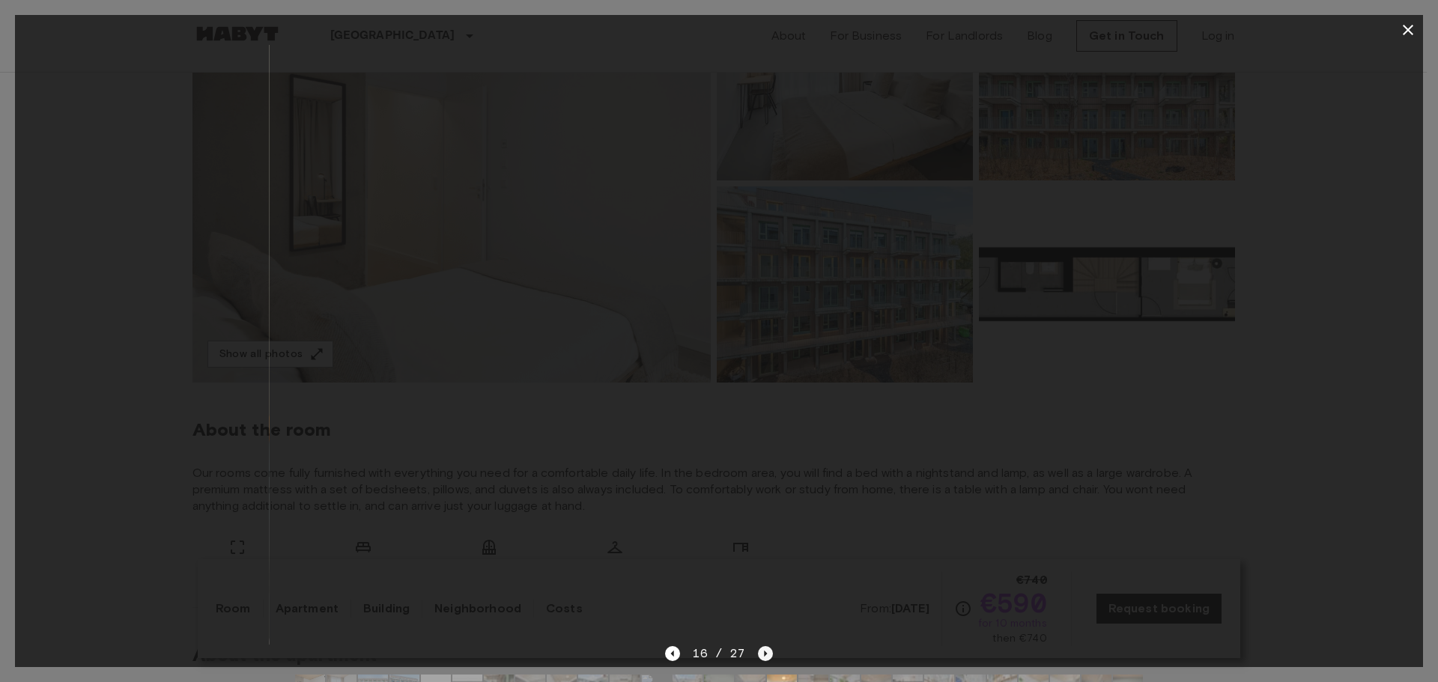
click at [760, 646] on icon "Next image" at bounding box center [765, 653] width 15 height 15
click at [759, 646] on icon "Next image" at bounding box center [765, 653] width 15 height 15
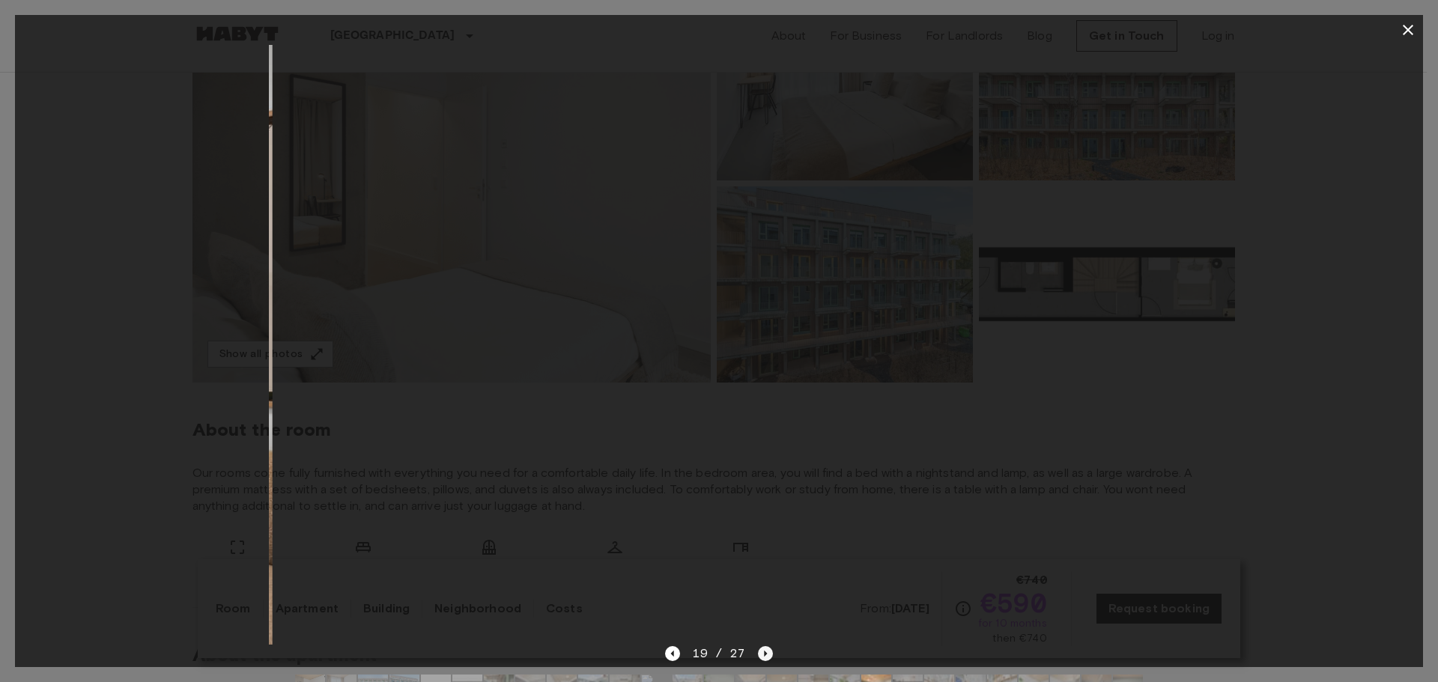
click at [758, 646] on icon "Next image" at bounding box center [765, 653] width 15 height 15
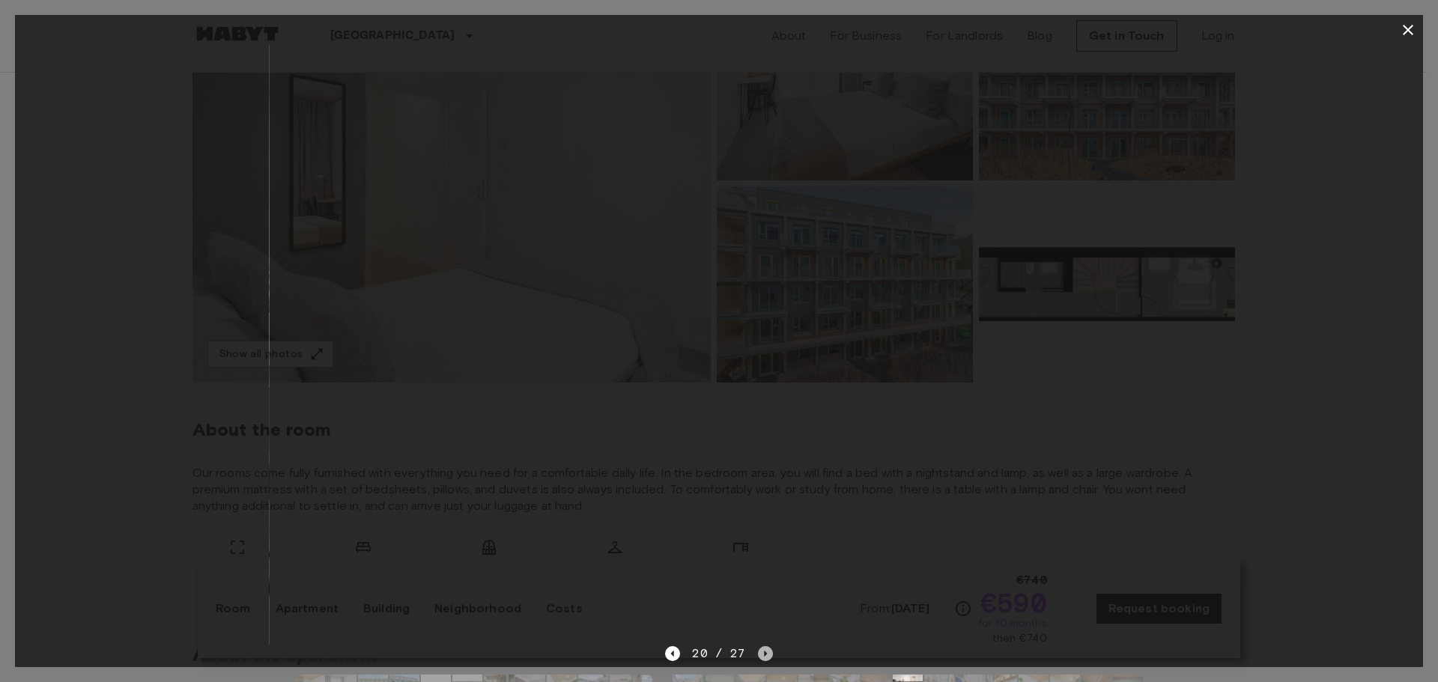
click at [758, 646] on icon "Next image" at bounding box center [765, 653] width 15 height 15
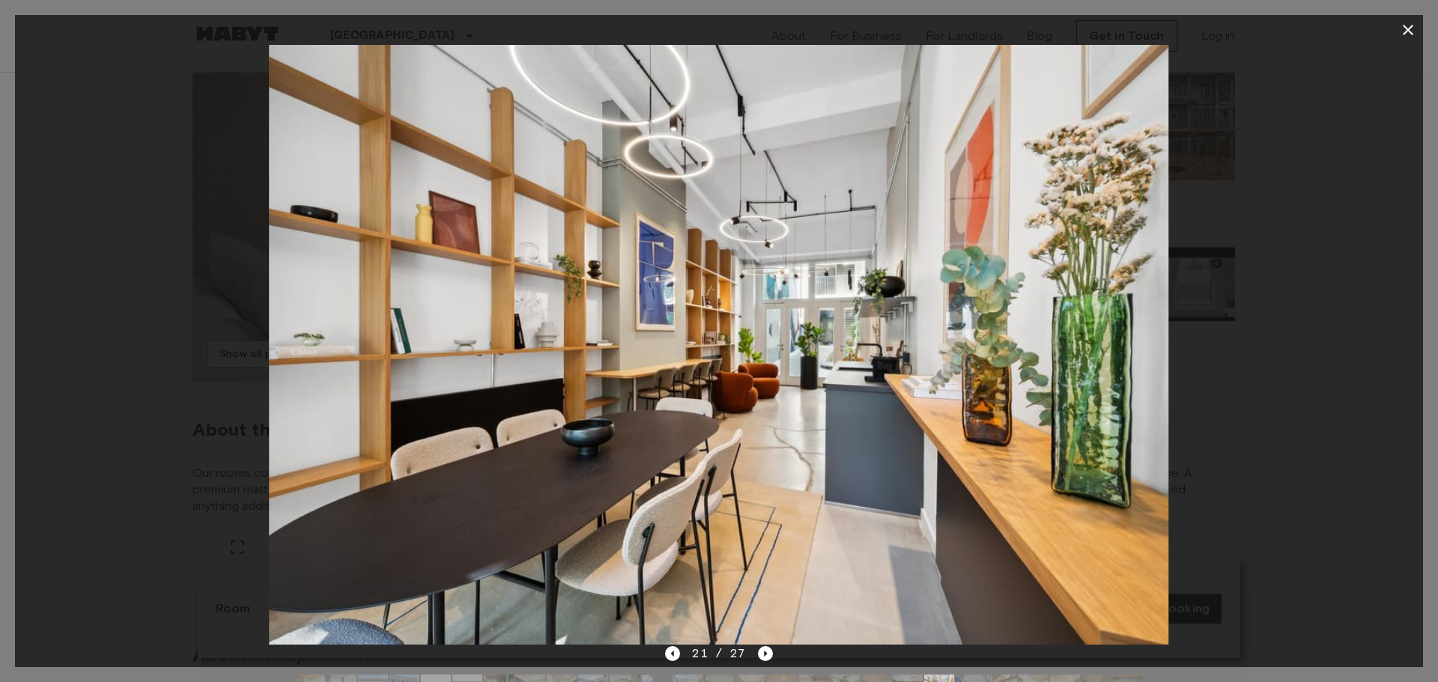
click at [754, 647] on div "21 / 27" at bounding box center [718, 654] width 107 height 18
click at [761, 655] on icon "Next image" at bounding box center [765, 653] width 15 height 15
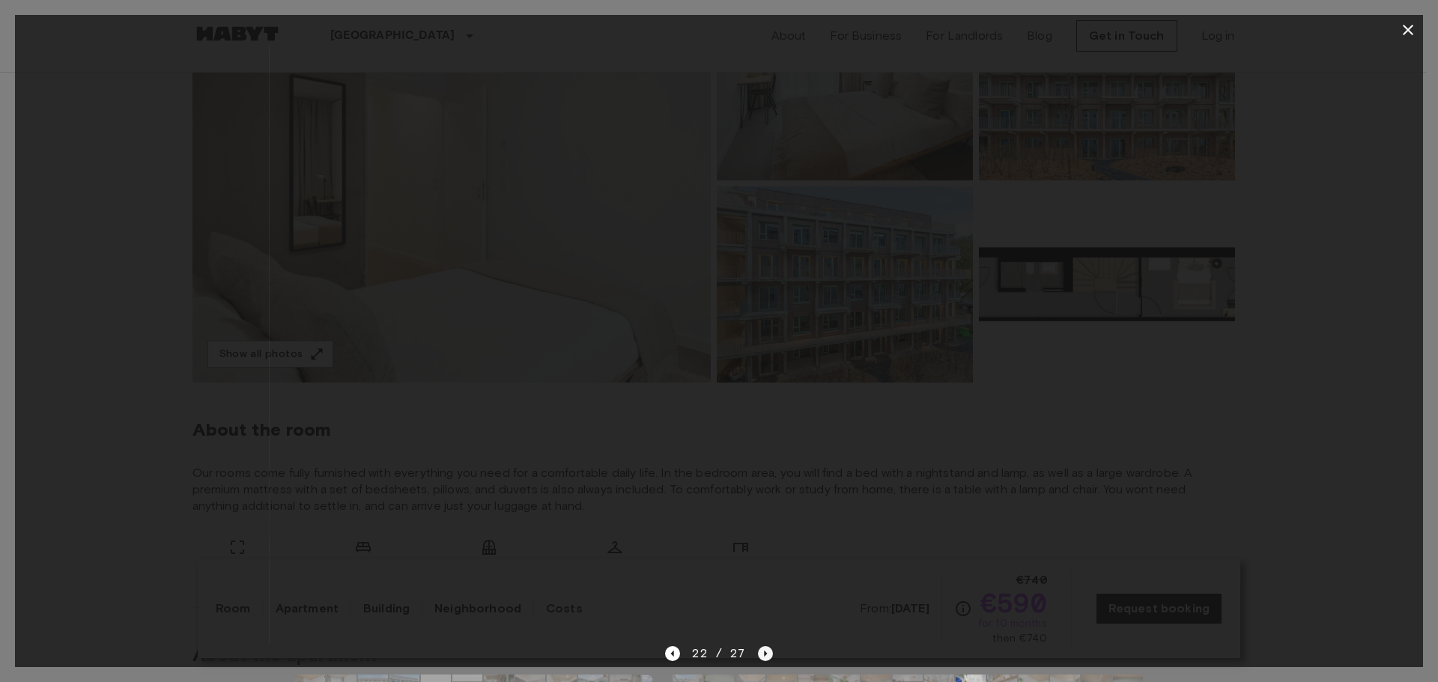
click at [761, 655] on icon "Next image" at bounding box center [765, 653] width 15 height 15
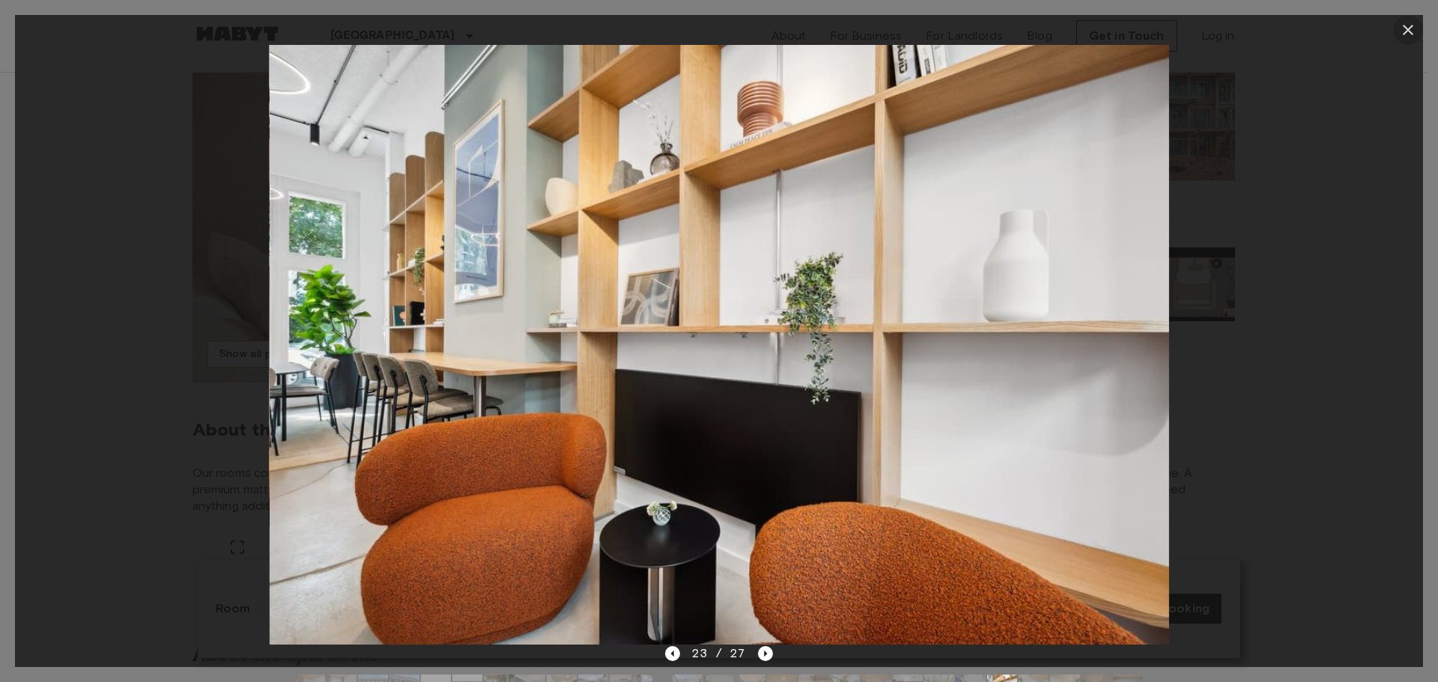
click at [1398, 26] on button "button" at bounding box center [1408, 30] width 30 height 30
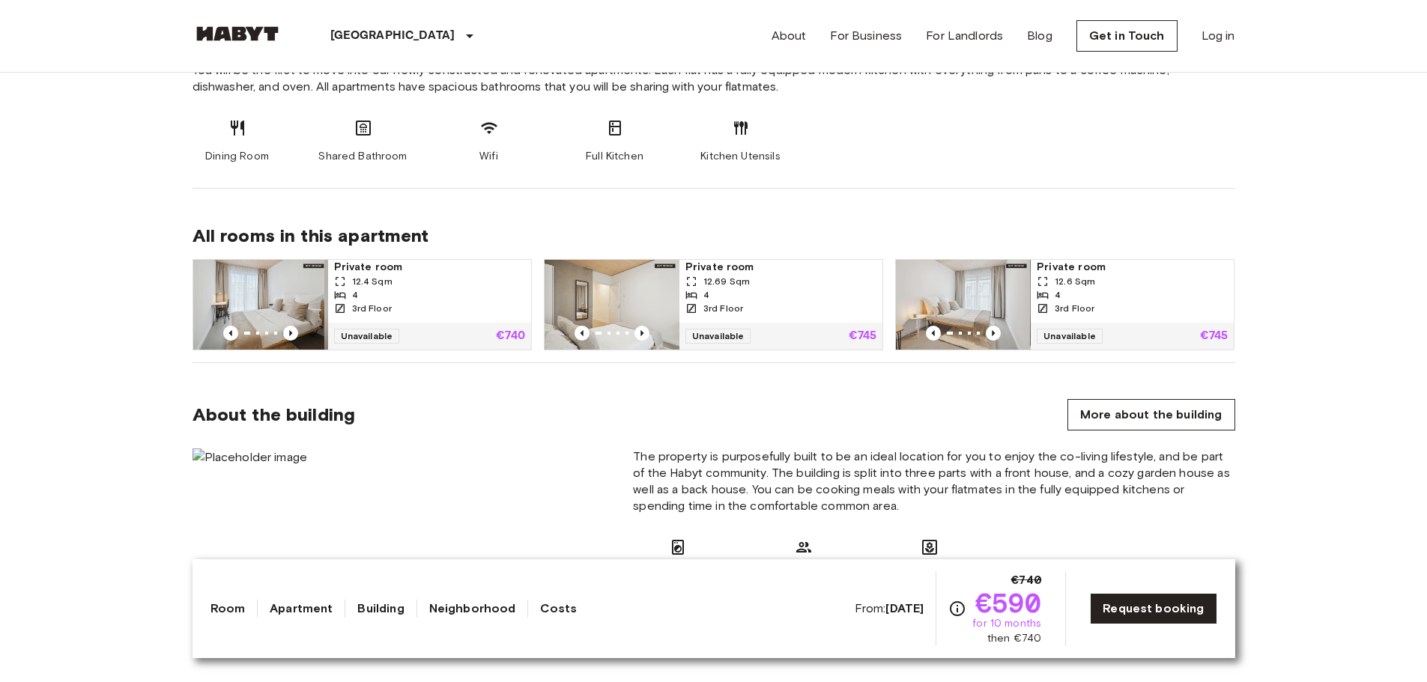
scroll to position [824, 0]
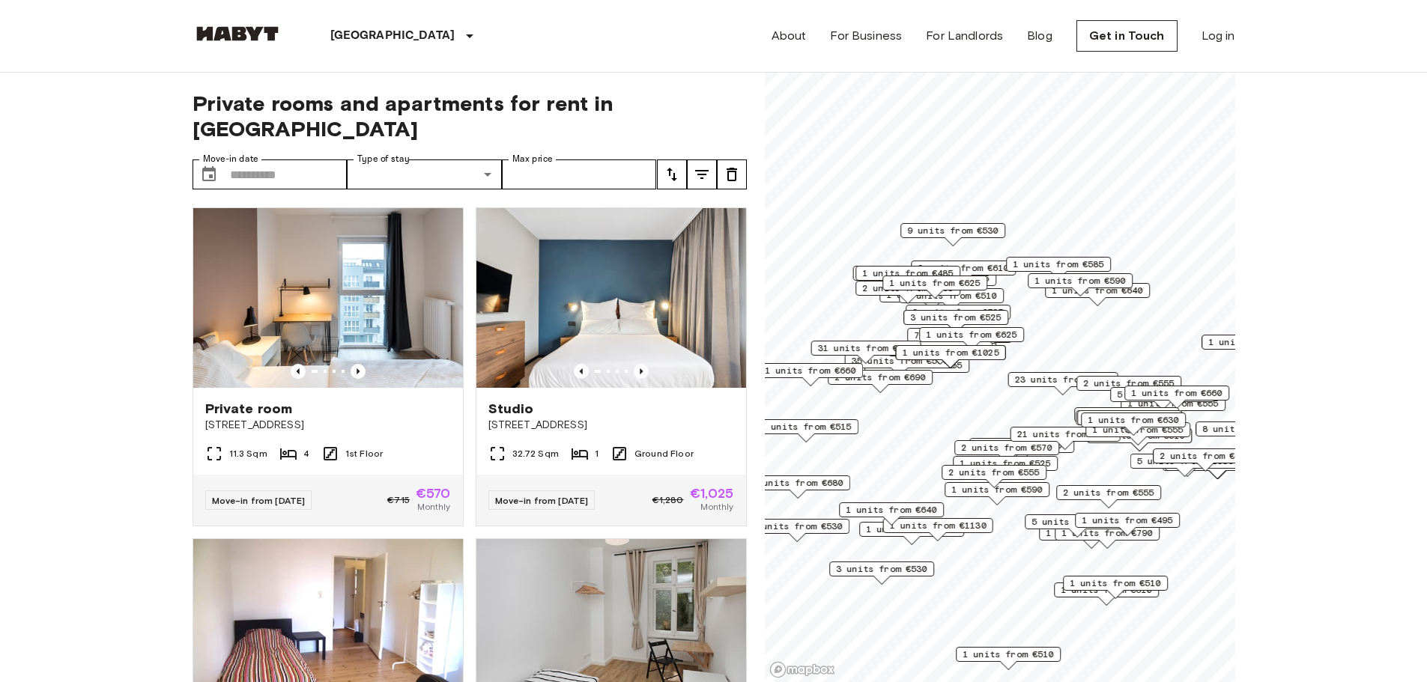
drag, startPoint x: 1022, startPoint y: 272, endPoint x: 1058, endPoint y: 302, distance: 46.2
click at [1058, 302] on div "1 units from €640" at bounding box center [1097, 294] width 105 height 23
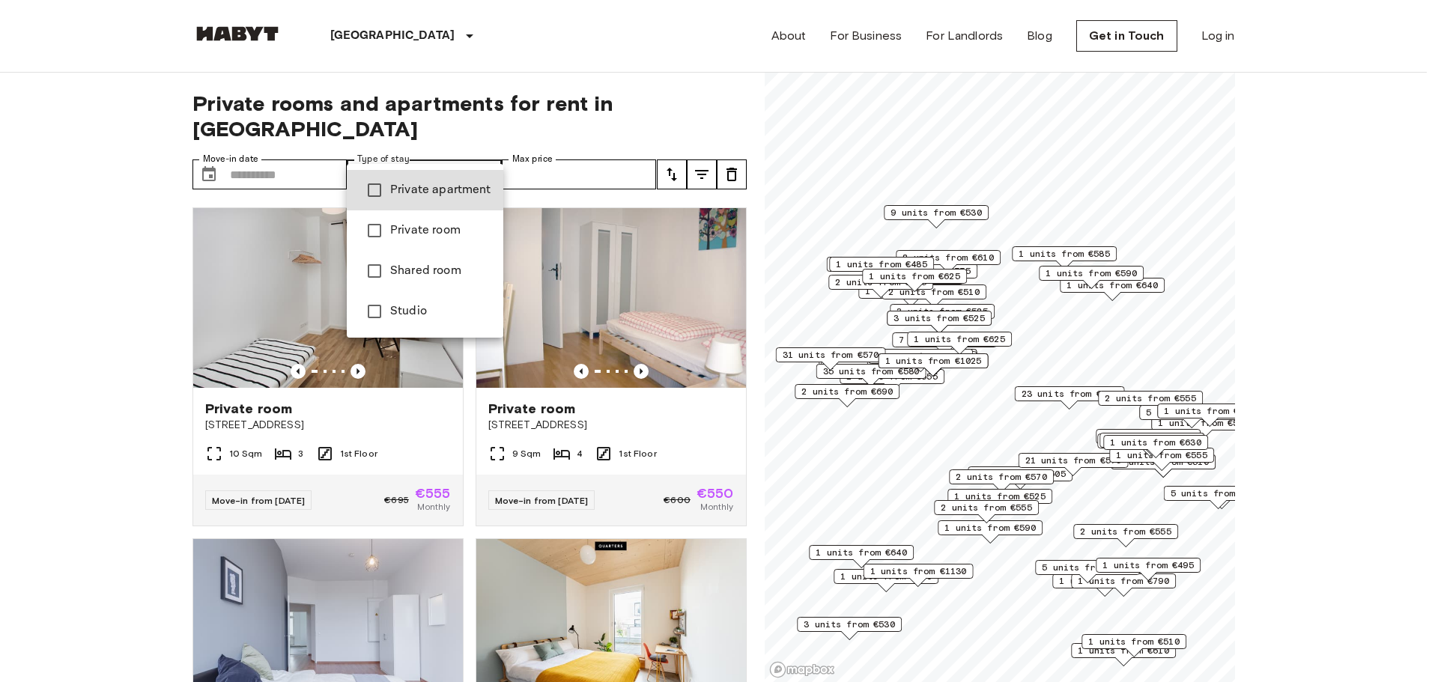
drag, startPoint x: 430, startPoint y: 157, endPoint x: 247, endPoint y: 149, distance: 182.9
click at [236, 145] on div at bounding box center [719, 341] width 1438 height 682
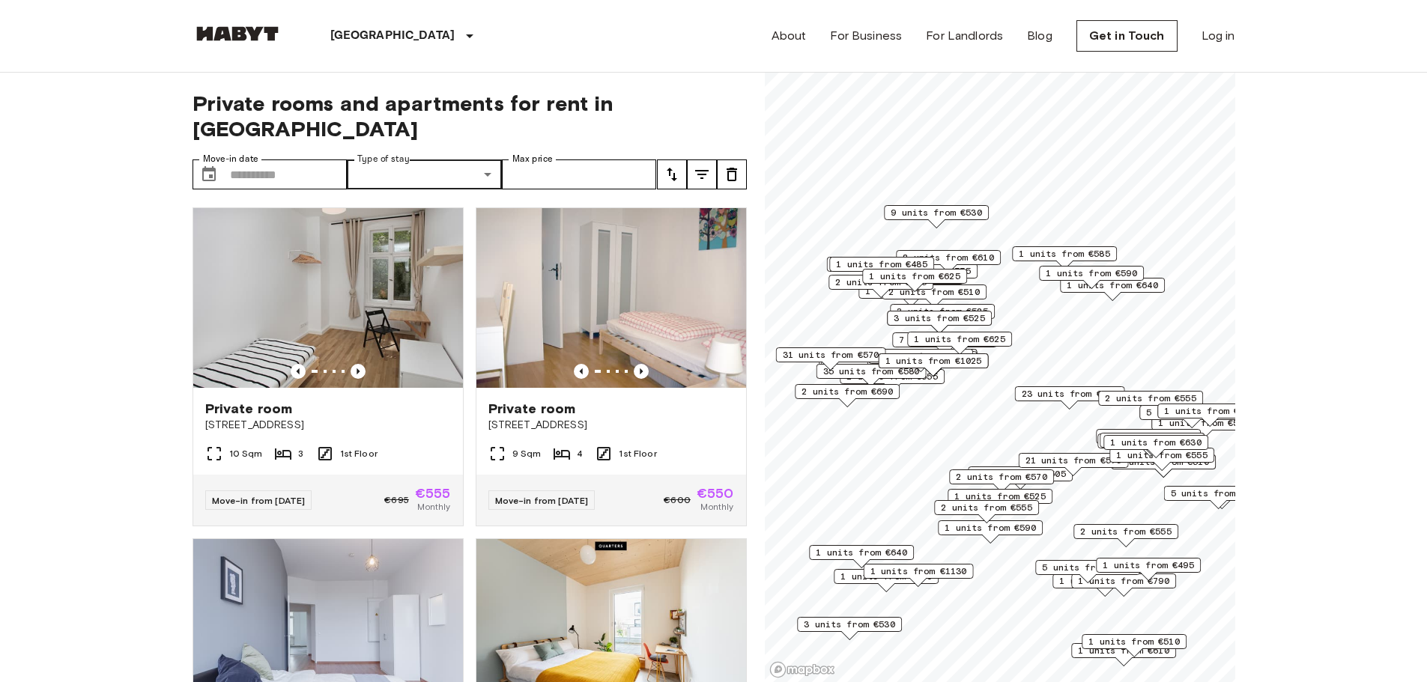
click at [268, 151] on div "Private apartment Private room Shared room Studio" at bounding box center [713, 341] width 1427 height 682
click at [323, 160] on input "Move-in date" at bounding box center [289, 175] width 118 height 30
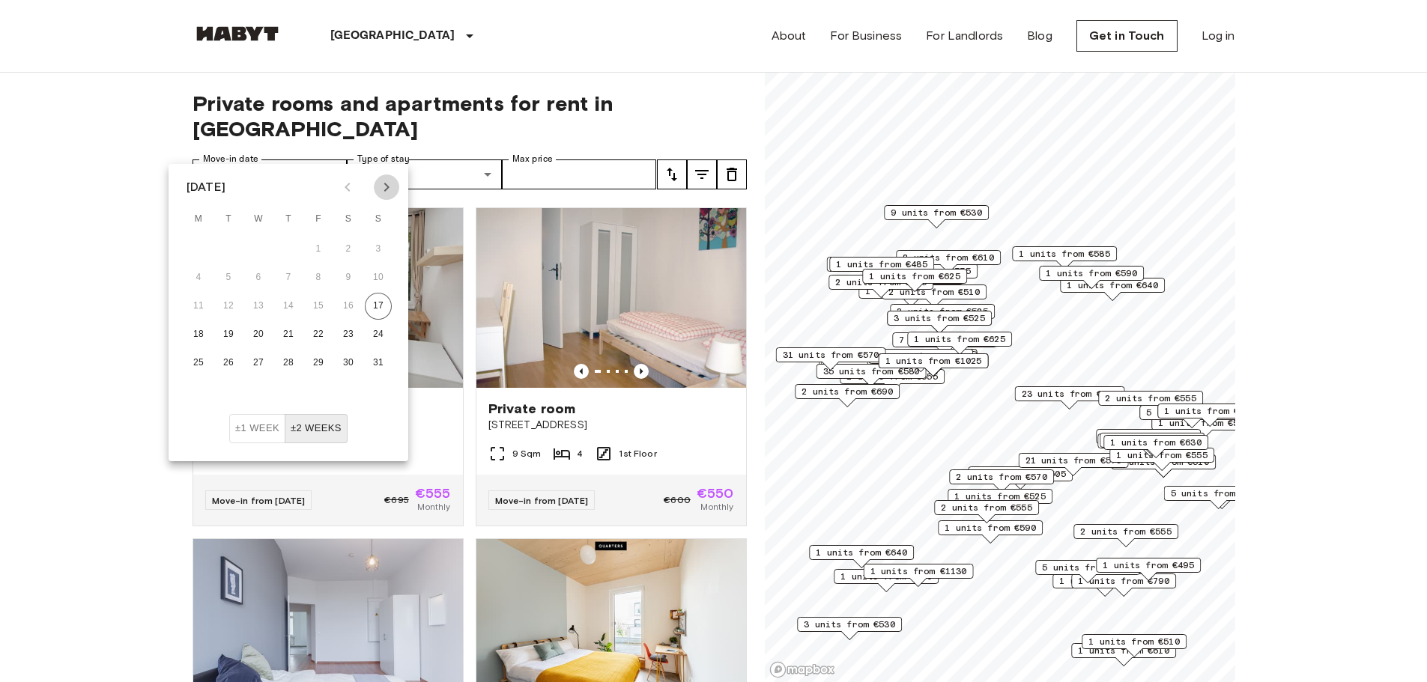
click at [379, 187] on icon "Next month" at bounding box center [387, 187] width 18 height 18
click at [384, 192] on icon "Next month" at bounding box center [387, 187] width 18 height 18
click at [400, 195] on div "October 2025" at bounding box center [289, 187] width 240 height 22
click at [389, 193] on icon "Next month" at bounding box center [387, 187] width 18 height 18
click at [204, 280] on button "3" at bounding box center [198, 277] width 27 height 27
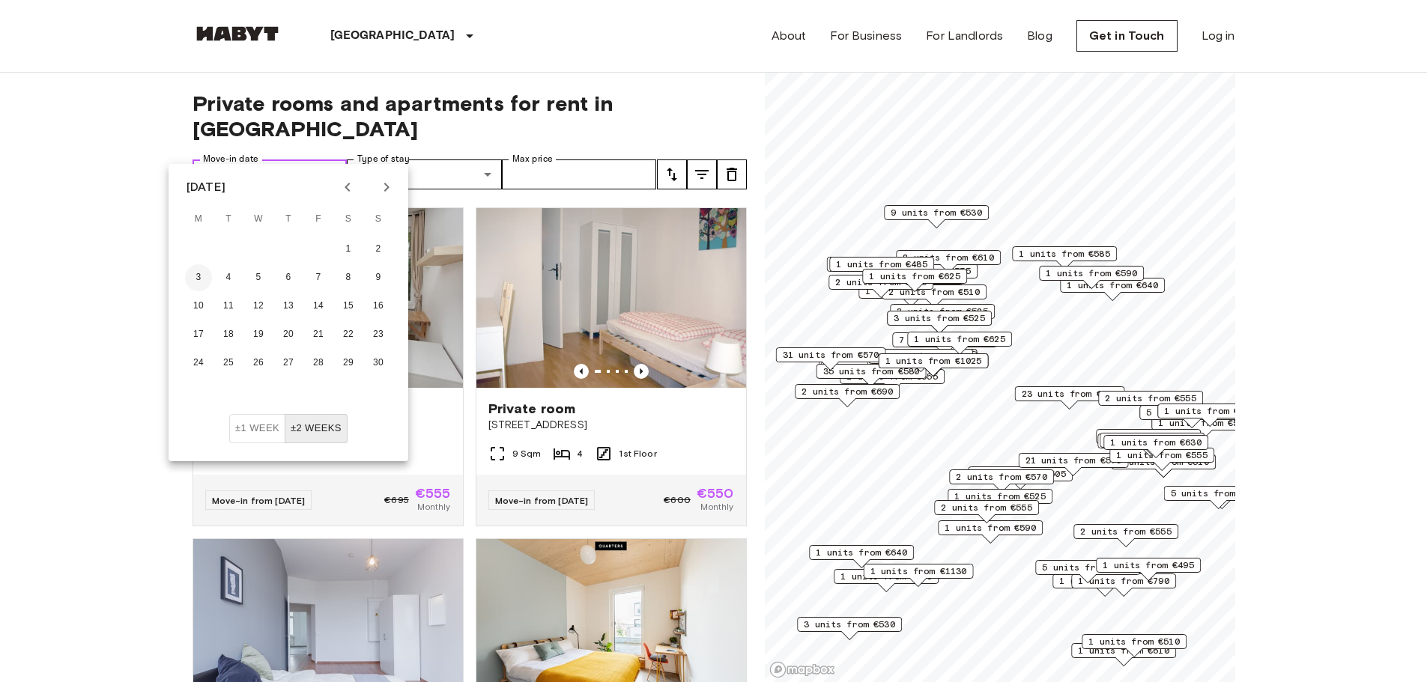
type input "**********"
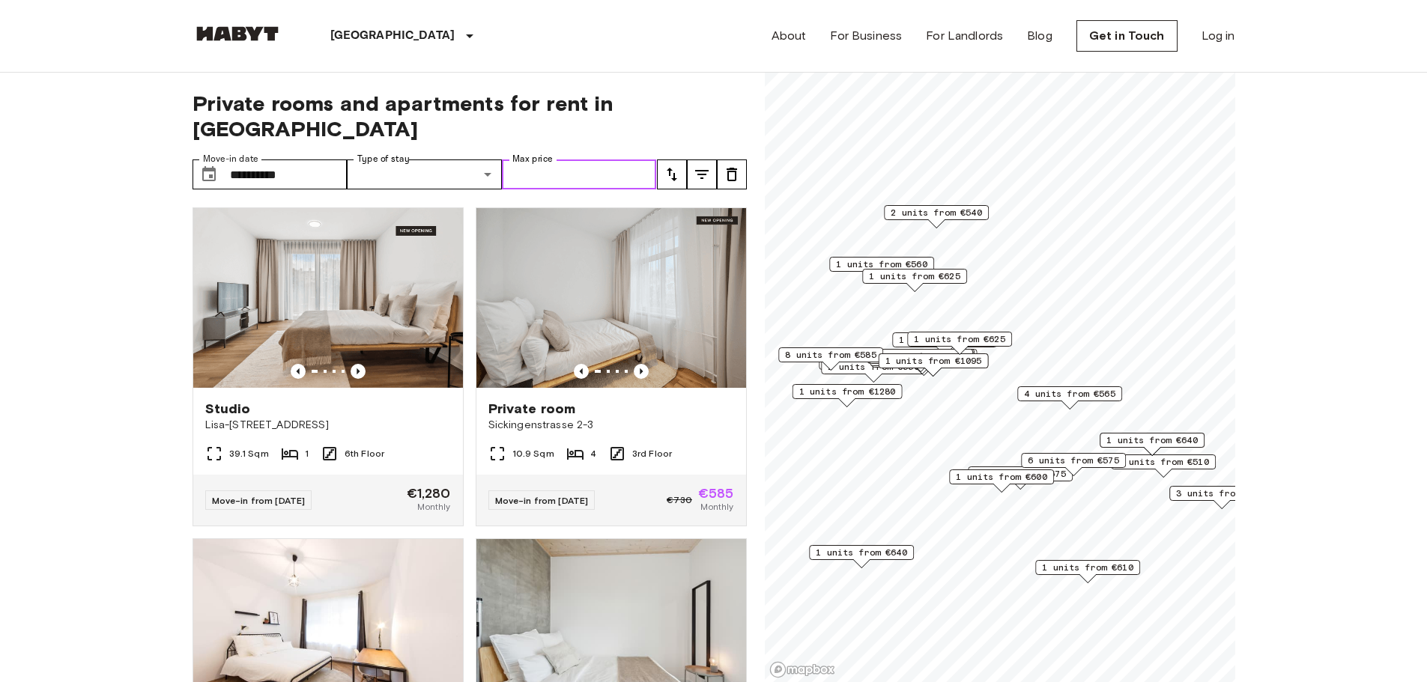
click at [566, 160] on input "Max price" at bounding box center [579, 175] width 155 height 30
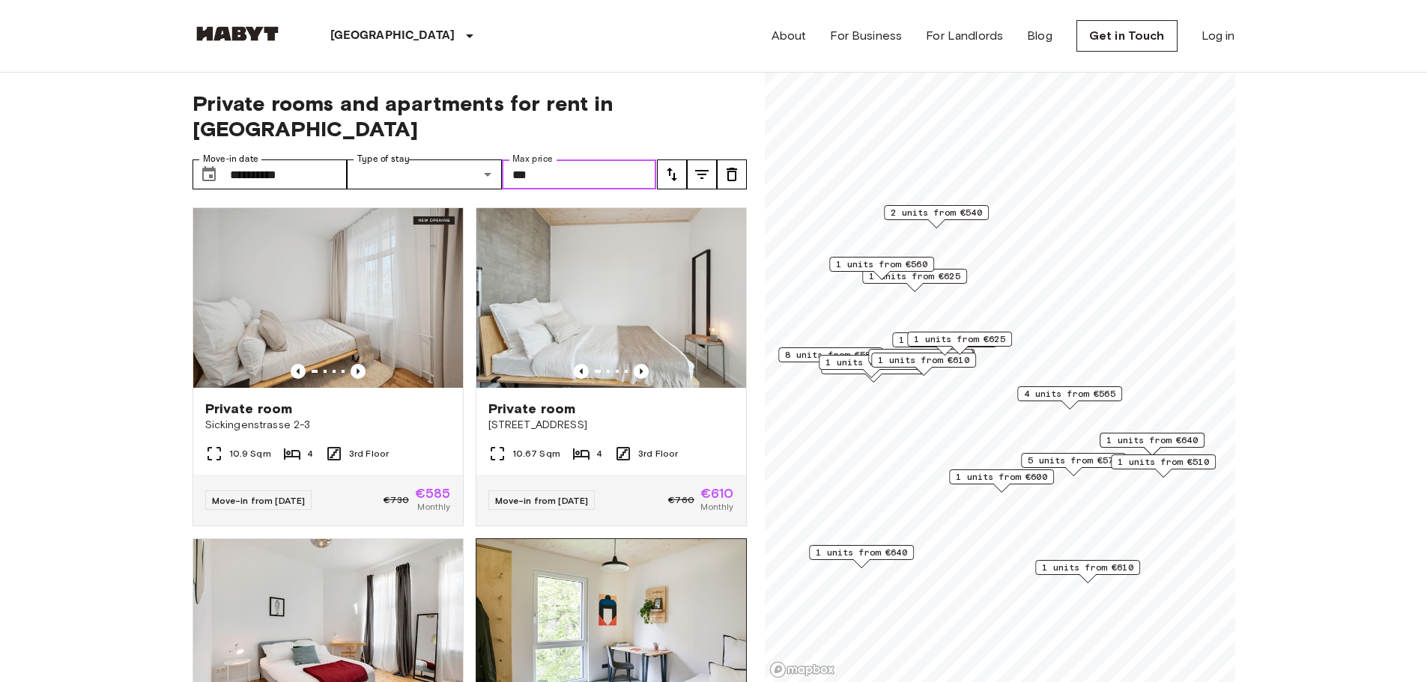
scroll to position [375, 0]
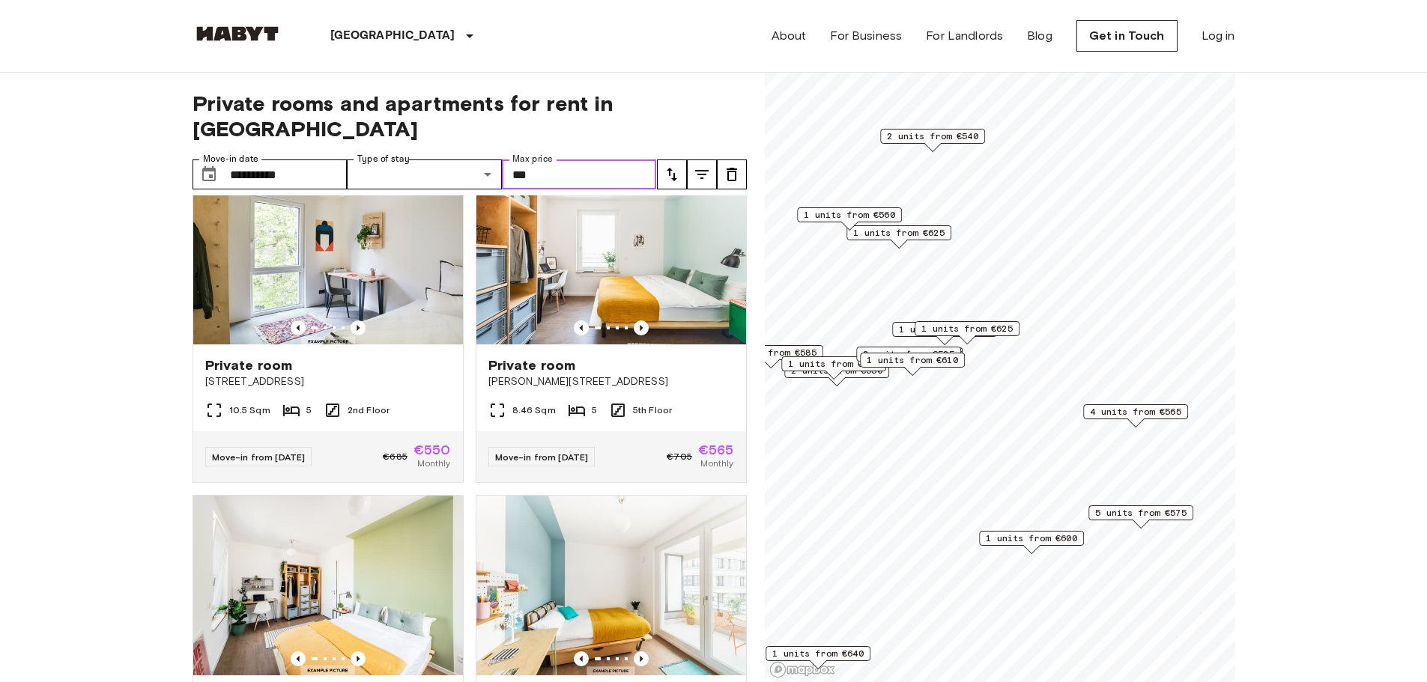
type input "***"
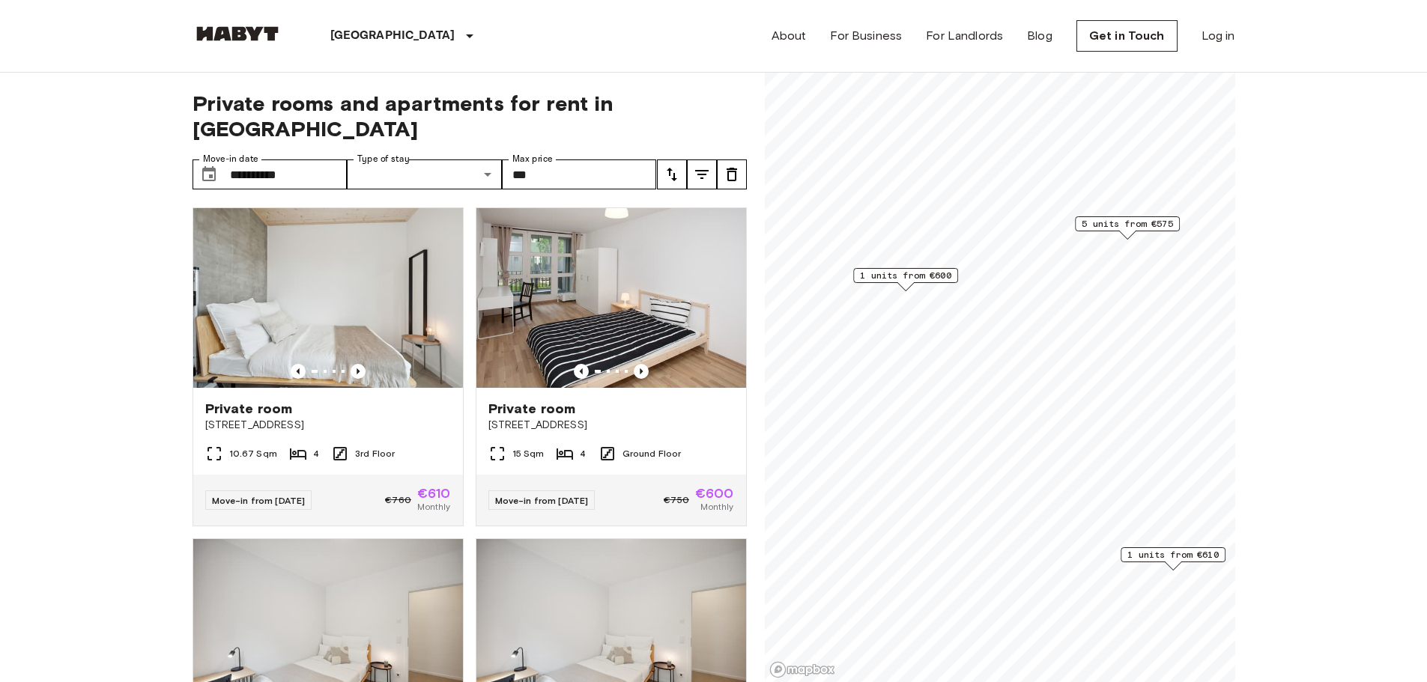
click at [955, 282] on div "1 units from €600" at bounding box center [905, 275] width 105 height 15
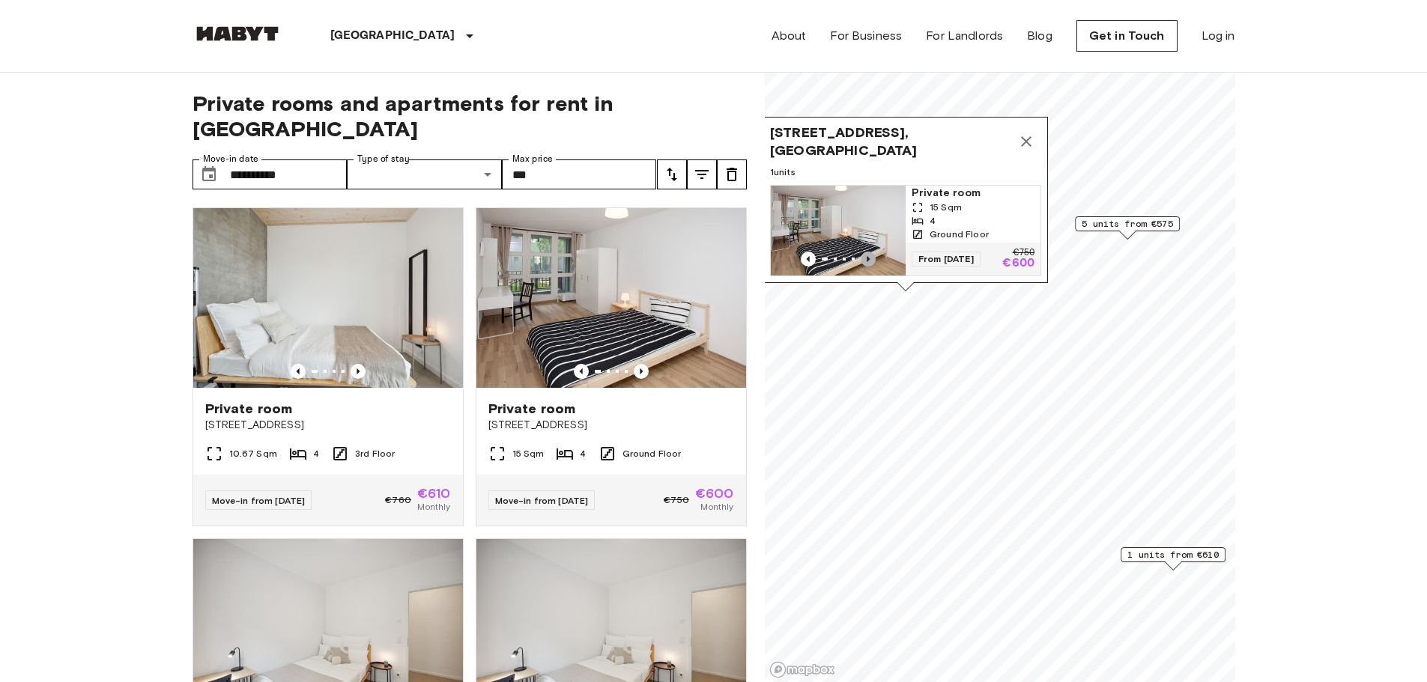
click at [863, 252] on icon "Previous image" at bounding box center [868, 259] width 15 height 15
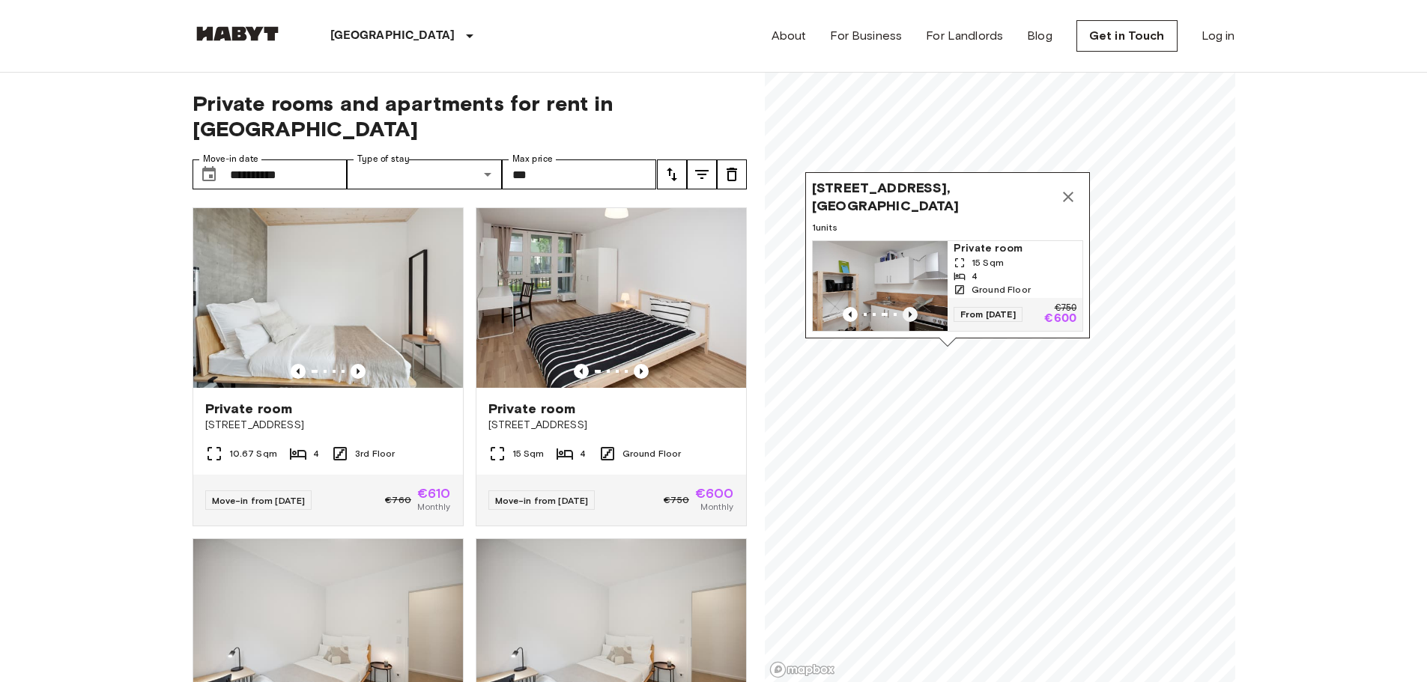
click at [908, 307] on icon "Previous image" at bounding box center [910, 314] width 15 height 15
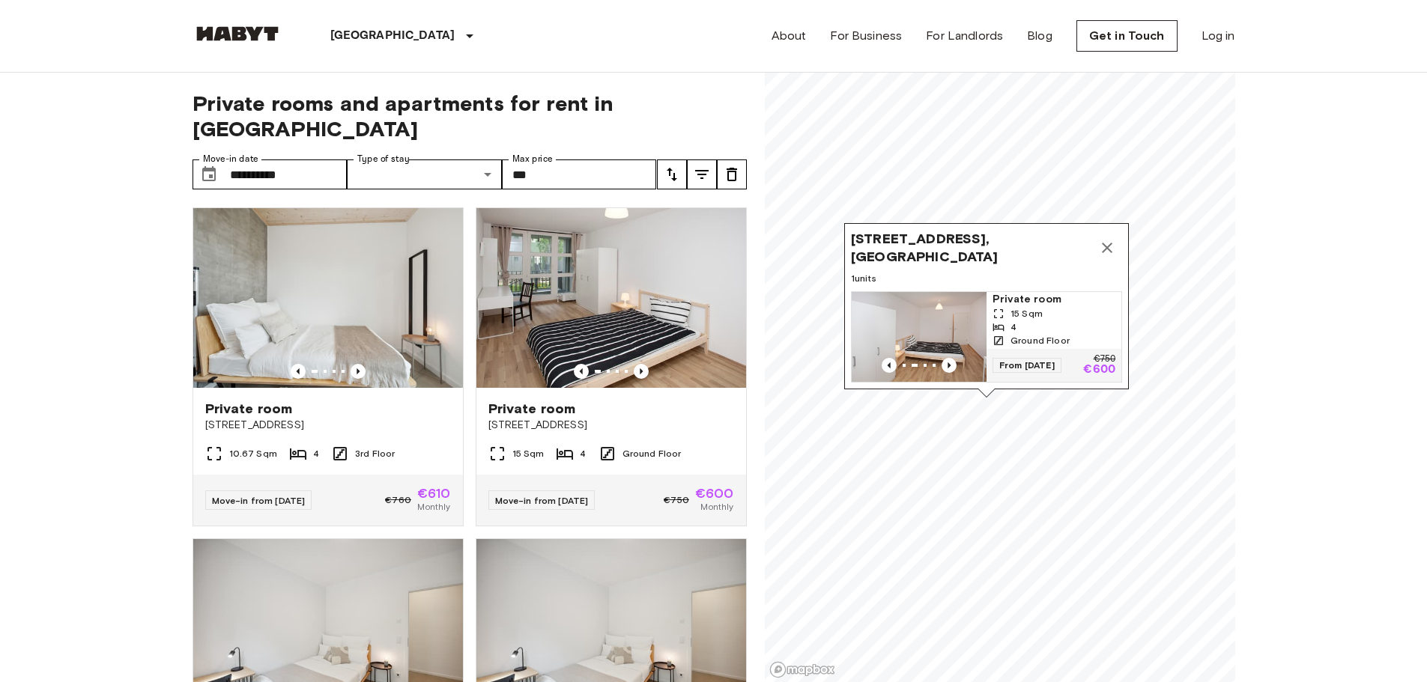
click at [959, 311] on img "Map marker" at bounding box center [919, 337] width 135 height 90
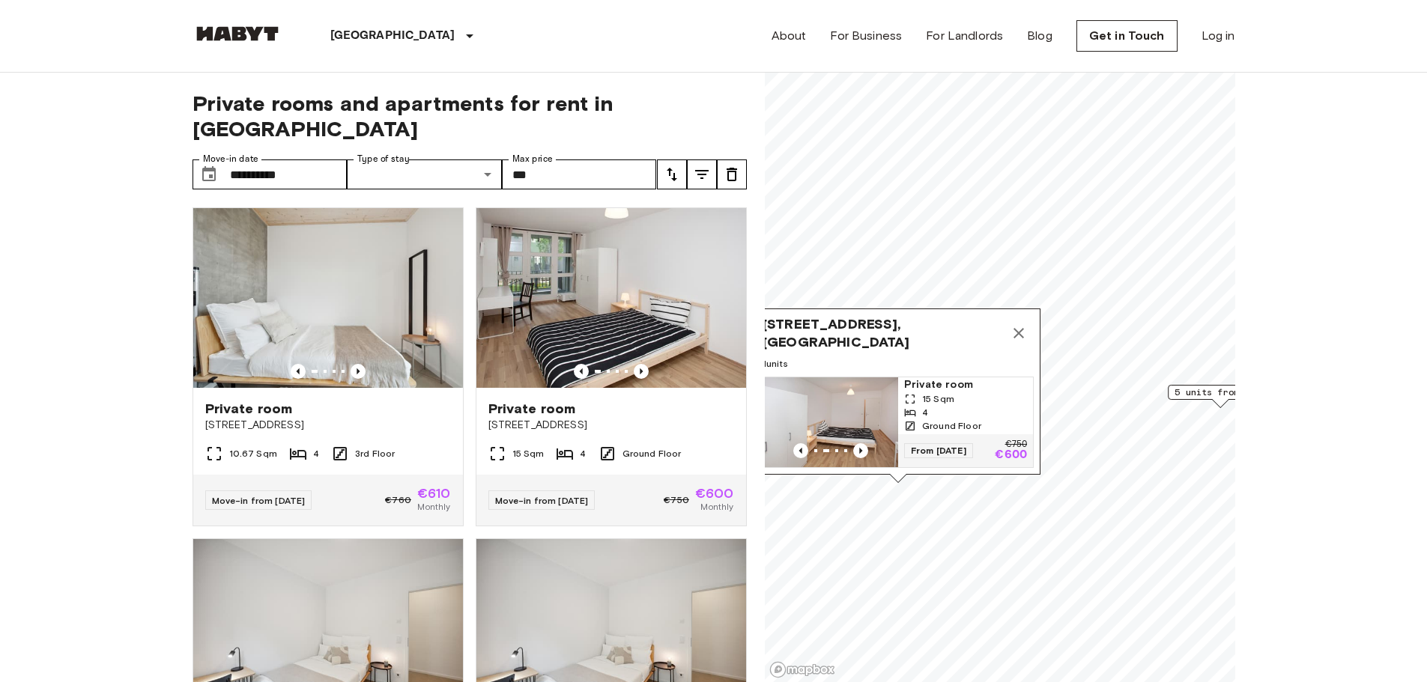
click at [1019, 328] on icon "Map marker" at bounding box center [1018, 333] width 10 height 10
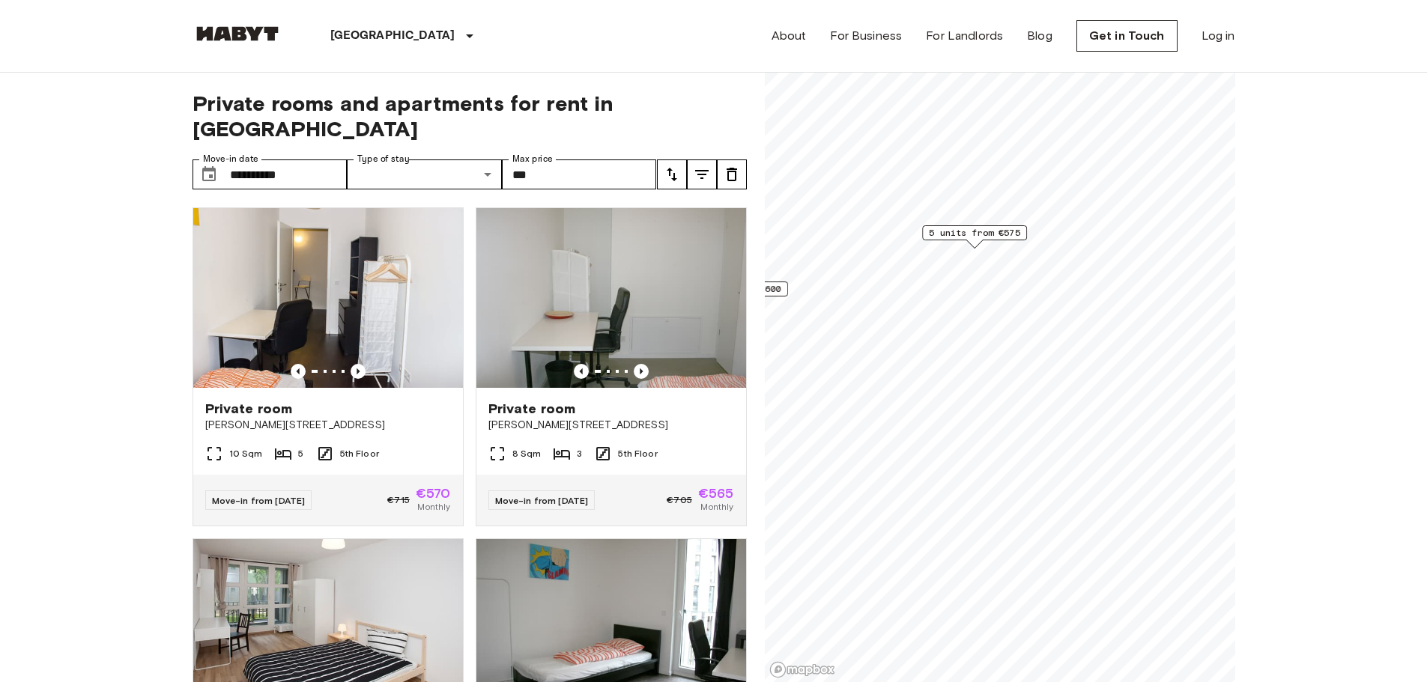
click at [968, 226] on span "5 units from €575" at bounding box center [974, 232] width 91 height 13
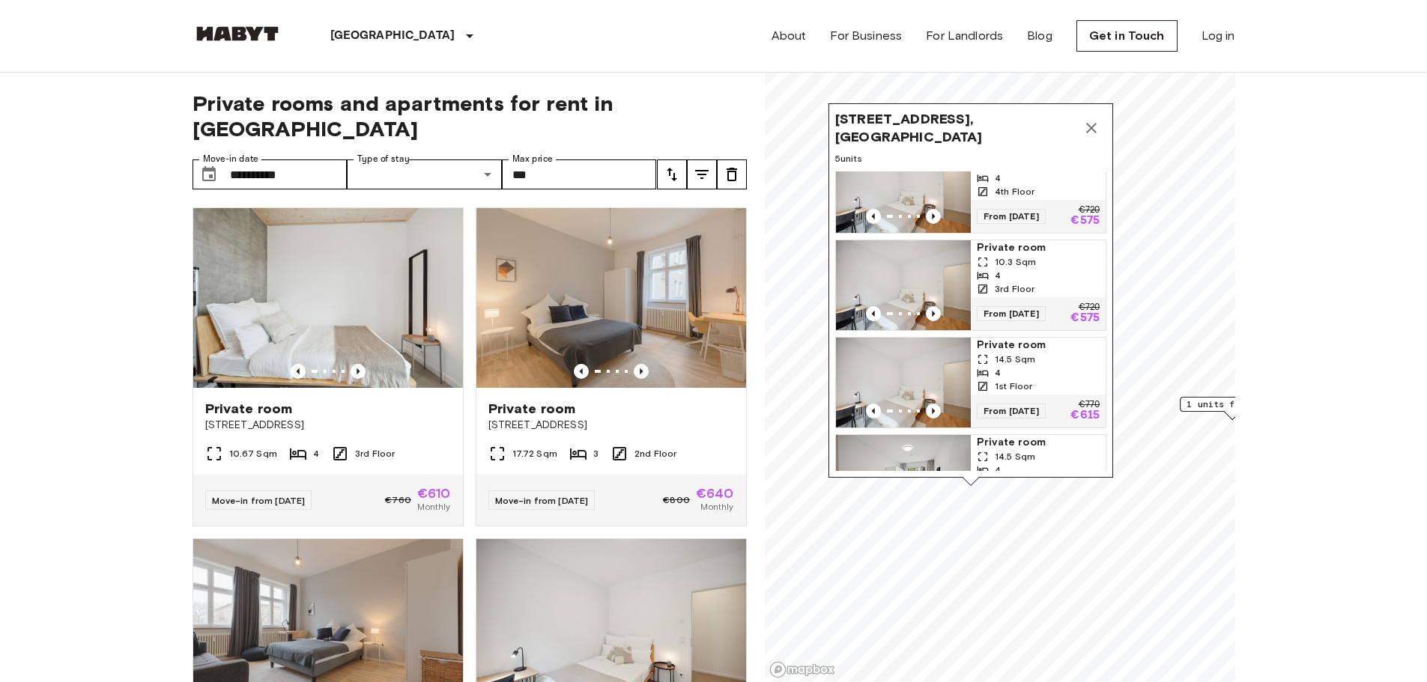
scroll to position [210, 0]
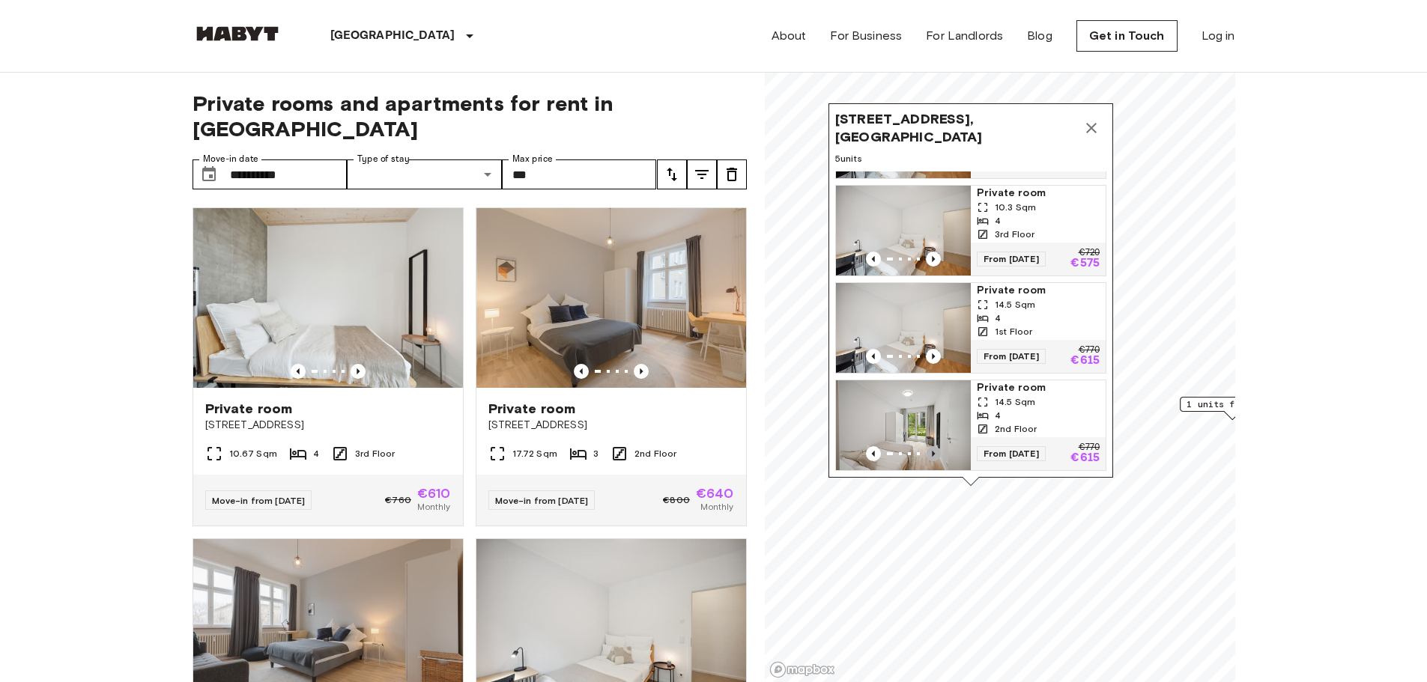
click at [937, 446] on icon "Previous image" at bounding box center [933, 453] width 15 height 15
click at [935, 446] on icon "Previous image" at bounding box center [933, 453] width 15 height 15
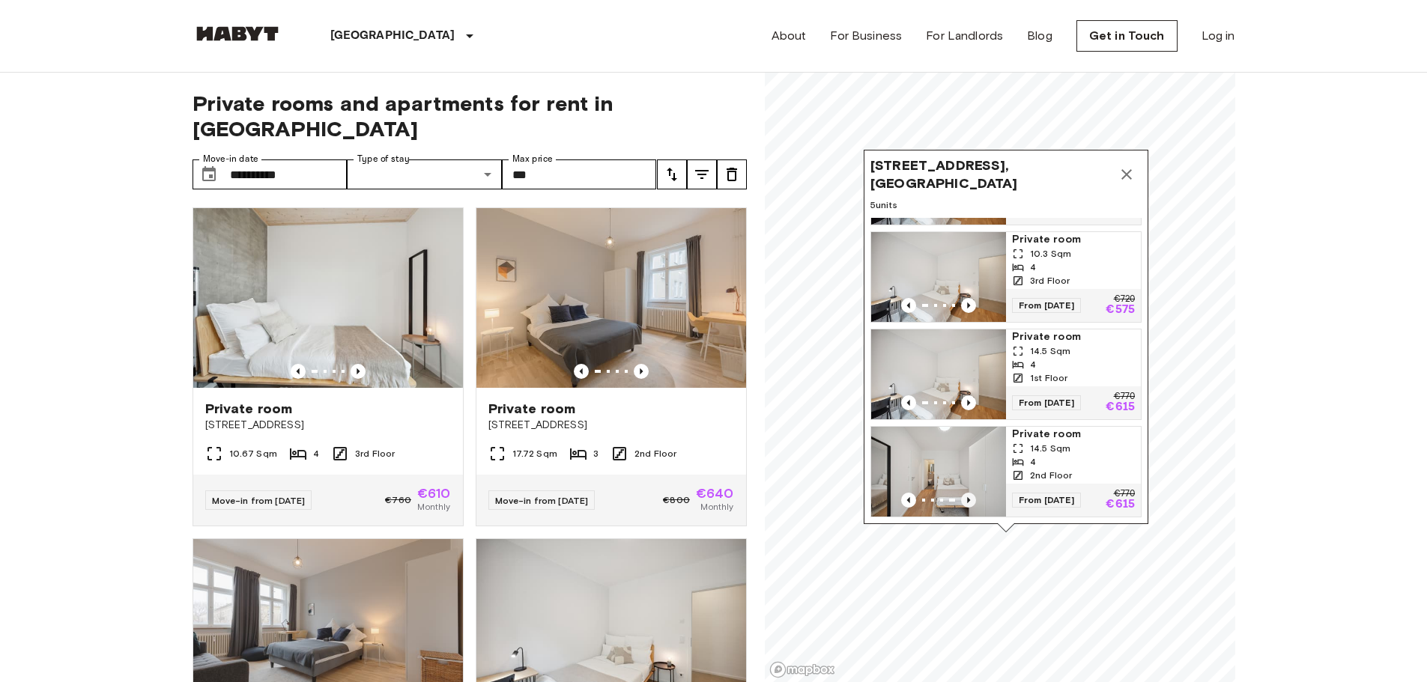
click at [973, 493] on icon "Previous image" at bounding box center [968, 500] width 15 height 15
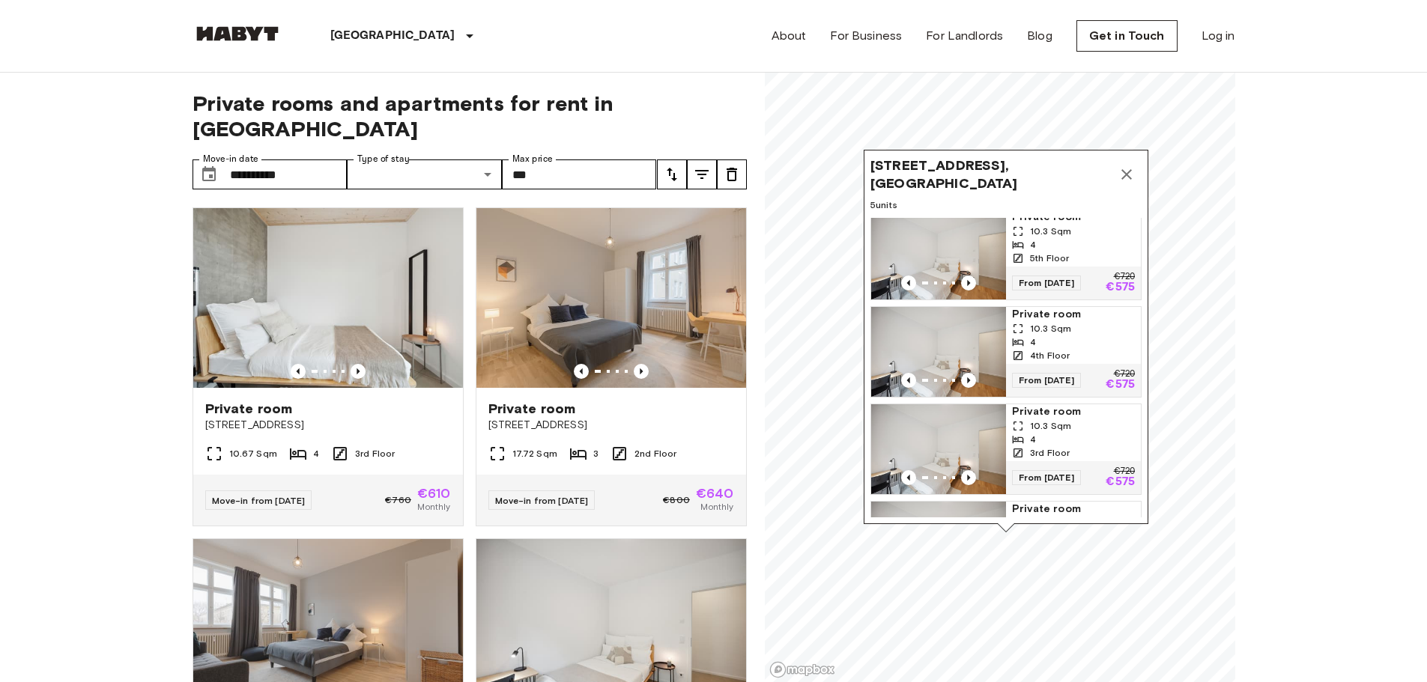
scroll to position [0, 0]
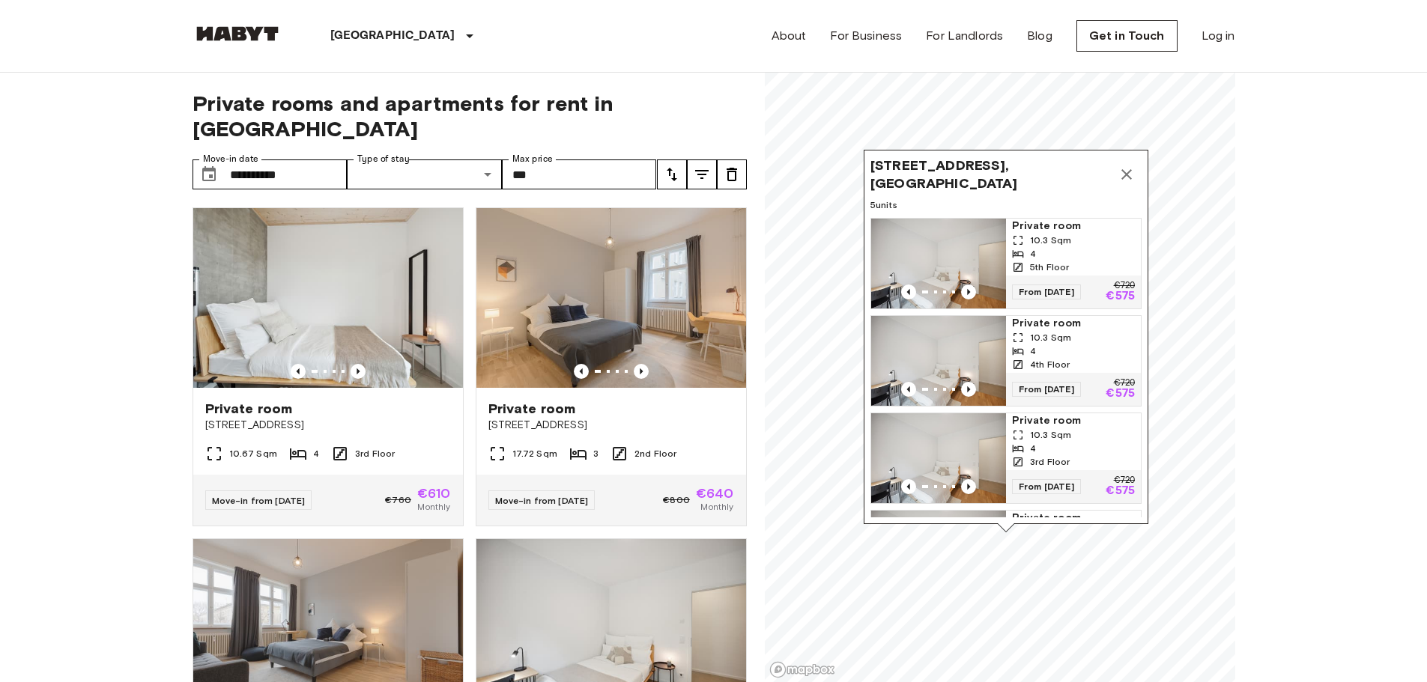
click at [1128, 169] on icon "Map marker" at bounding box center [1127, 175] width 18 height 18
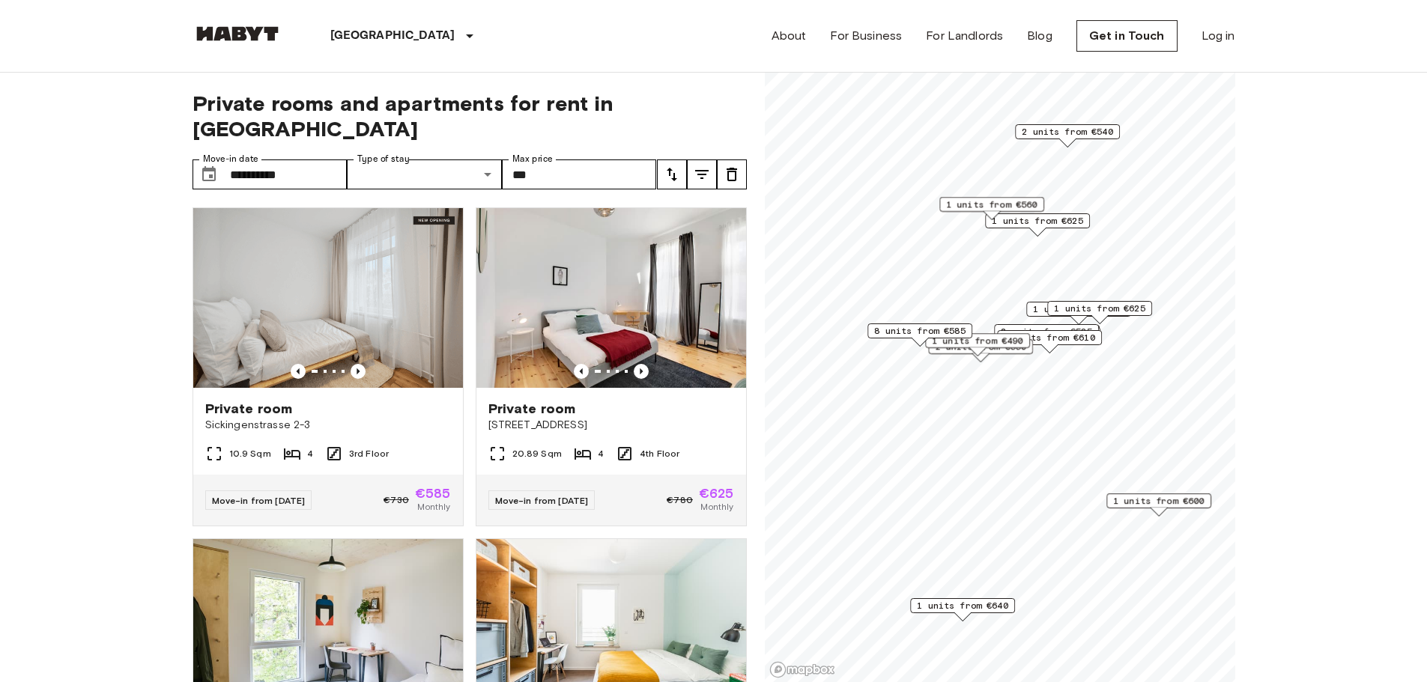
click at [930, 333] on span "8 units from €585" at bounding box center [919, 330] width 91 height 13
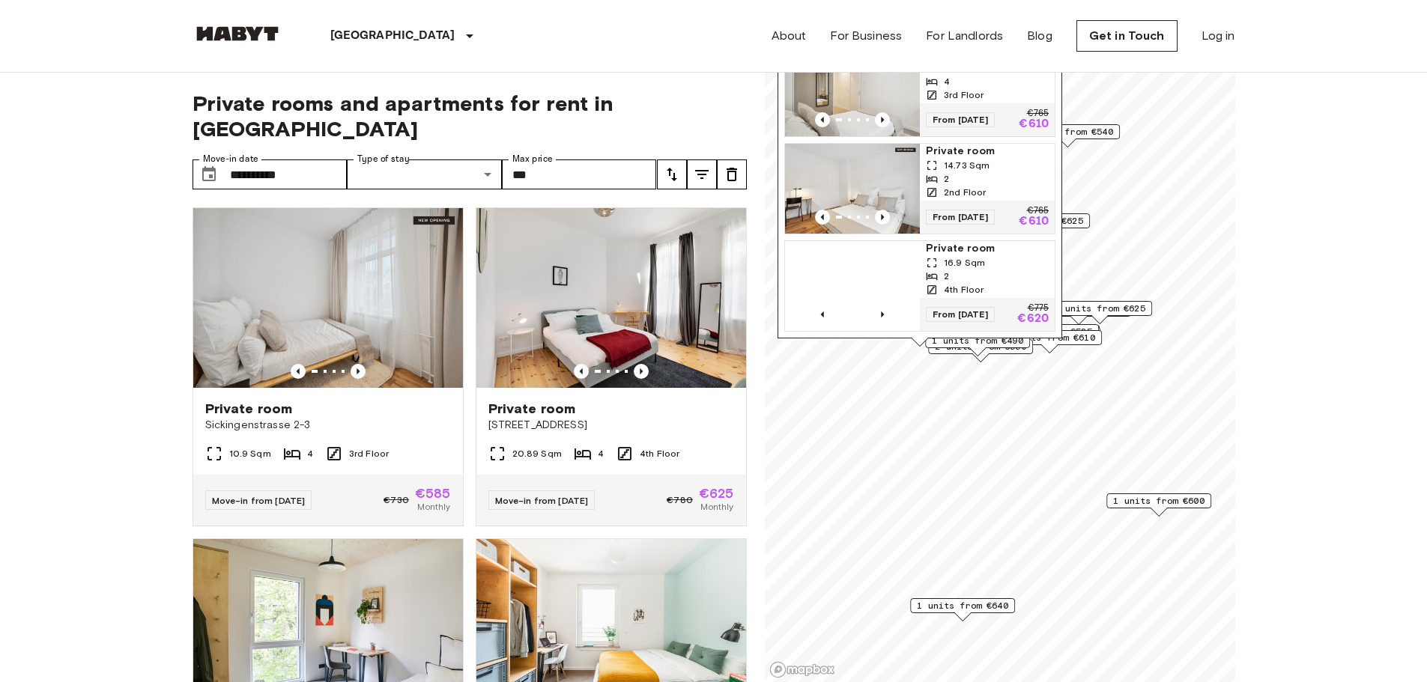
scroll to position [533, 0]
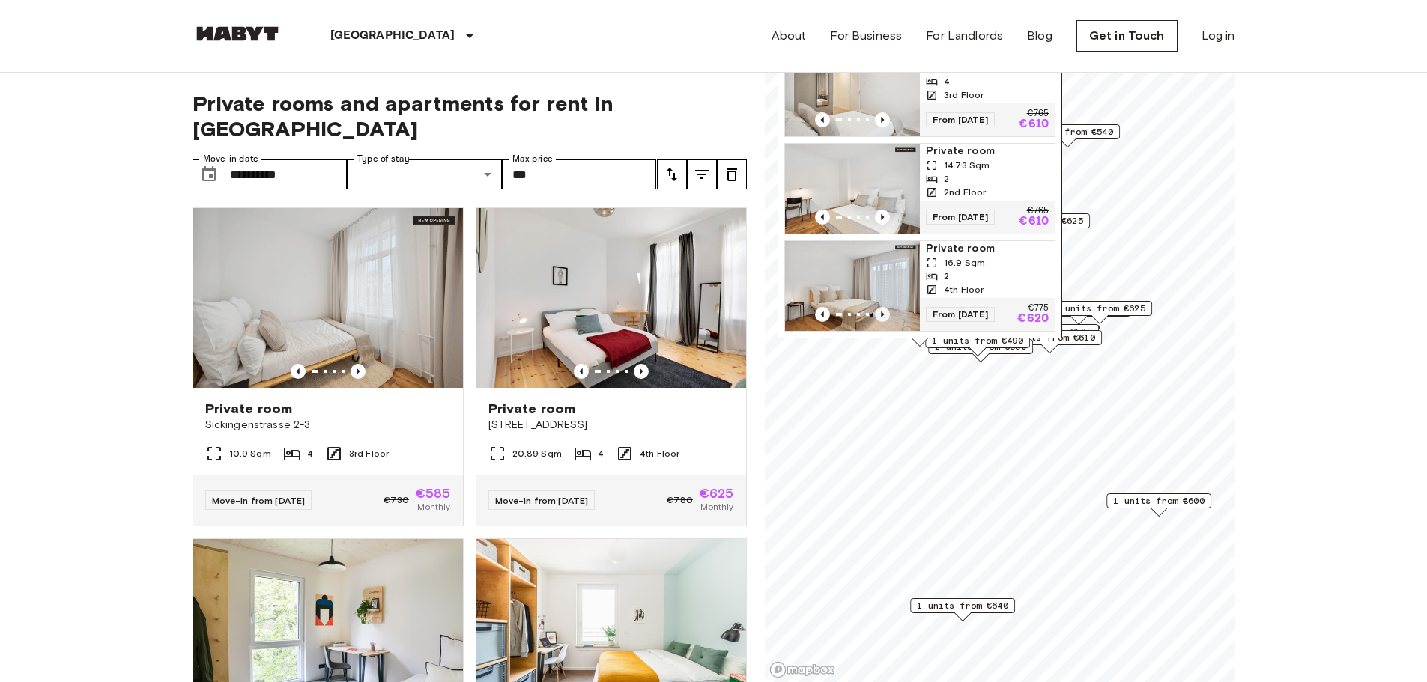
click at [880, 307] on icon "Previous image" at bounding box center [882, 314] width 15 height 15
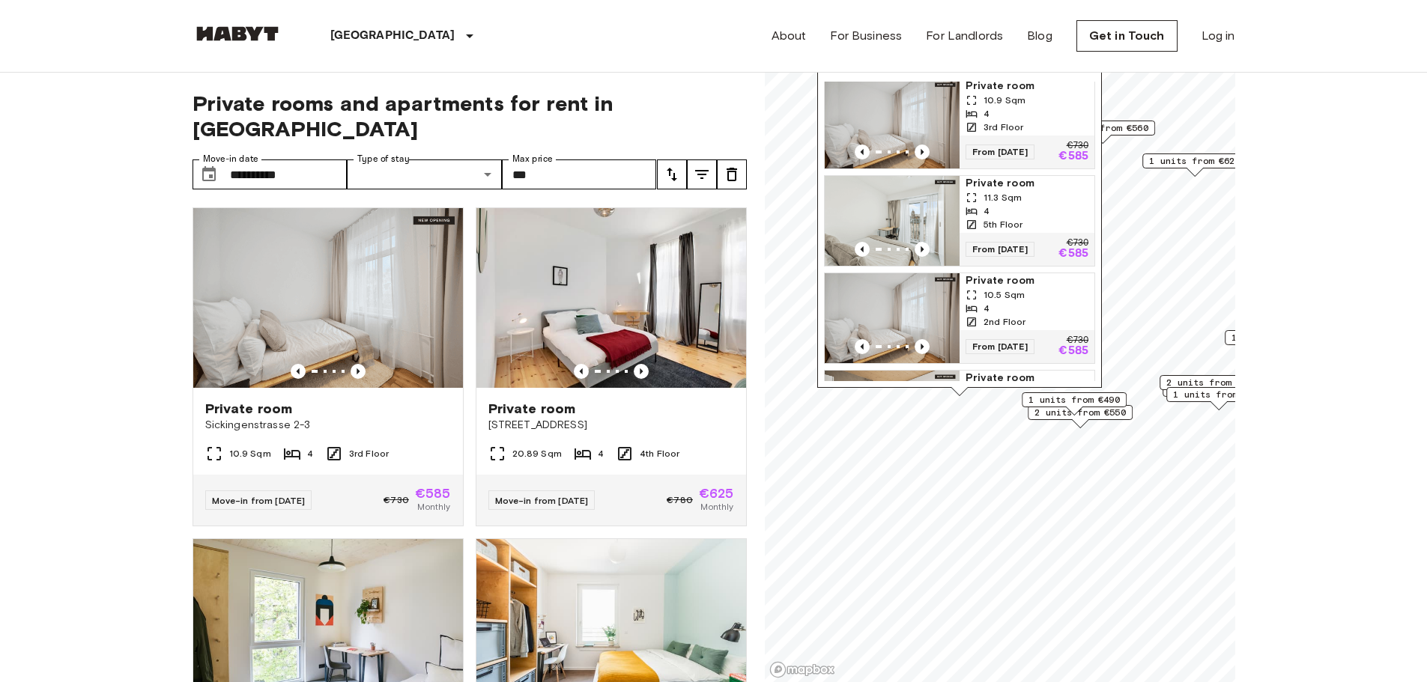
scroll to position [0, 0]
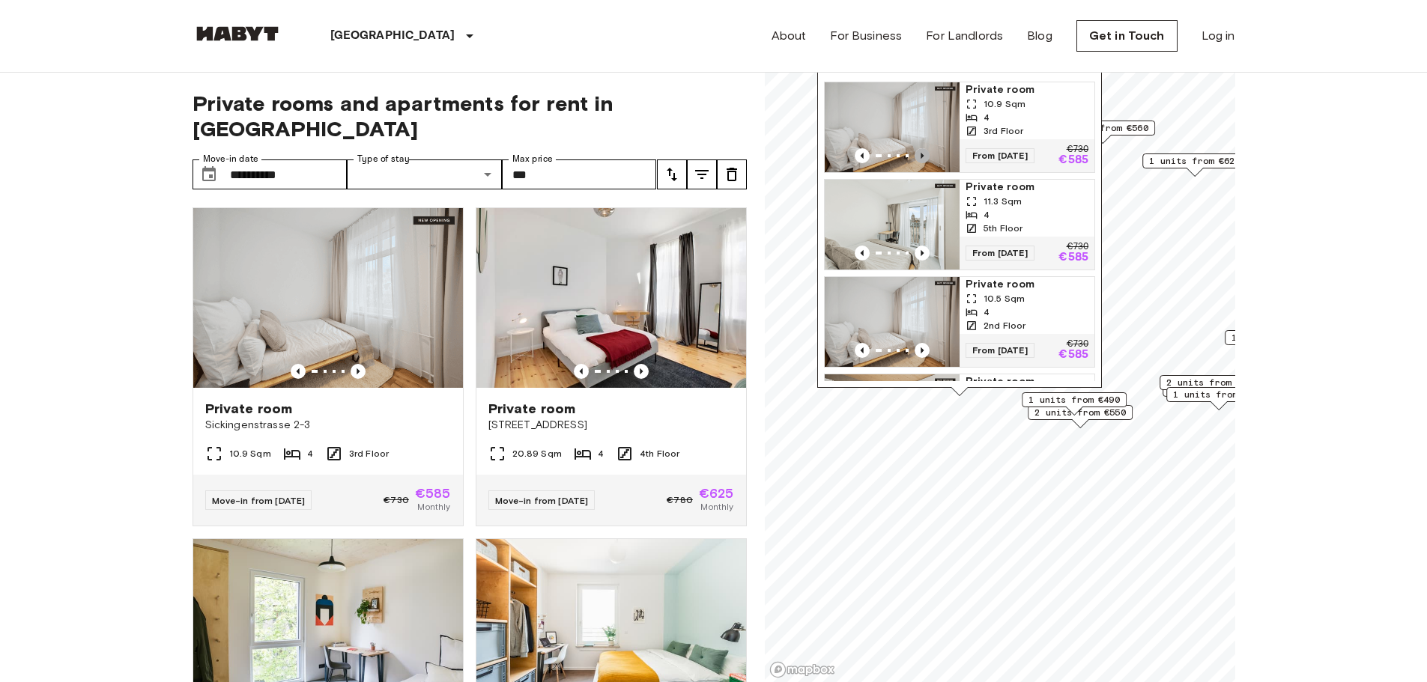
click at [923, 155] on icon "Previous image" at bounding box center [922, 156] width 3 height 6
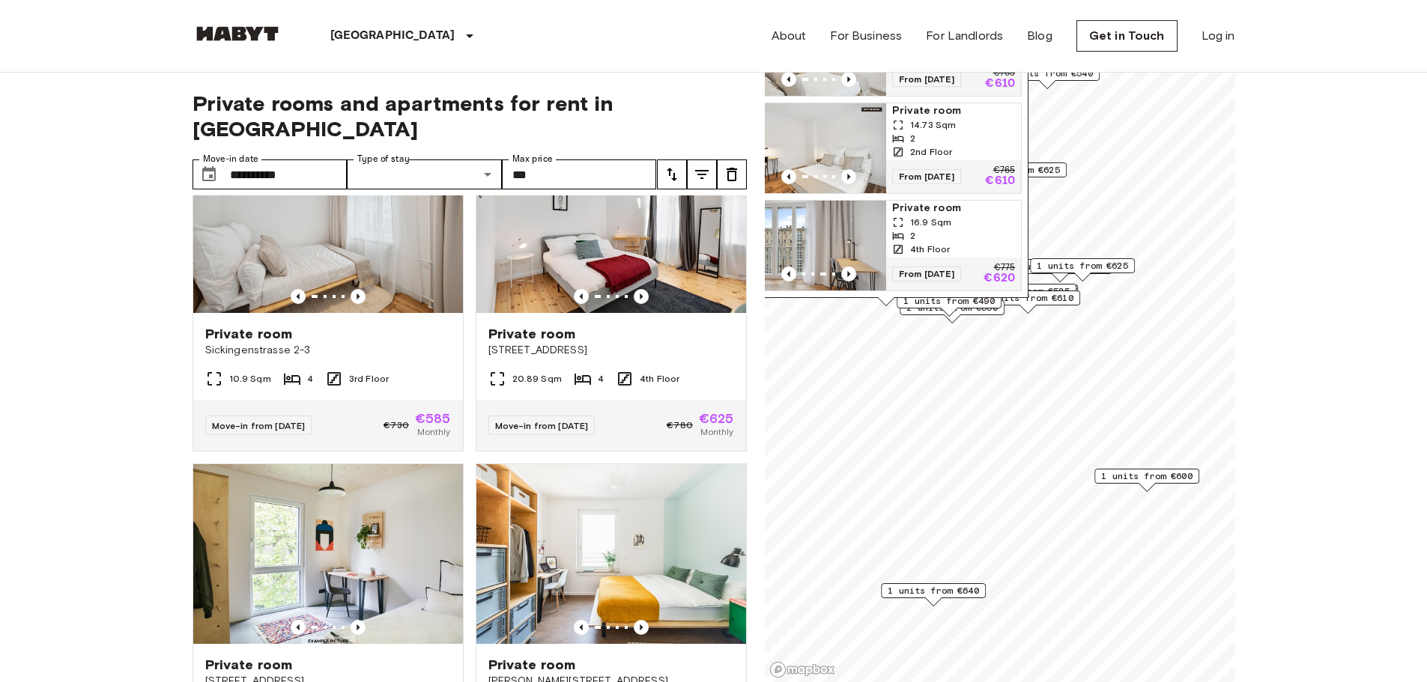
scroll to position [383, 0]
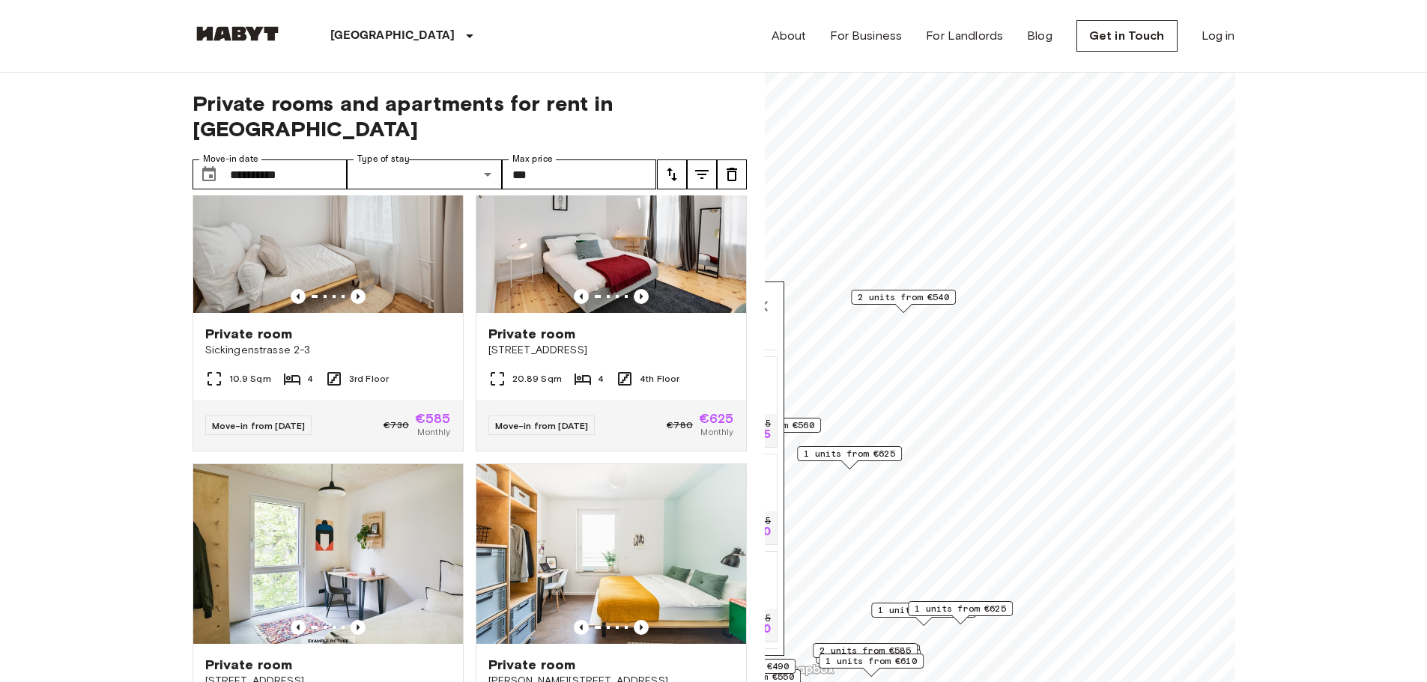
click at [937, 292] on span "2 units from €540" at bounding box center [903, 297] width 91 height 13
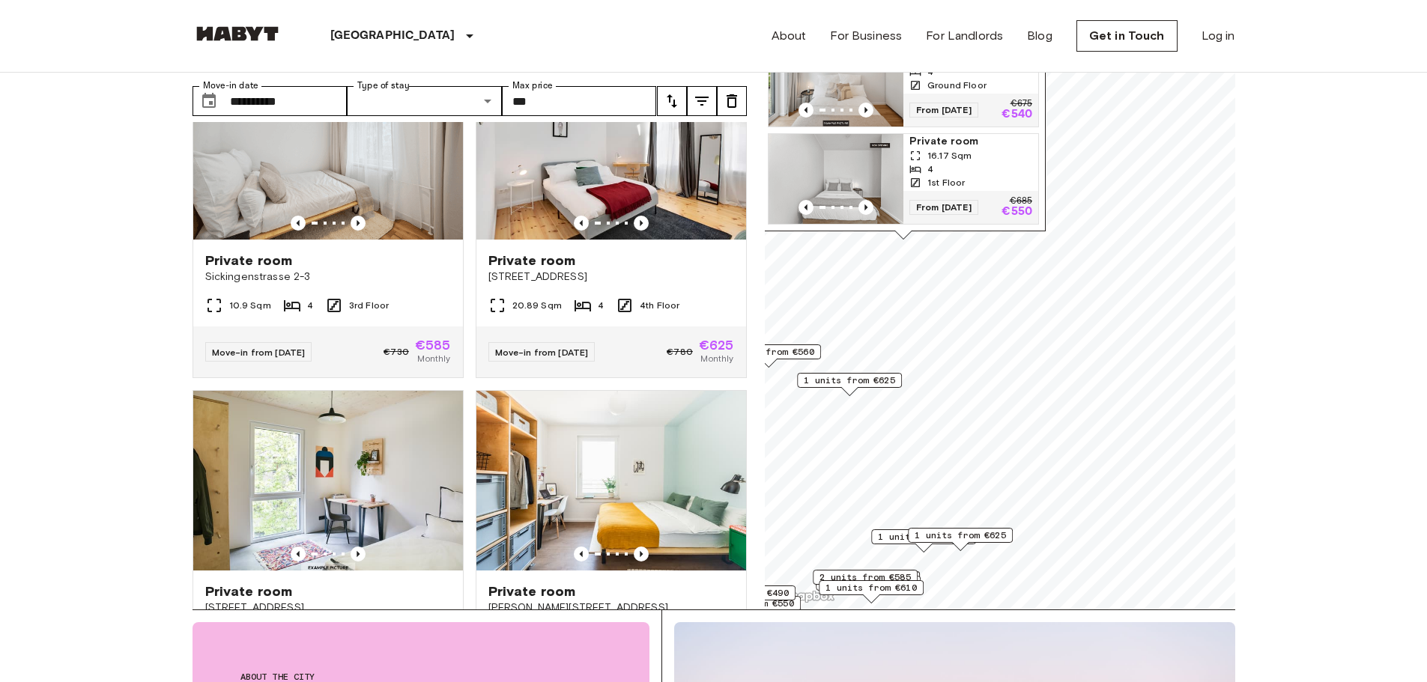
scroll to position [75, 0]
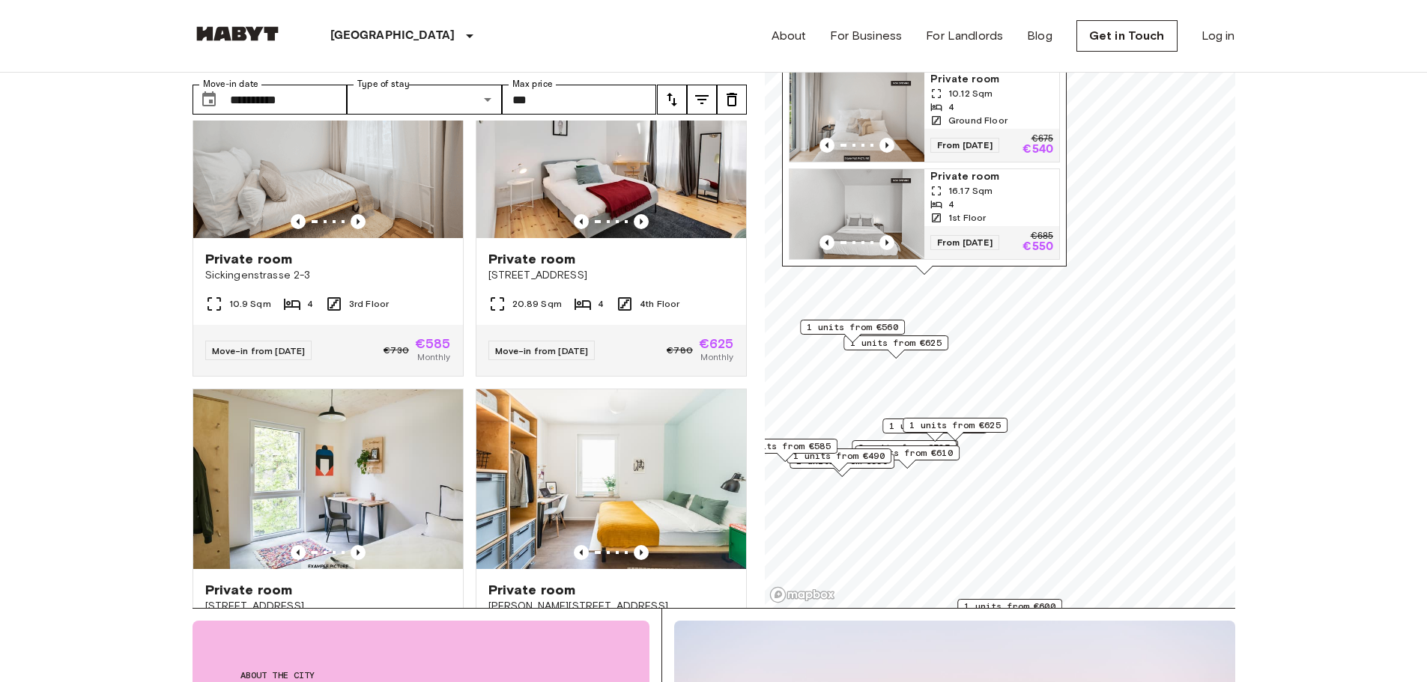
click at [992, 437] on div "1 units from €625" at bounding box center [955, 429] width 105 height 23
click at [995, 422] on span "1 units from €625" at bounding box center [954, 425] width 91 height 13
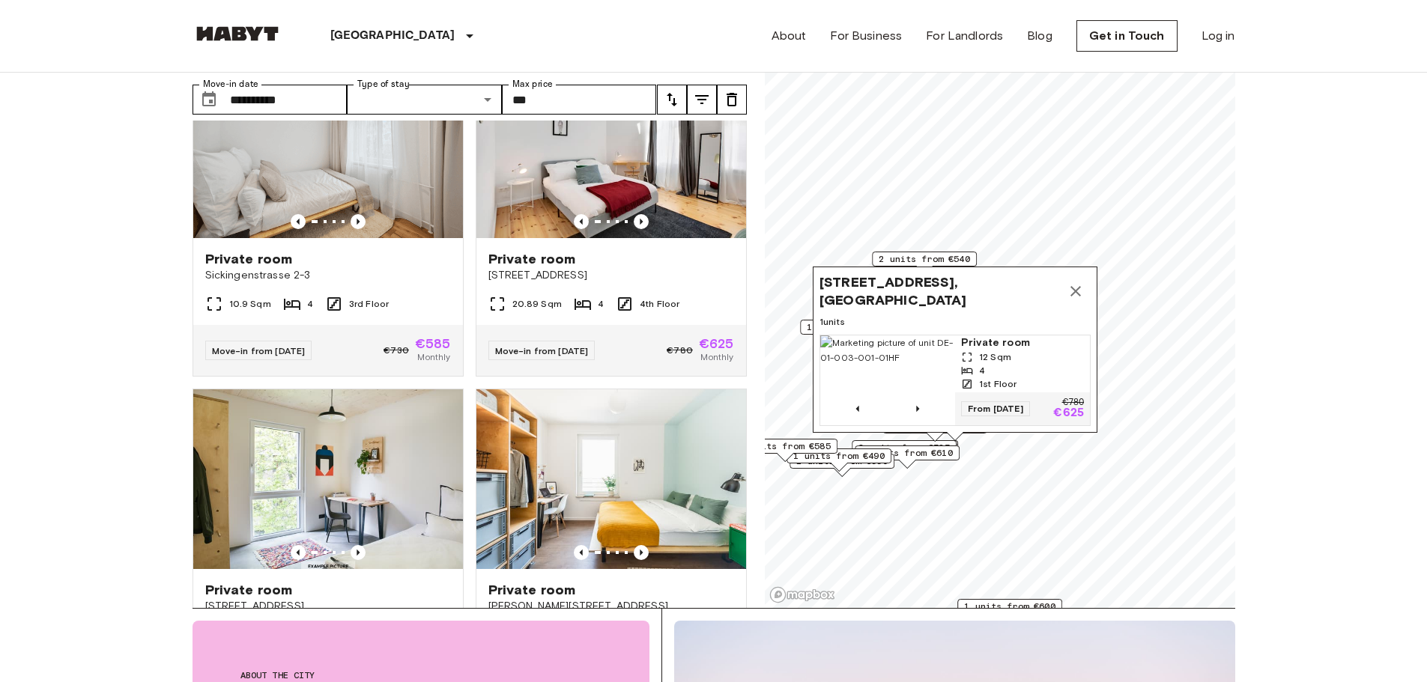
click at [1073, 286] on icon "Map marker" at bounding box center [1075, 291] width 10 height 10
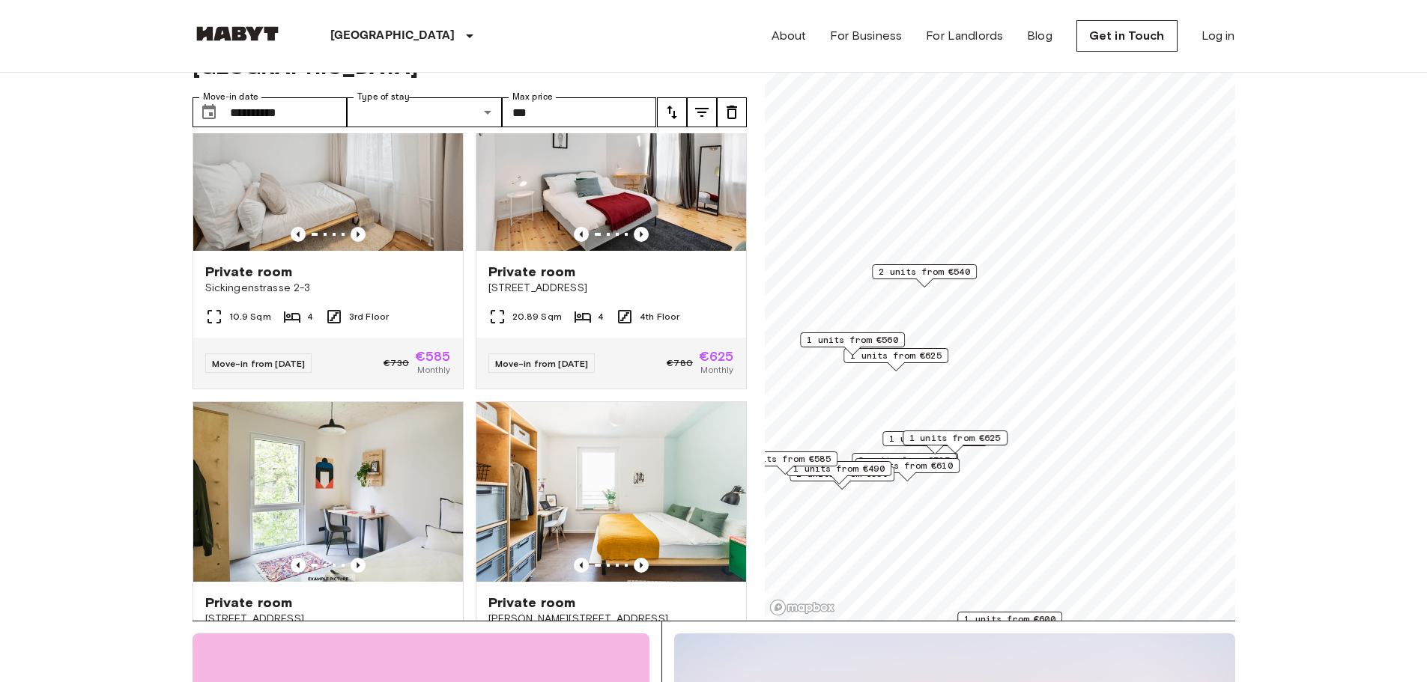
scroll to position [0, 0]
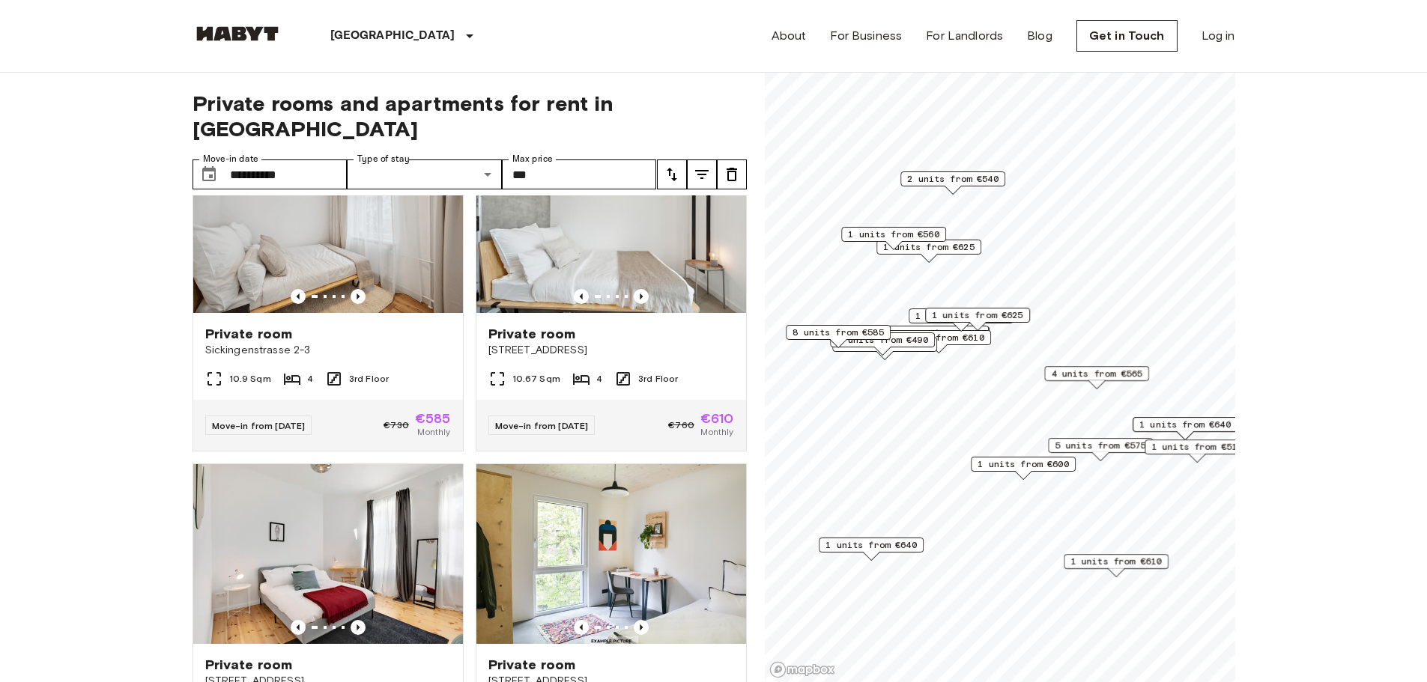
drag, startPoint x: 1096, startPoint y: 381, endPoint x: 1124, endPoint y: 372, distance: 29.1
click at [1124, 372] on span "4 units from €565" at bounding box center [1096, 373] width 91 height 13
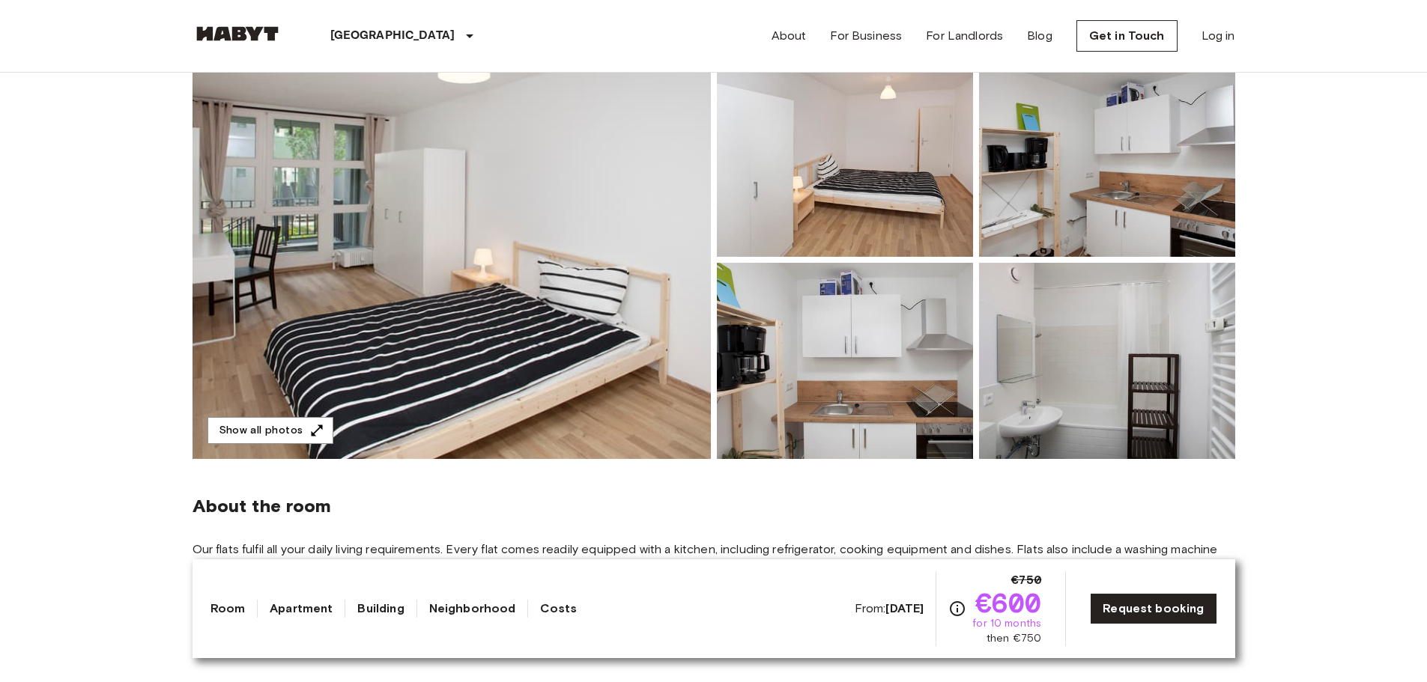
scroll to position [75, 0]
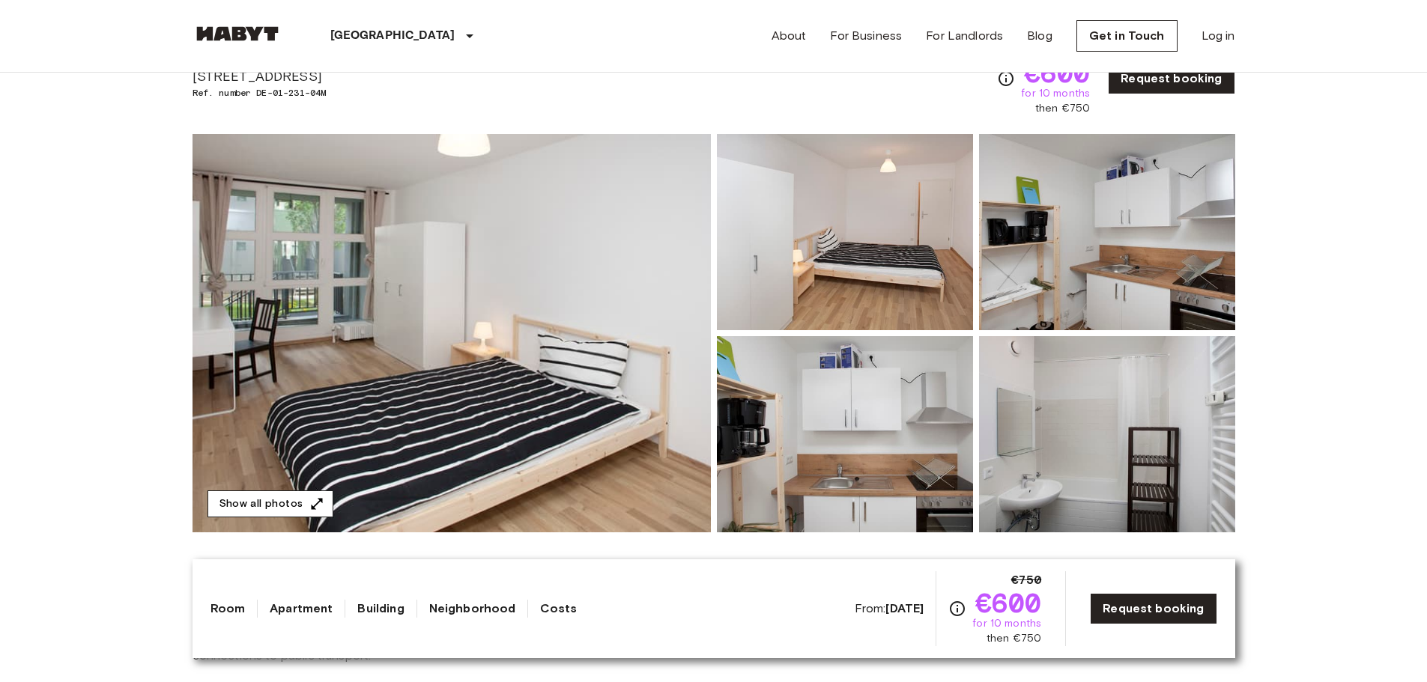
click at [320, 504] on icon "button" at bounding box center [316, 504] width 15 height 15
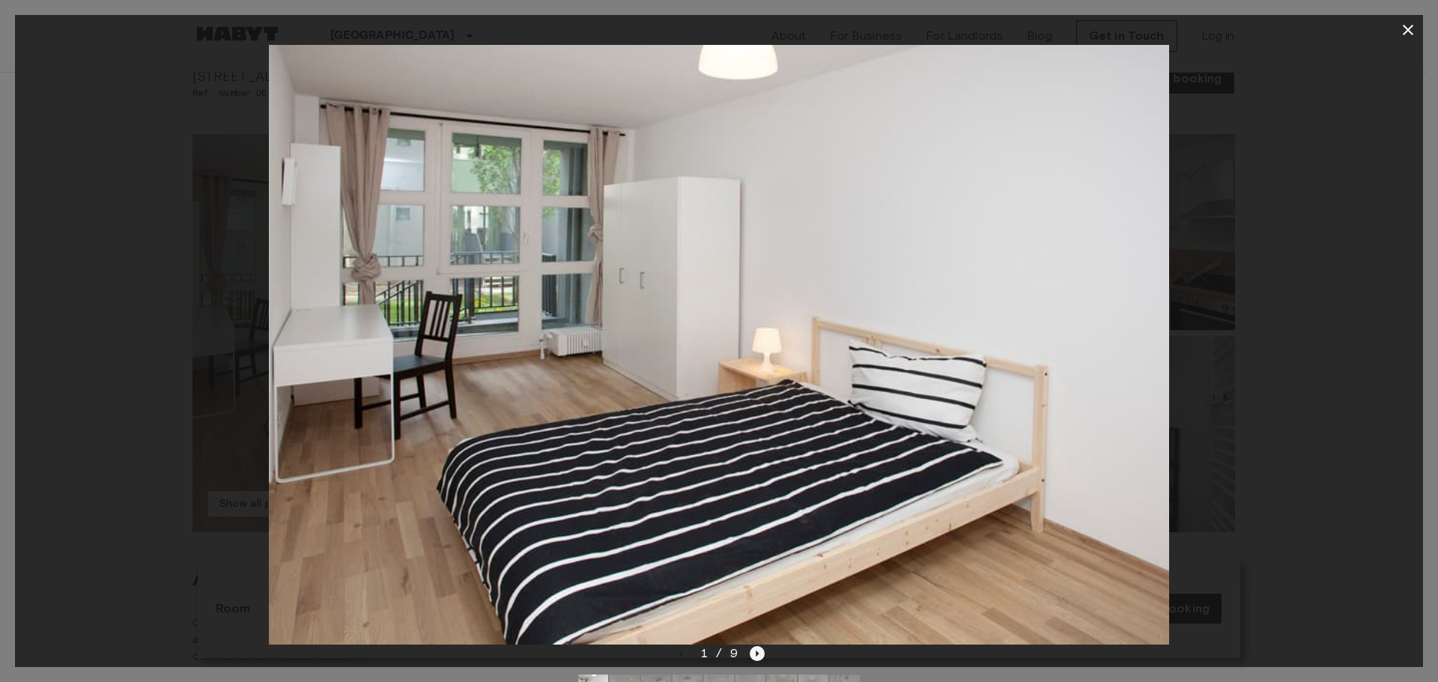
click at [754, 658] on icon "Next image" at bounding box center [757, 653] width 15 height 15
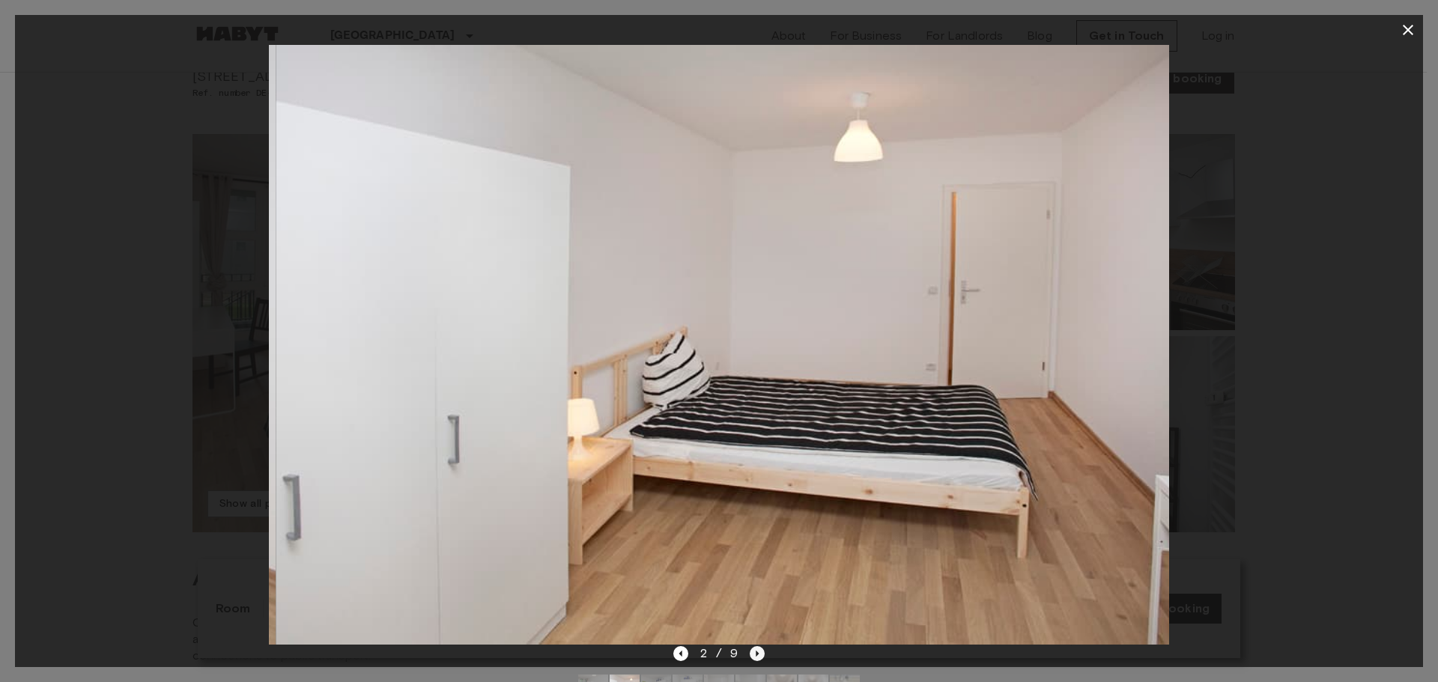
click at [754, 658] on icon "Next image" at bounding box center [757, 653] width 15 height 15
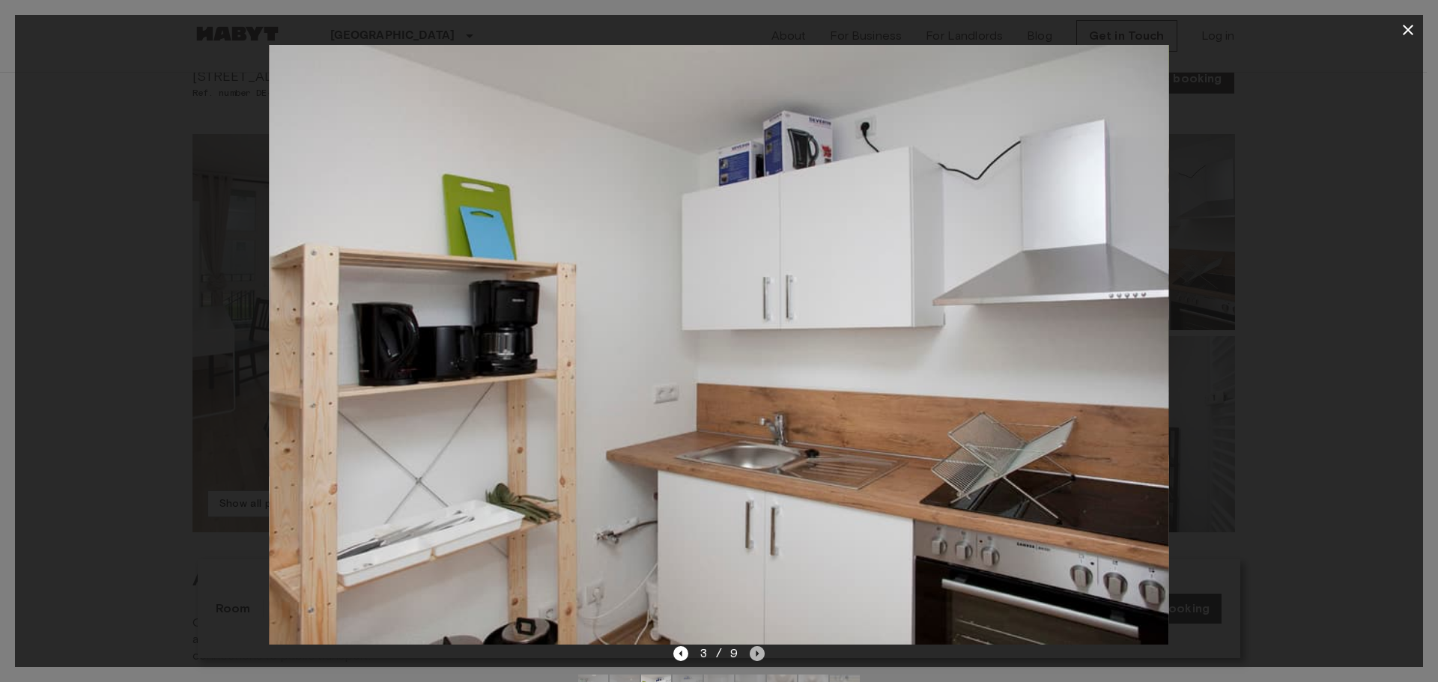
click at [754, 658] on icon "Next image" at bounding box center [757, 653] width 15 height 15
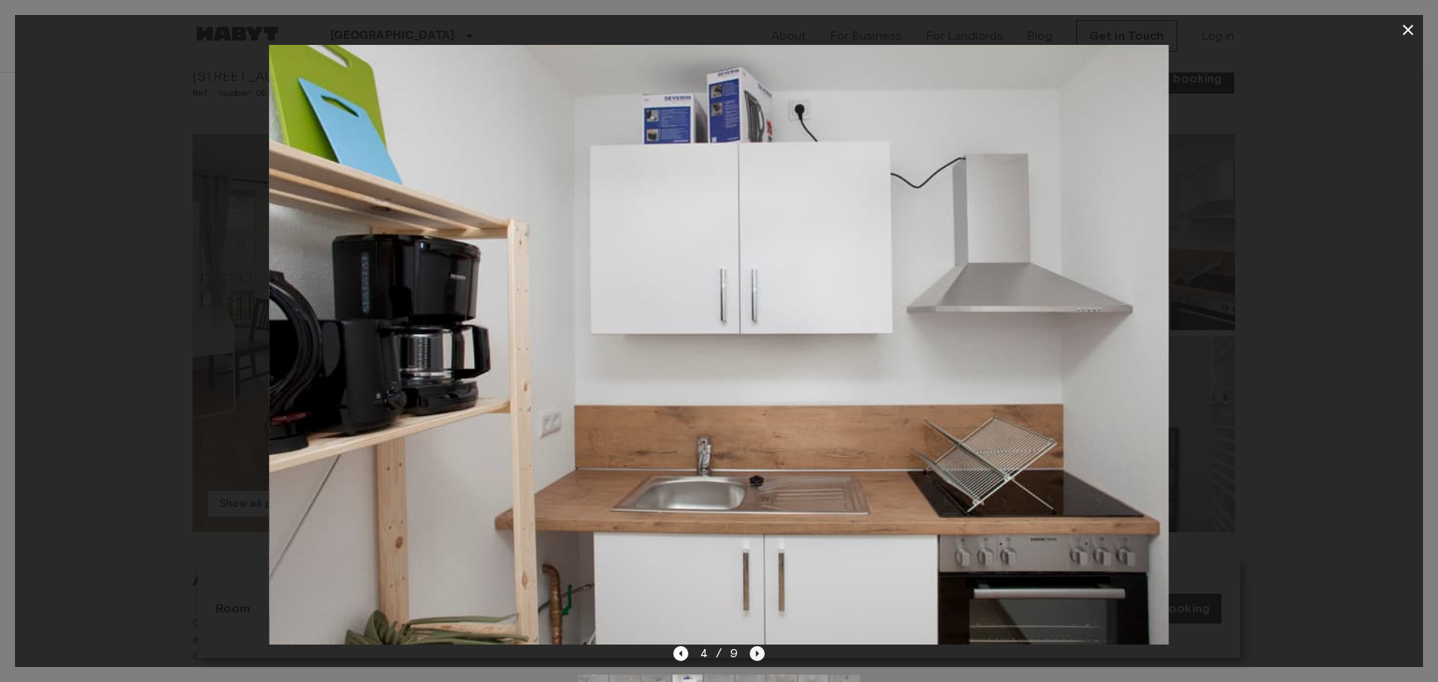
click at [751, 656] on icon "Next image" at bounding box center [757, 653] width 15 height 15
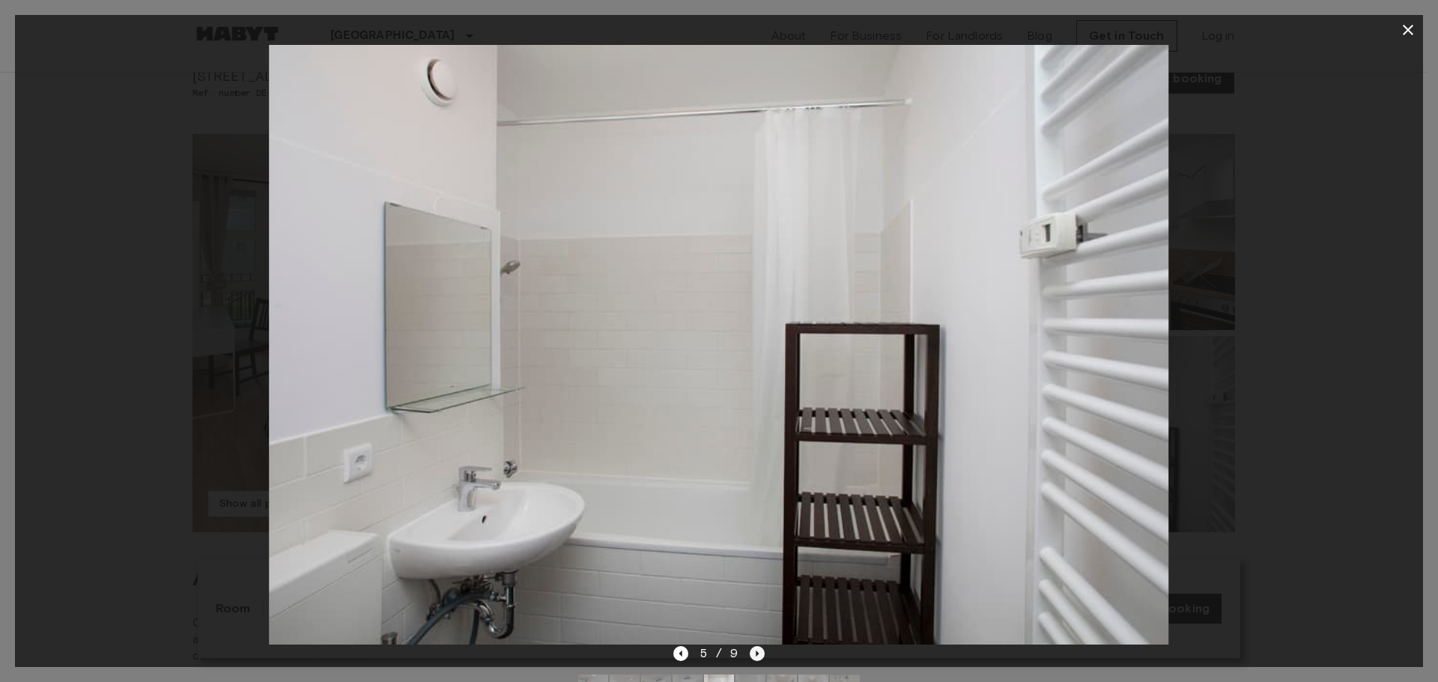
click at [751, 656] on icon "Next image" at bounding box center [757, 653] width 15 height 15
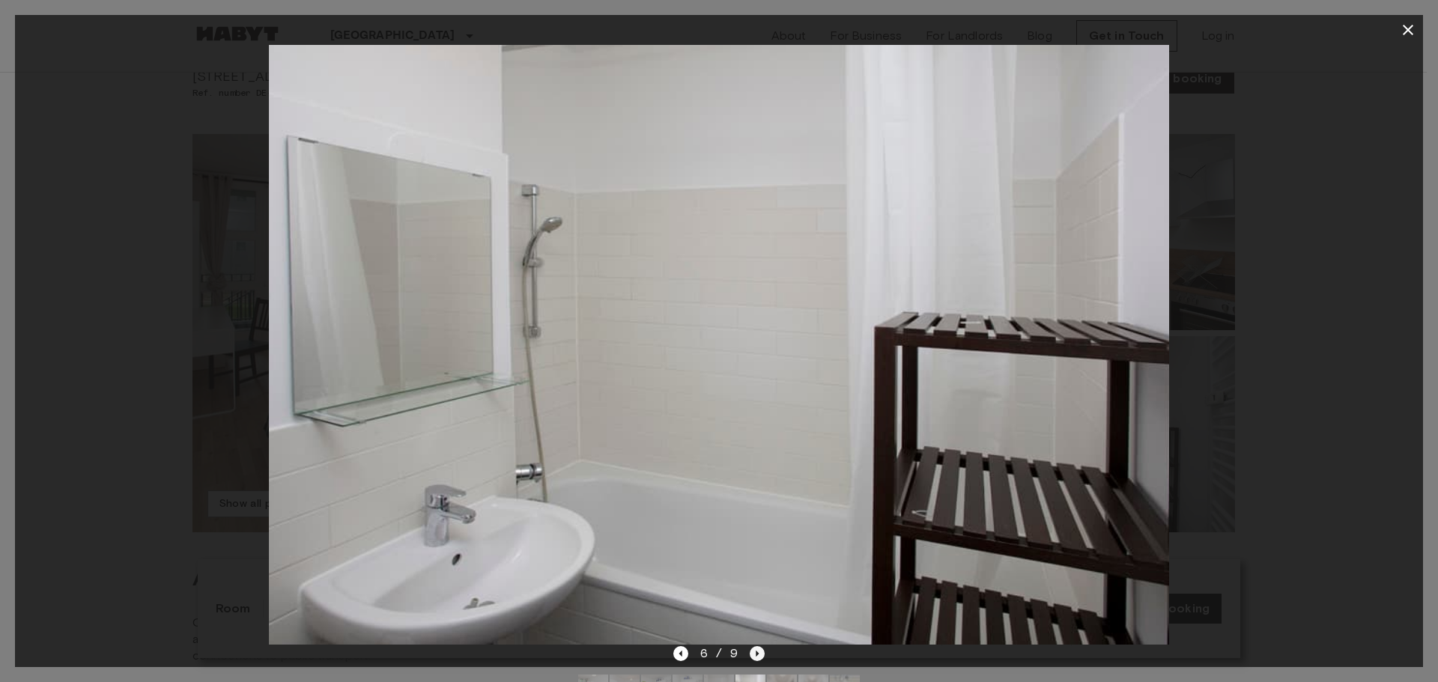
click at [751, 656] on icon "Next image" at bounding box center [757, 653] width 15 height 15
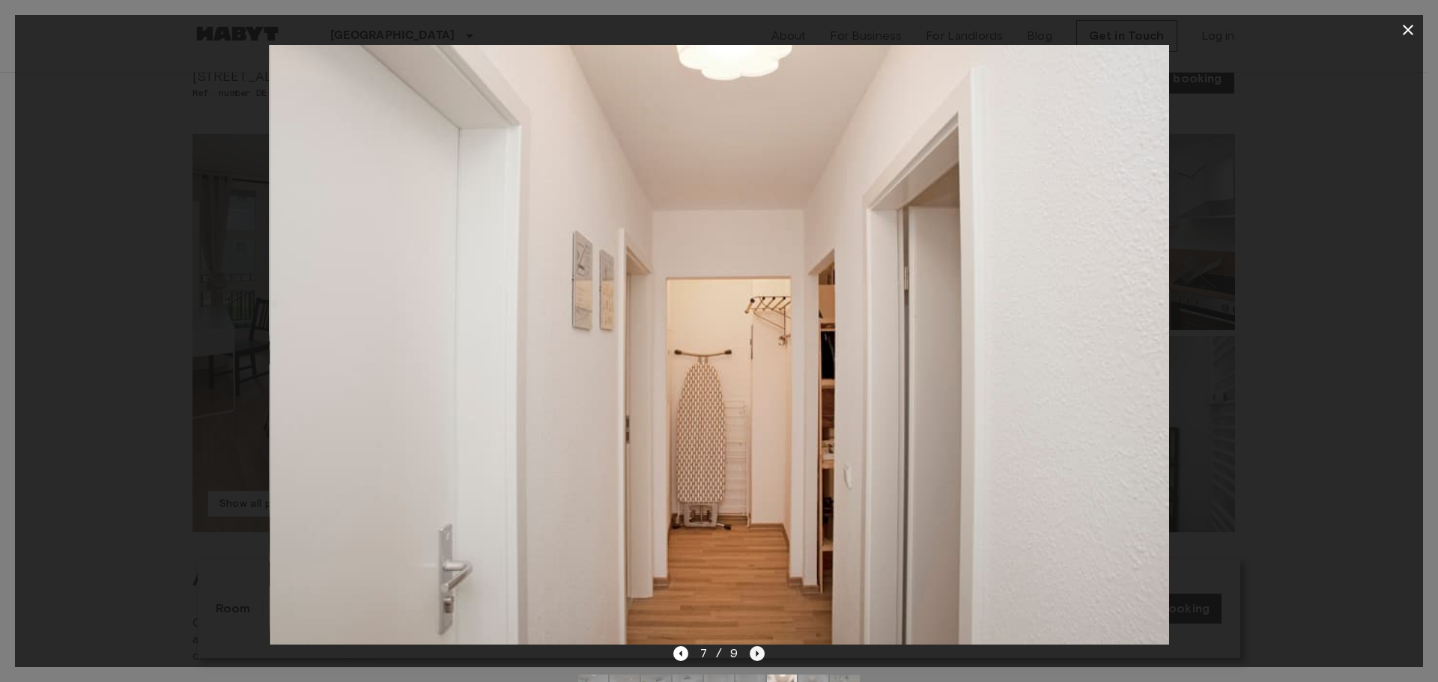
click at [751, 656] on icon "Next image" at bounding box center [757, 653] width 15 height 15
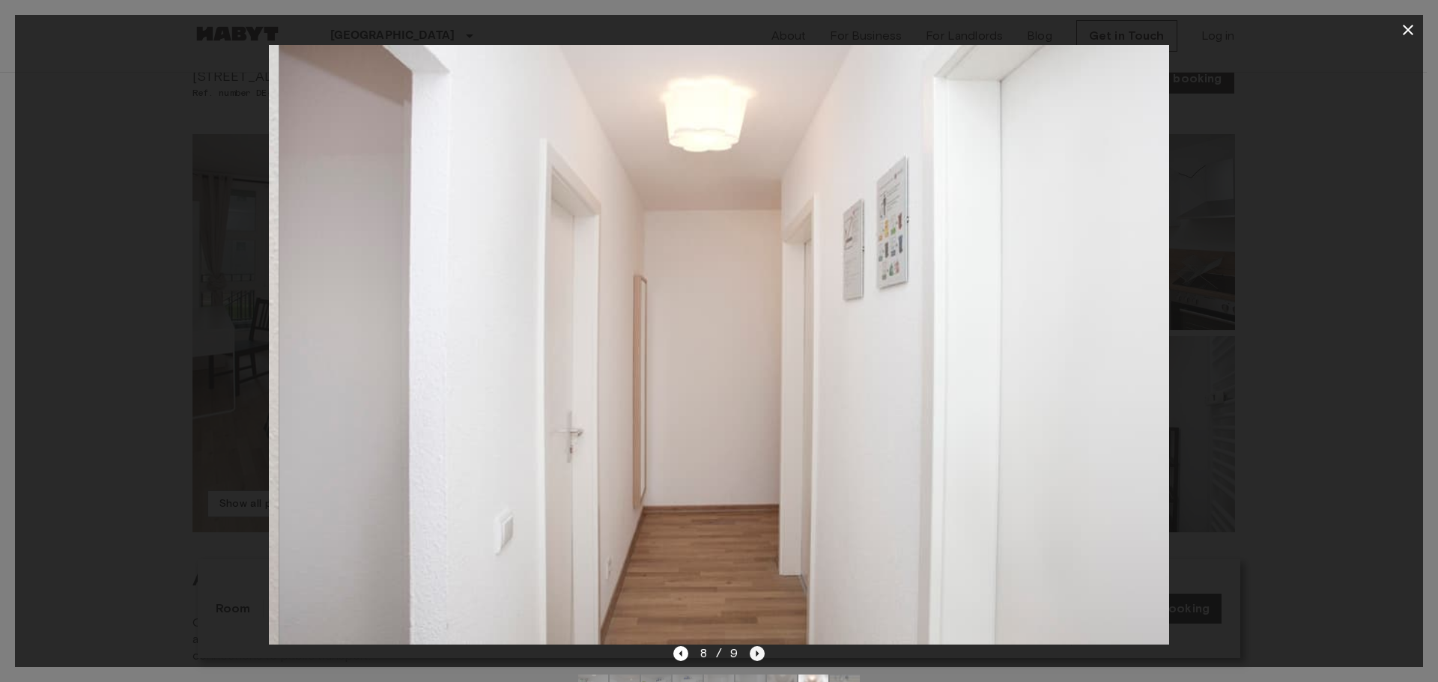
click at [751, 656] on icon "Next image" at bounding box center [757, 653] width 15 height 15
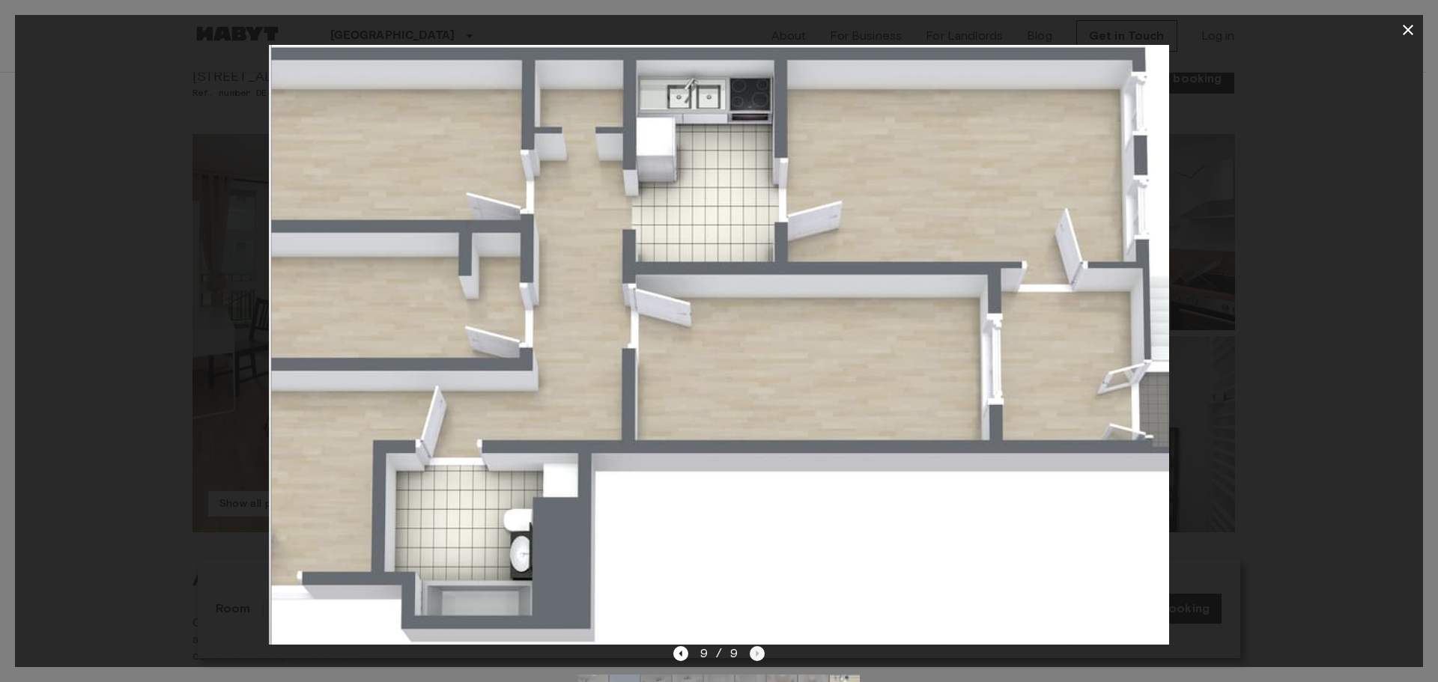
click at [751, 656] on div "9 / 9" at bounding box center [719, 654] width 92 height 18
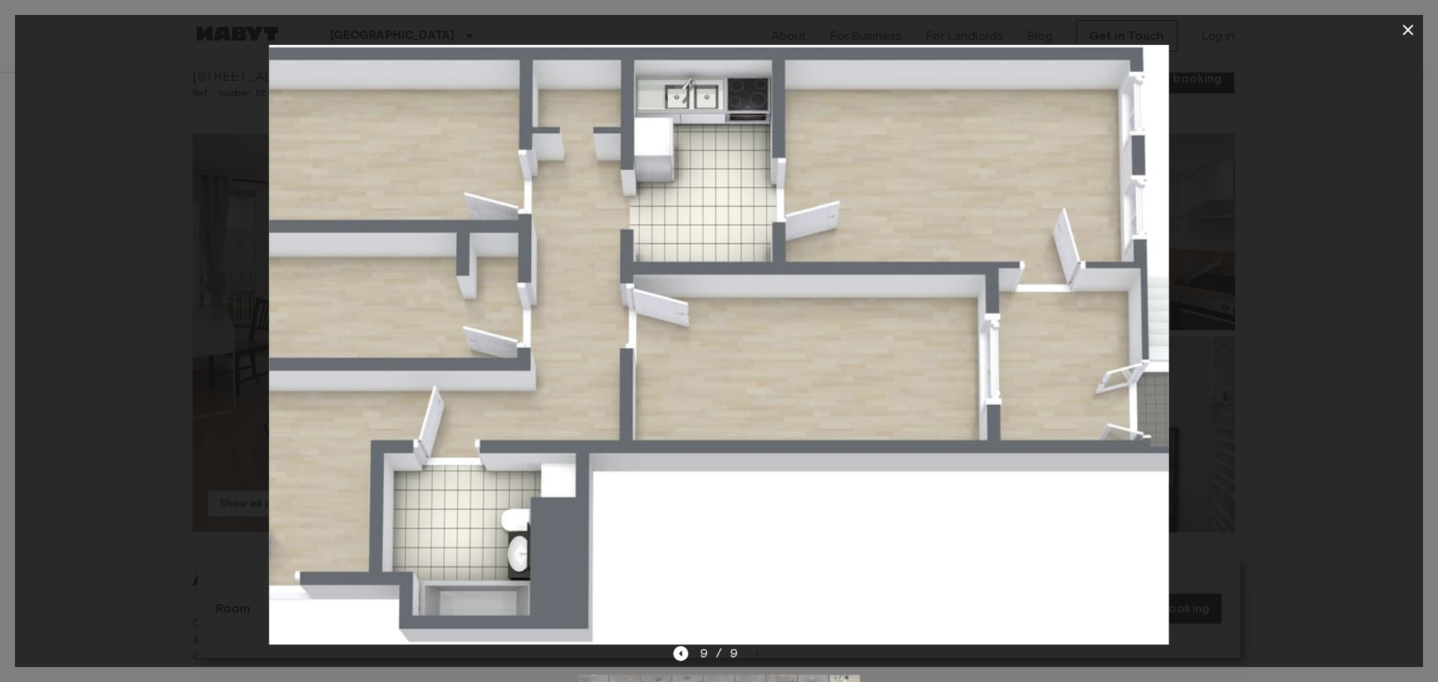
drag, startPoint x: 1279, startPoint y: 292, endPoint x: 1280, endPoint y: 261, distance: 31.5
click at [1280, 274] on div at bounding box center [719, 345] width 1408 height 600
click at [1400, 31] on icon "button" at bounding box center [1408, 30] width 18 height 18
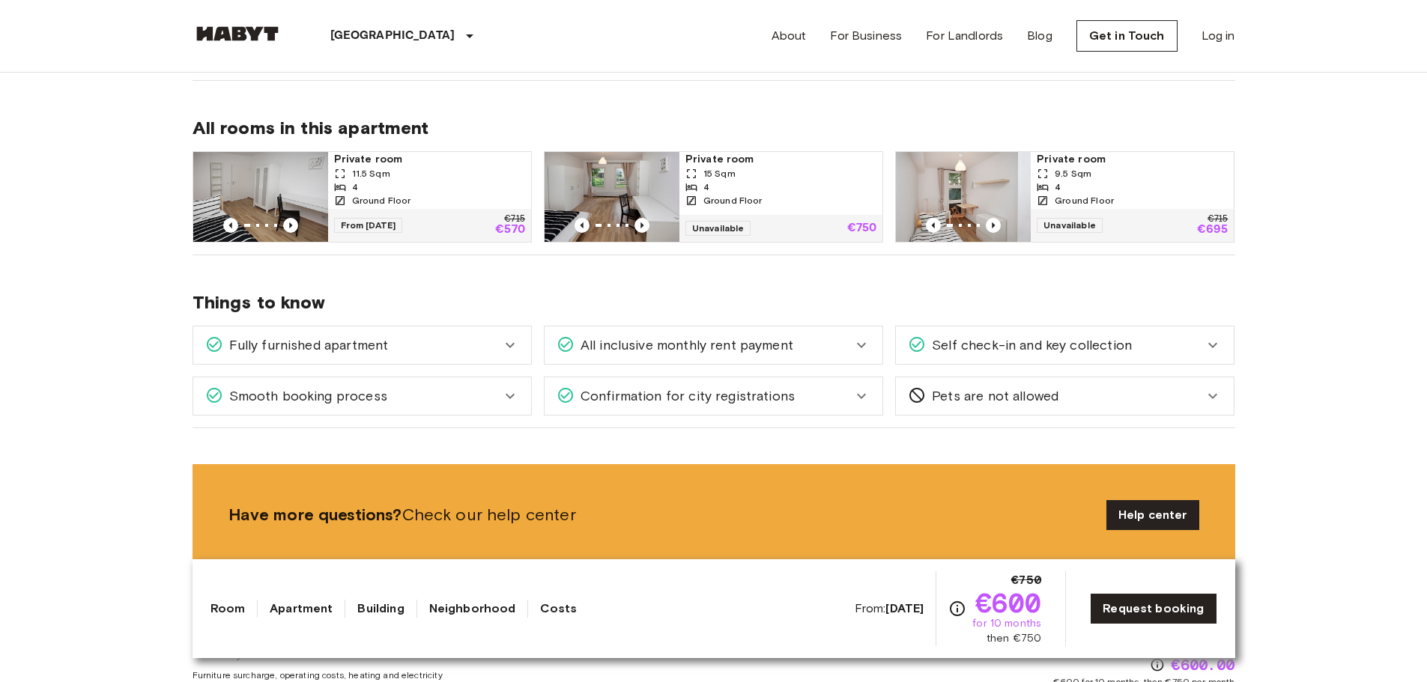
scroll to position [749, 0]
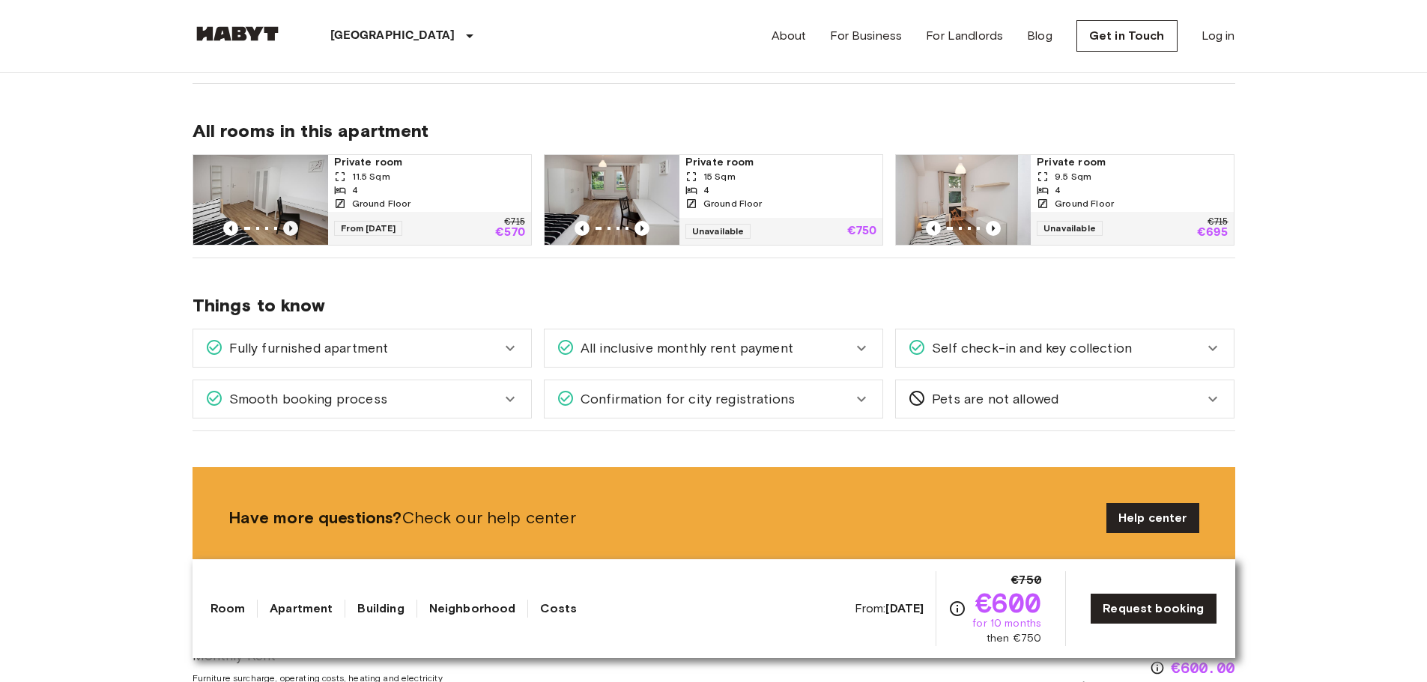
click at [294, 223] on icon "Previous image" at bounding box center [290, 228] width 15 height 15
click at [642, 229] on icon "Previous image" at bounding box center [641, 228] width 3 height 6
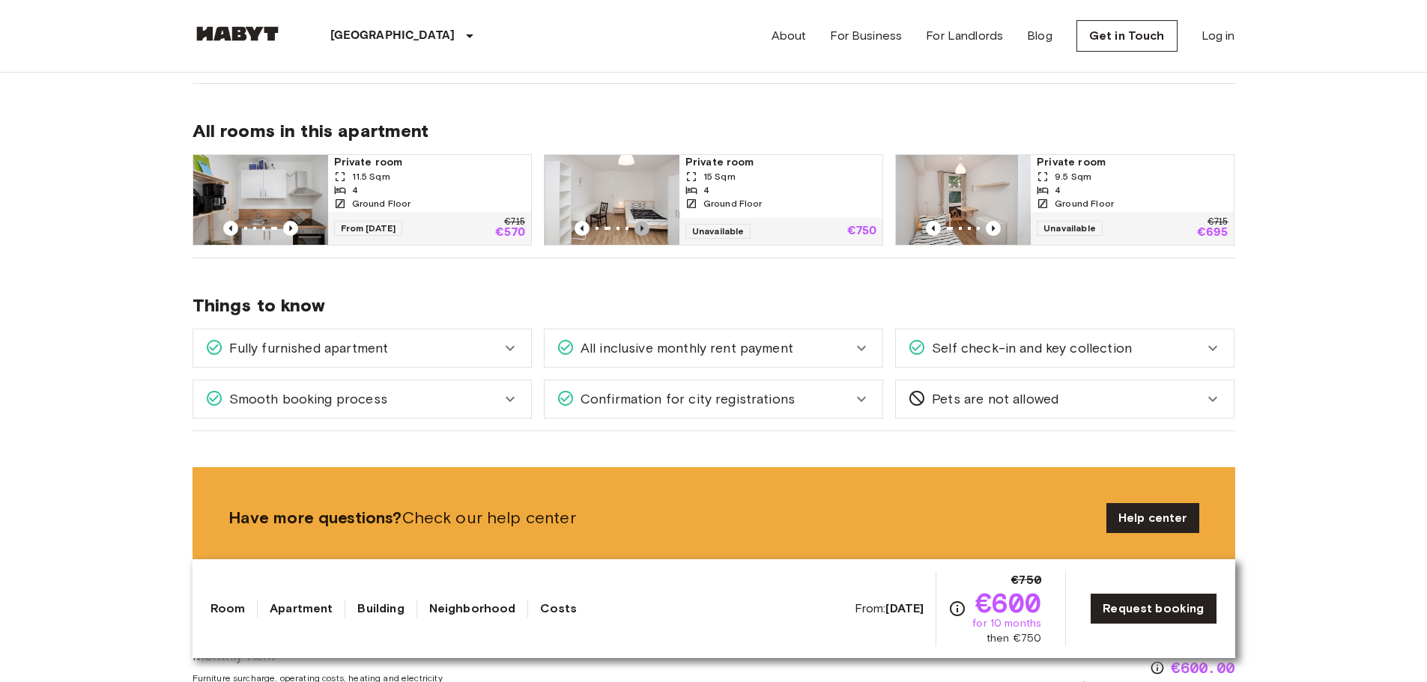
click at [642, 228] on icon "Previous image" at bounding box center [641, 228] width 3 height 6
click at [643, 228] on icon "Previous image" at bounding box center [641, 228] width 3 height 6
click at [980, 225] on div at bounding box center [963, 228] width 135 height 15
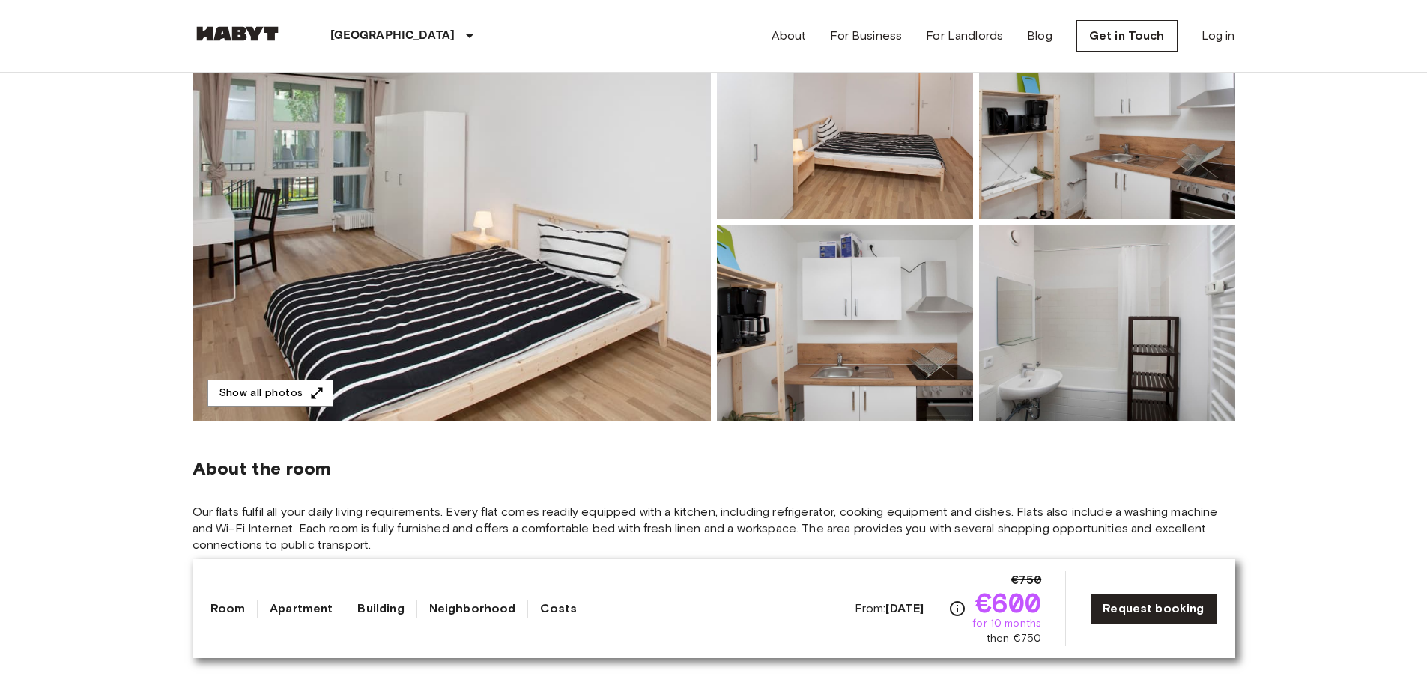
scroll to position [599, 0]
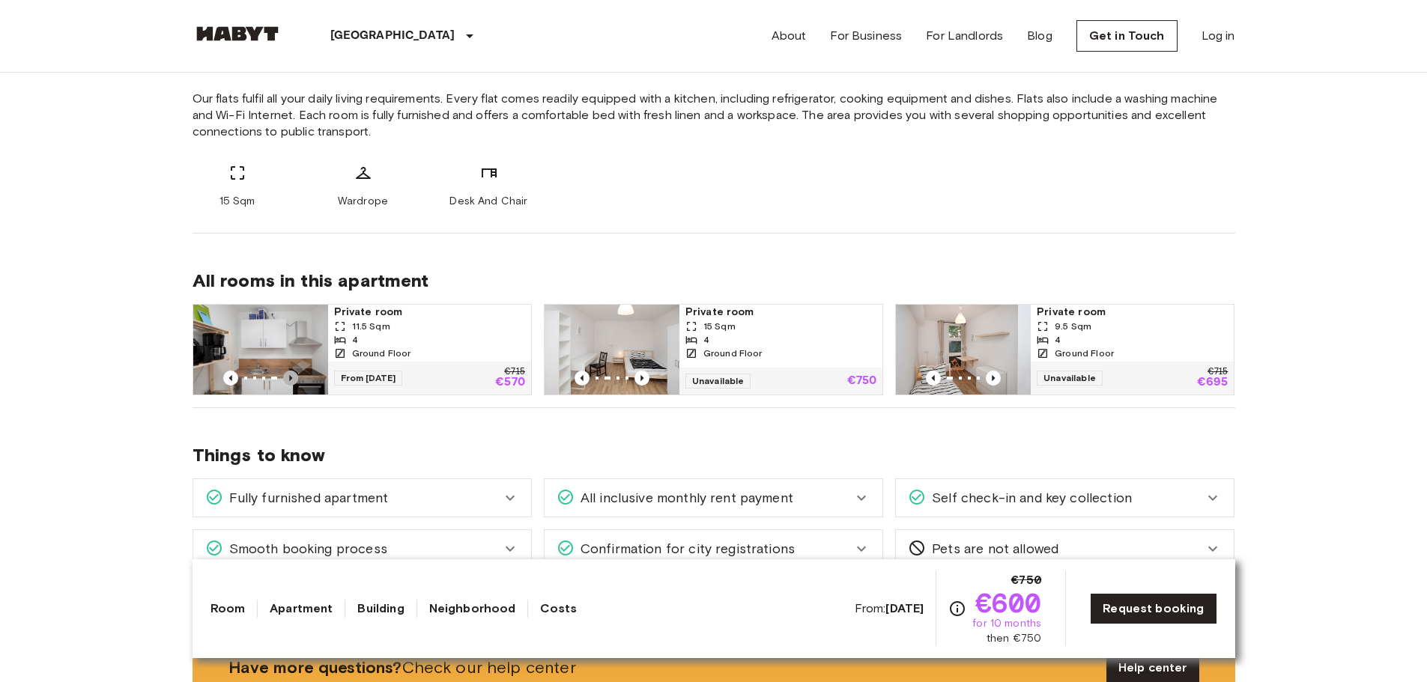
click at [290, 381] on icon "Previous image" at bounding box center [290, 378] width 3 height 6
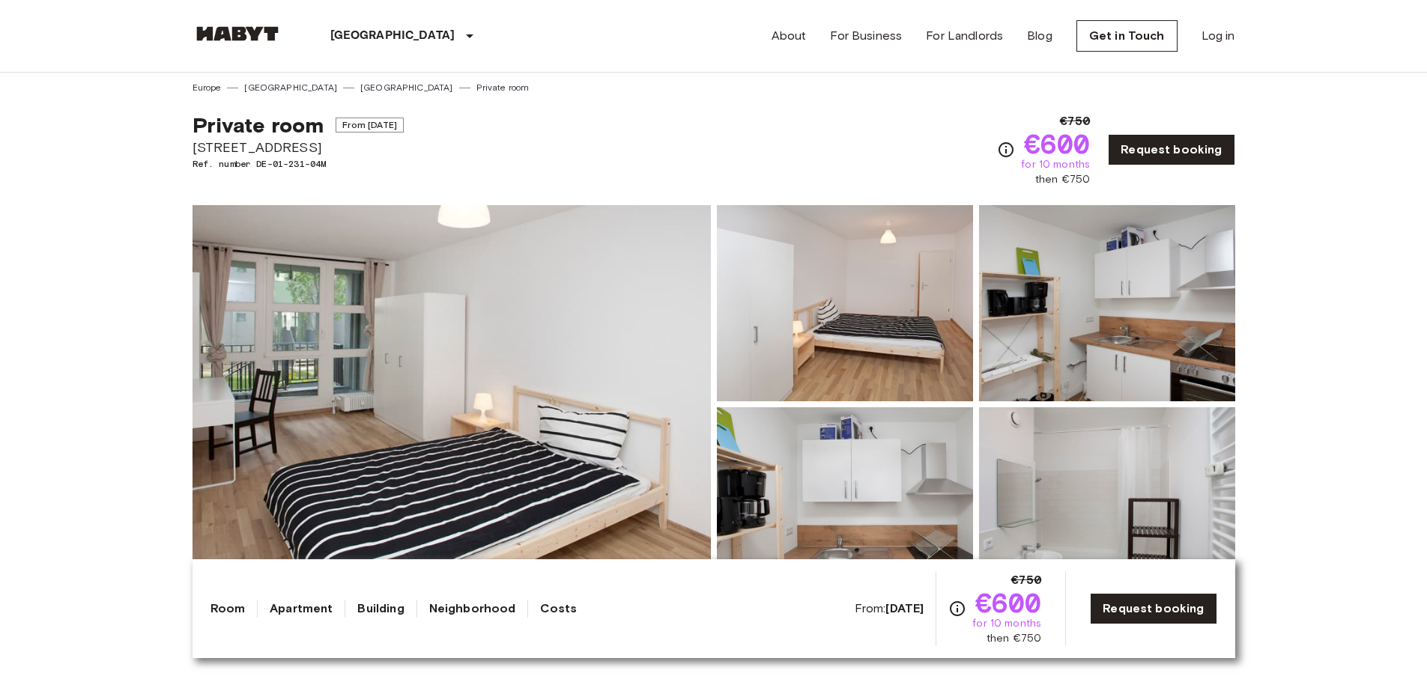
scroll to position [0, 0]
